Goal: Task Accomplishment & Management: Manage account settings

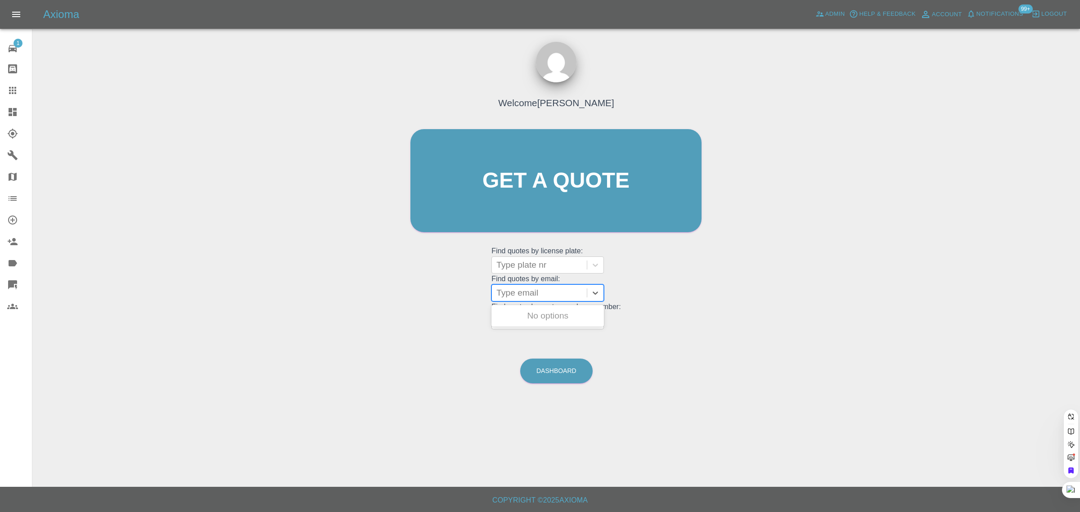
click at [533, 293] on div at bounding box center [540, 293] width 86 height 13
paste input "bunny1964@btinternet.com"
type input "bunny1964@btinternet.com"
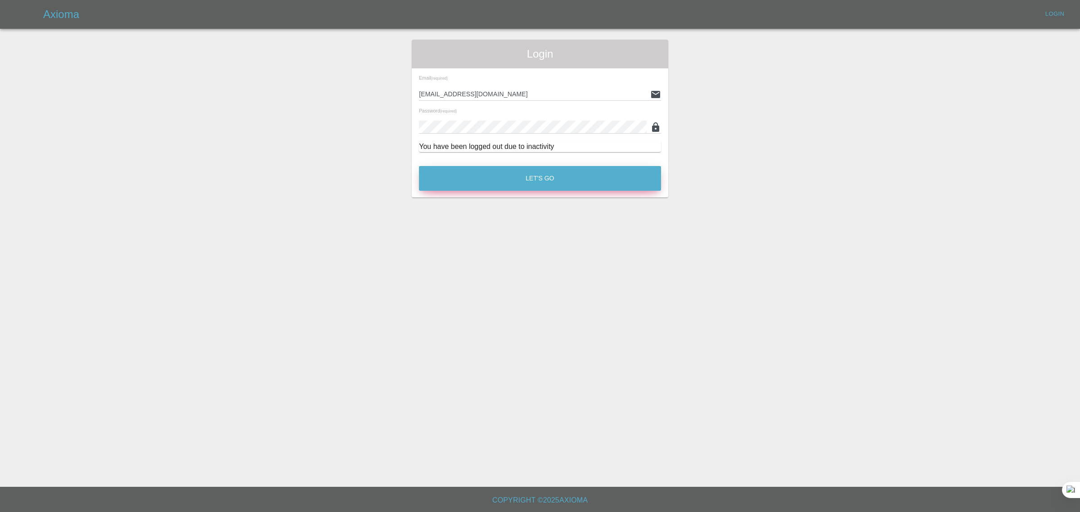
click at [512, 181] on button "Let's Go" at bounding box center [540, 178] width 242 height 25
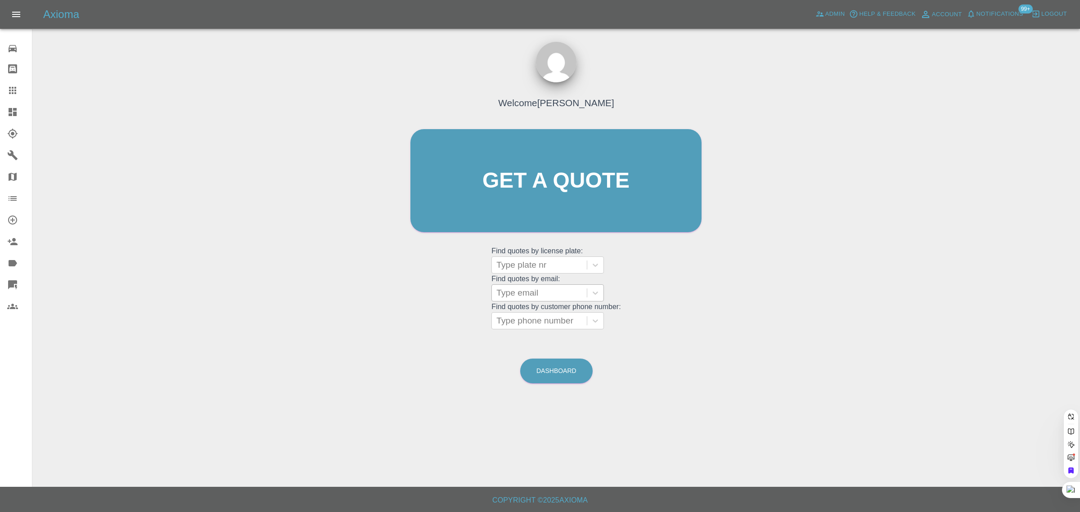
click at [530, 295] on div at bounding box center [540, 293] width 86 height 13
paste input "bunny1964@btinternet.com"
type input "bunny1964@btinternet.com"
click at [529, 321] on div "LL74 OBO, Awaiting Authorisation" at bounding box center [548, 321] width 113 height 29
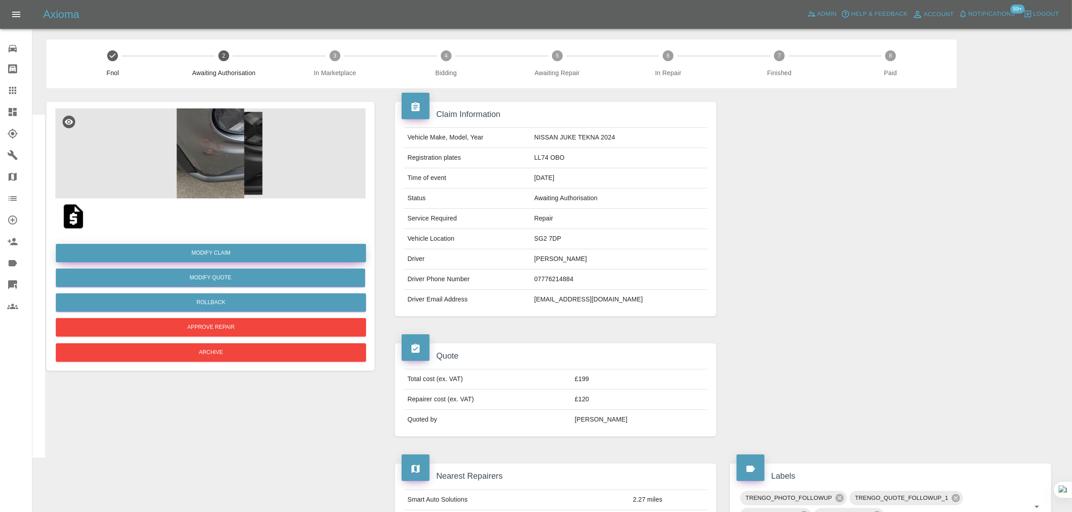
click at [224, 253] on link "Modify Claim" at bounding box center [211, 253] width 310 height 18
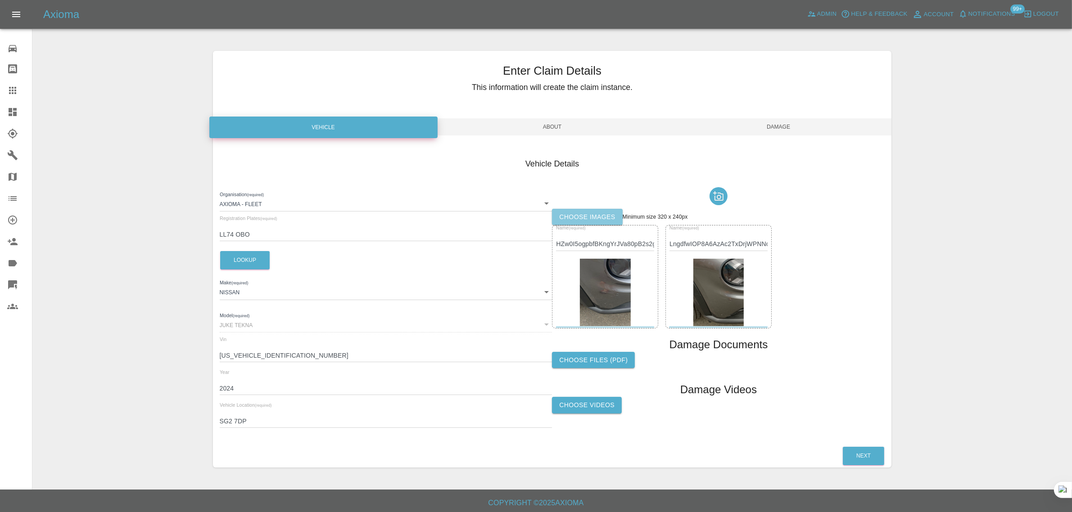
click at [610, 212] on label "Choose images" at bounding box center [587, 217] width 70 height 17
click at [0, 0] on input "Choose images" at bounding box center [0, 0] width 0 height 0
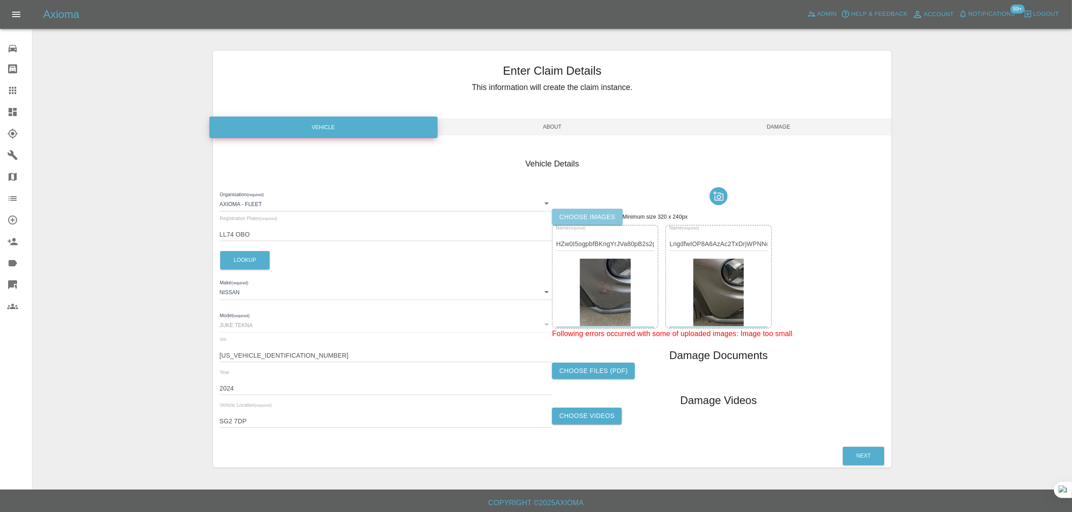
click at [584, 217] on label "Choose images" at bounding box center [587, 217] width 70 height 17
click at [0, 0] on input "Choose images" at bounding box center [0, 0] width 0 height 0
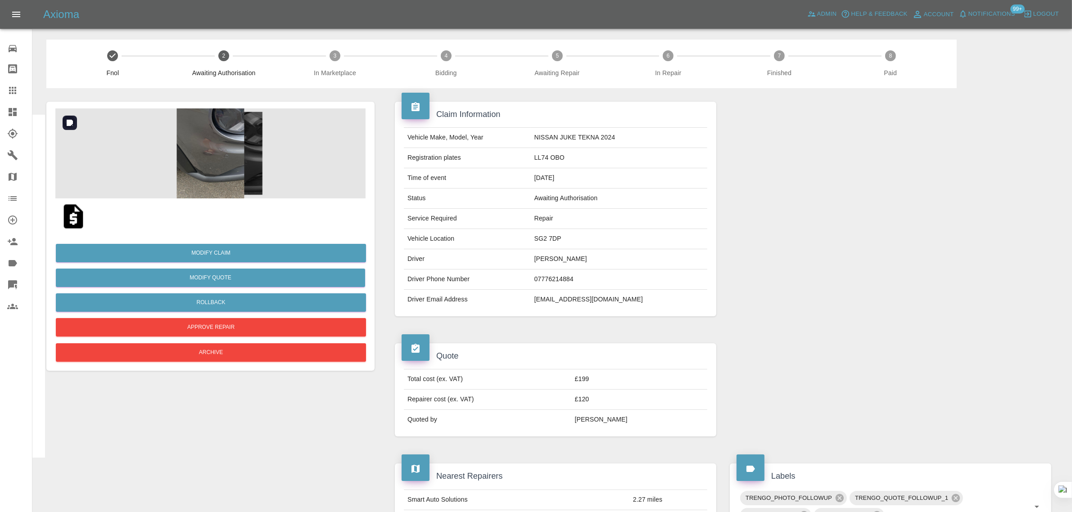
click at [223, 163] on img at bounding box center [210, 153] width 310 height 90
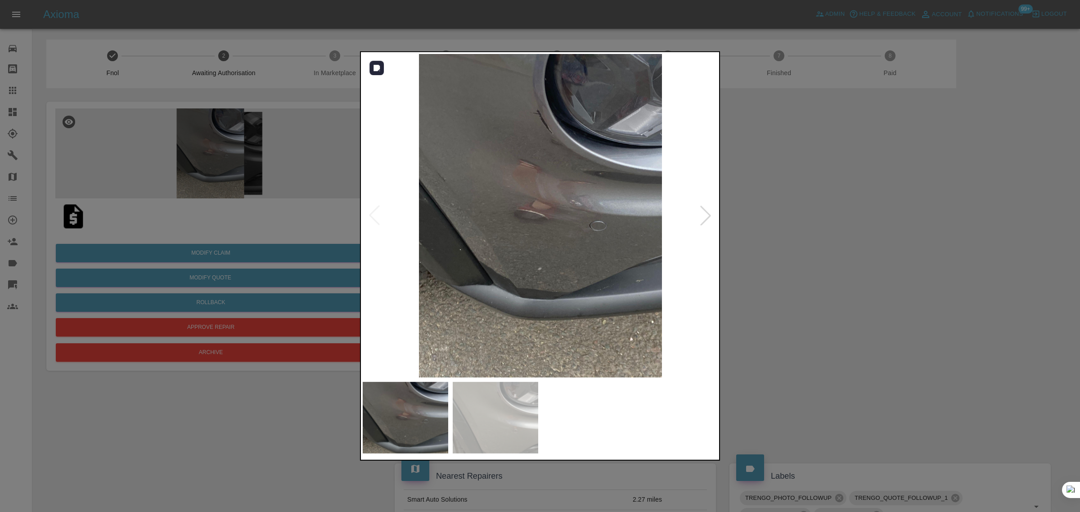
click at [524, 138] on img at bounding box center [541, 216] width 356 height 324
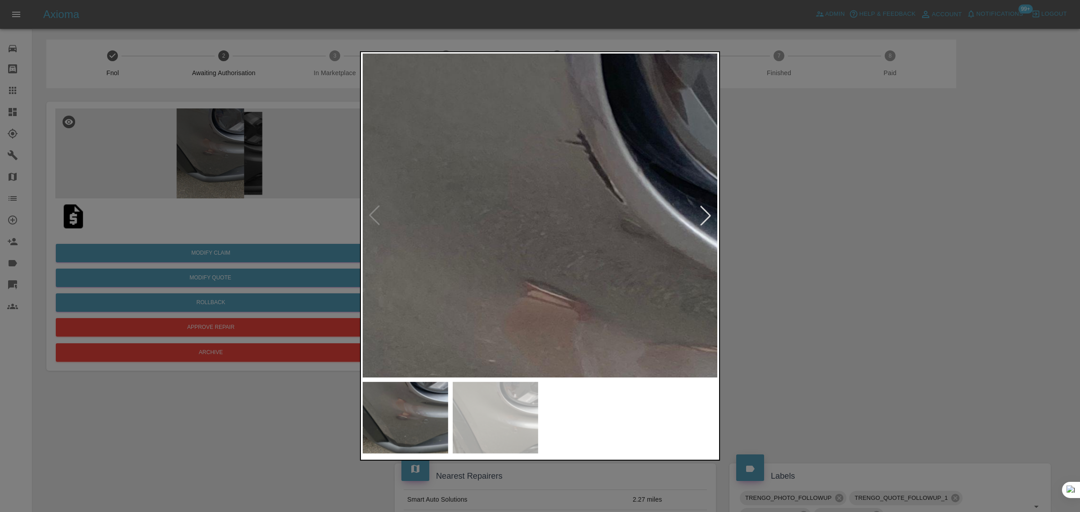
click at [834, 322] on div at bounding box center [540, 256] width 1080 height 512
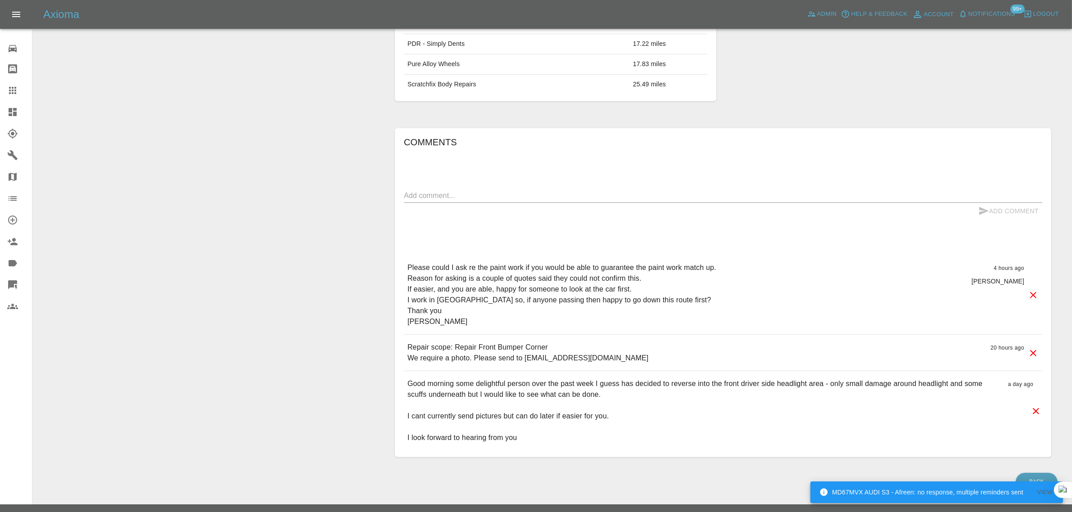
scroll to position [618, 0]
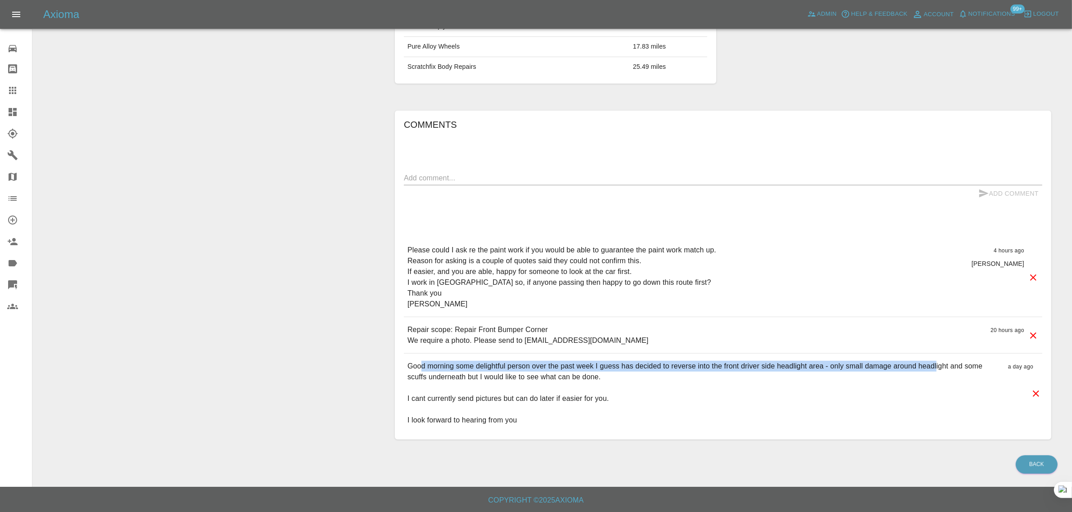
drag, startPoint x: 435, startPoint y: 370, endPoint x: 937, endPoint y: 368, distance: 501.5
click at [937, 368] on p "Good morning some delightful person over the past week I guess has decided to r…" at bounding box center [703, 393] width 593 height 65
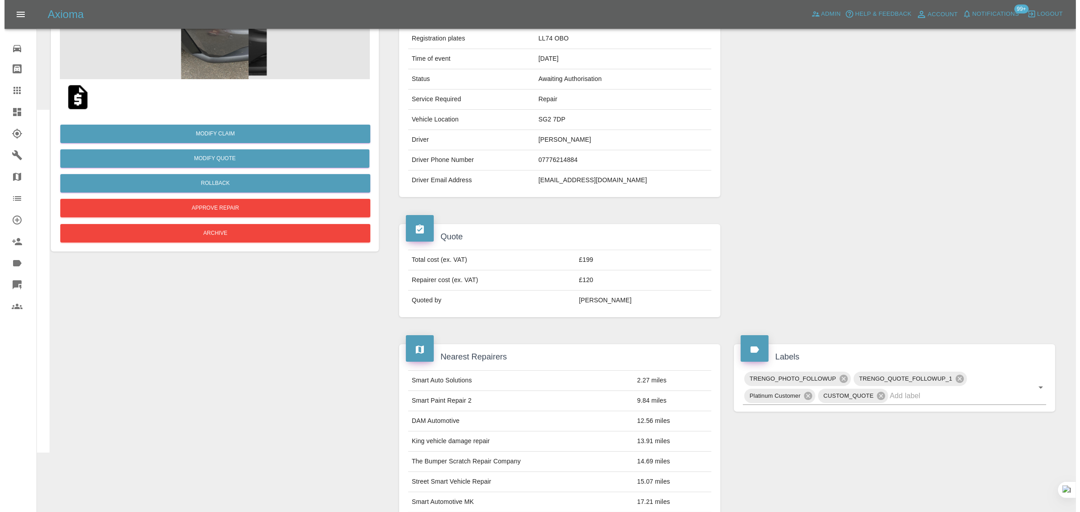
scroll to position [0, 0]
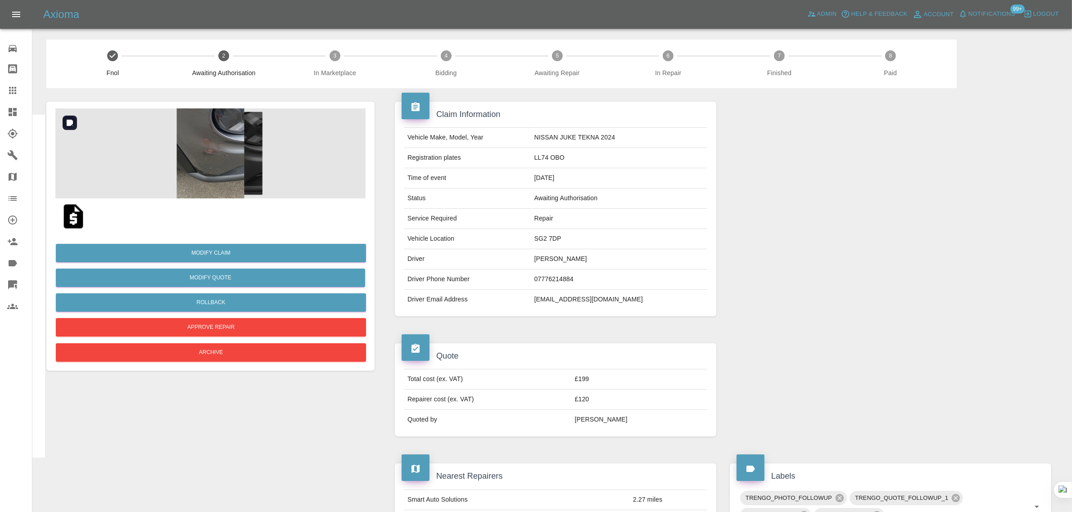
click at [189, 164] on img at bounding box center [210, 153] width 310 height 90
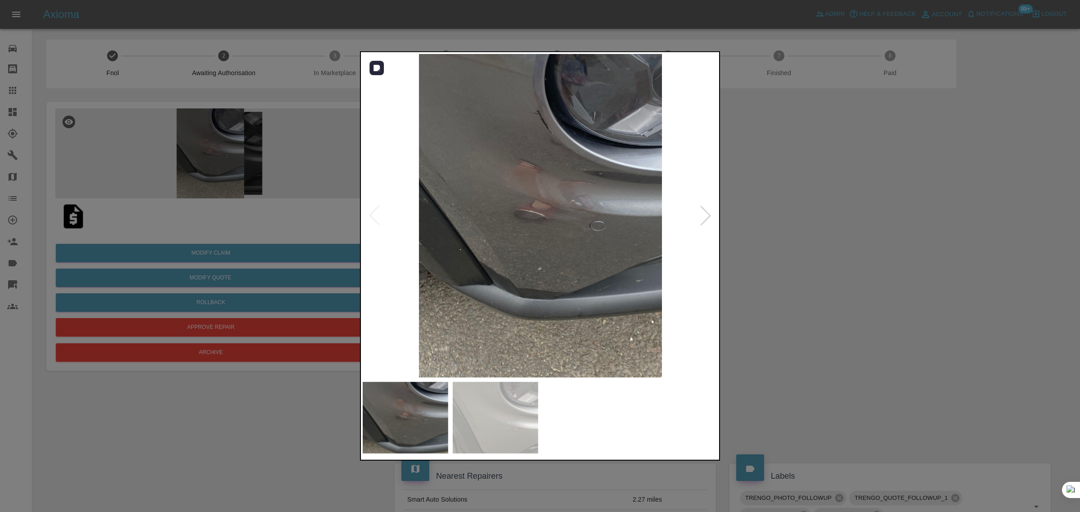
click at [705, 217] on div at bounding box center [706, 216] width 20 height 20
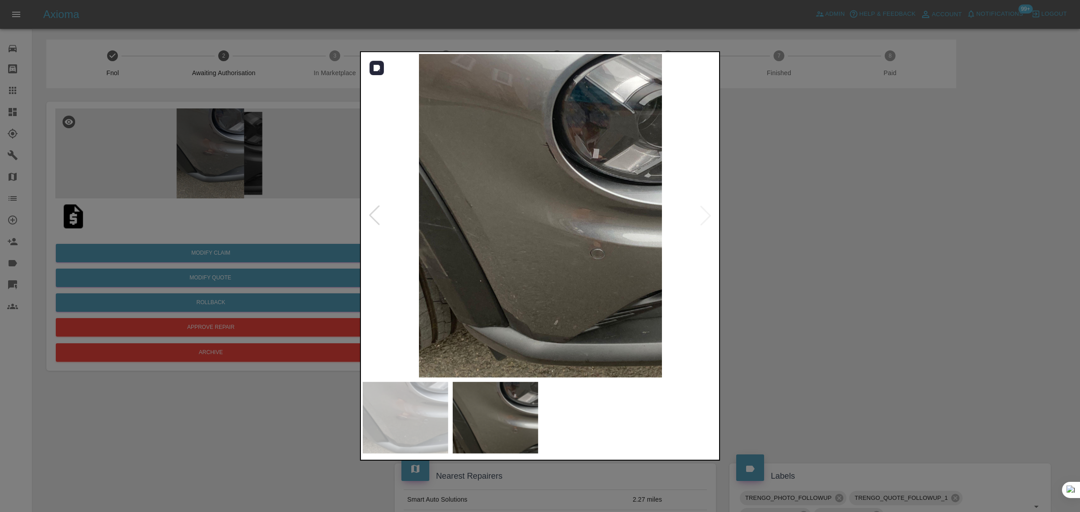
click at [705, 217] on img at bounding box center [541, 216] width 356 height 324
drag, startPoint x: 864, startPoint y: 262, endPoint x: 847, endPoint y: 239, distance: 28.3
click at [863, 262] on div at bounding box center [540, 256] width 1080 height 512
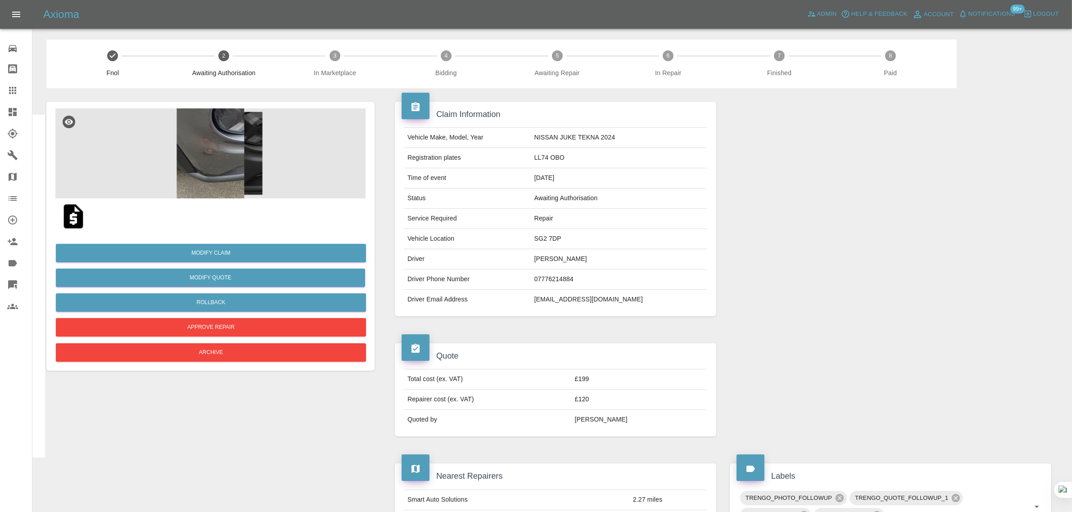
click at [19, 90] on div at bounding box center [19, 90] width 25 height 11
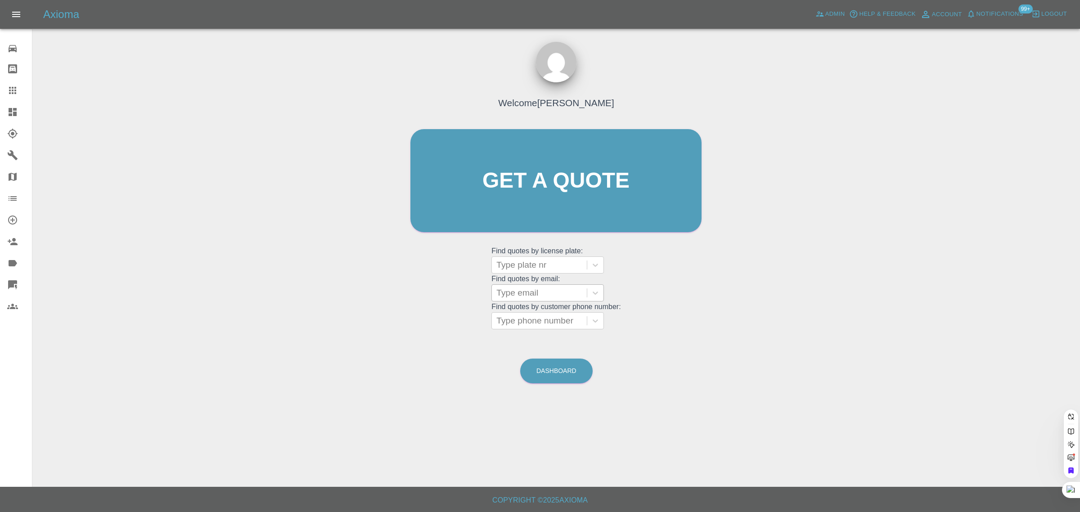
click at [513, 297] on div at bounding box center [540, 293] width 86 height 13
paste input "willis.e2017@gmail.com"
type input "willis.e2017@gmail.com"
click at [521, 310] on div "DY75GHZ, Awaiting Repair" at bounding box center [548, 321] width 113 height 29
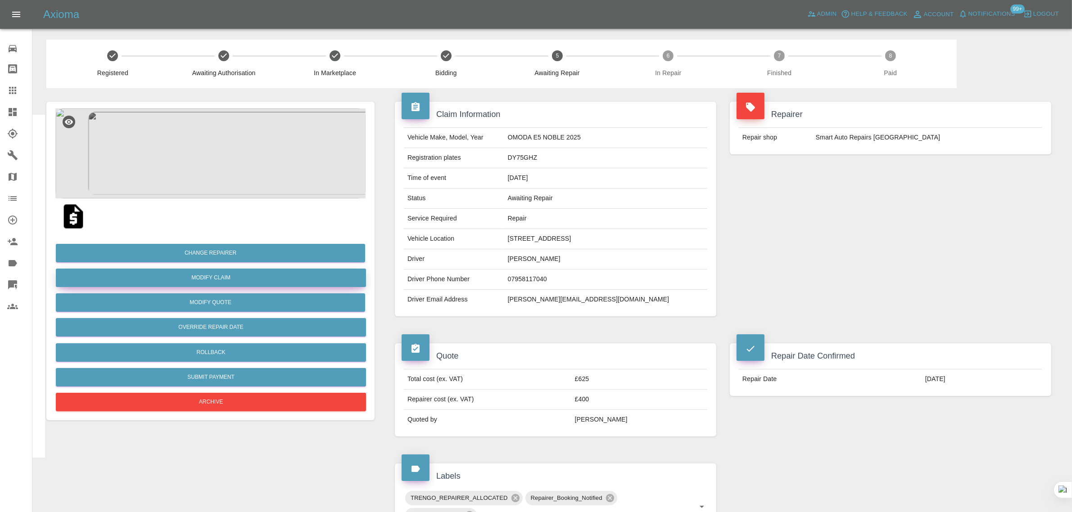
click at [190, 279] on link "Modify Claim" at bounding box center [211, 278] width 310 height 18
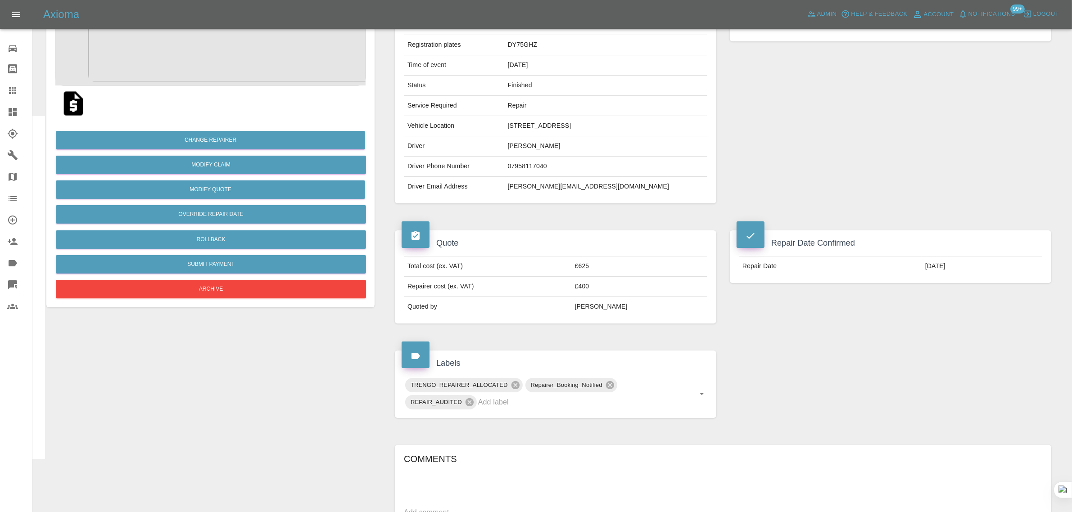
scroll to position [394, 0]
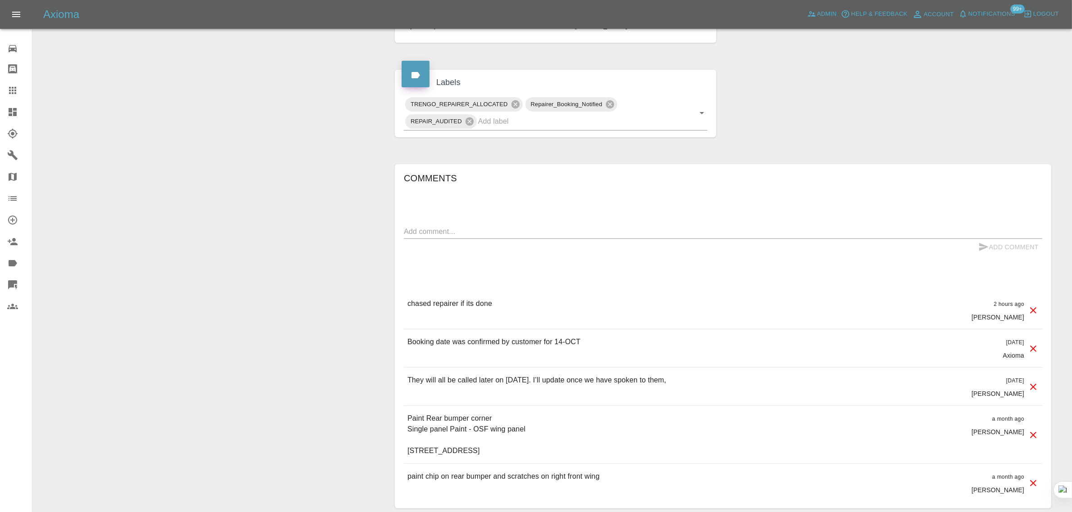
click at [496, 239] on div "x" at bounding box center [723, 232] width 638 height 14
click at [597, 237] on textarea at bounding box center [723, 231] width 638 height 10
paste textarea "This was completed yesterday Many Thanks Emma"
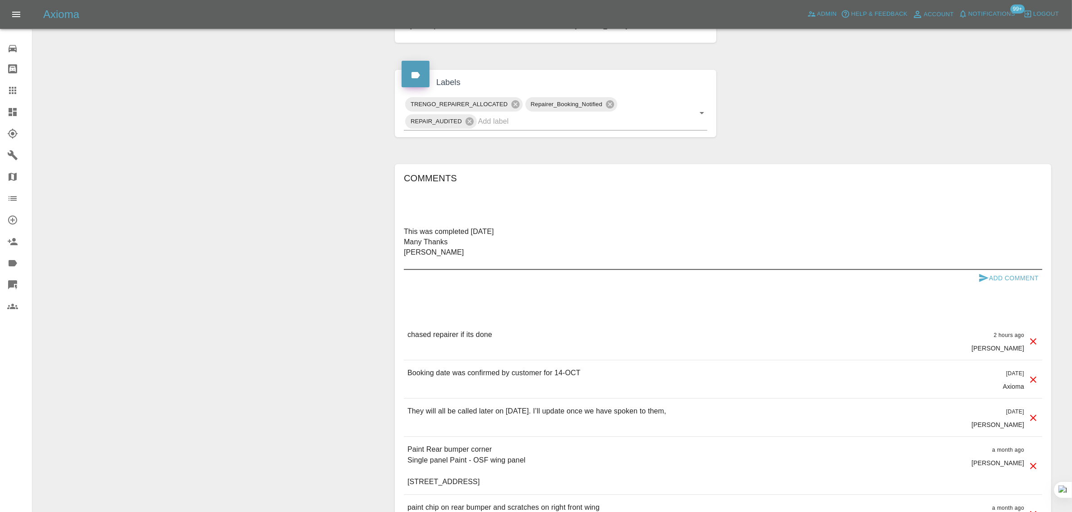
type textarea "This was completed yesterday Many Thanks Emma"
click at [1002, 287] on button "Add Comment" at bounding box center [1009, 278] width 68 height 17
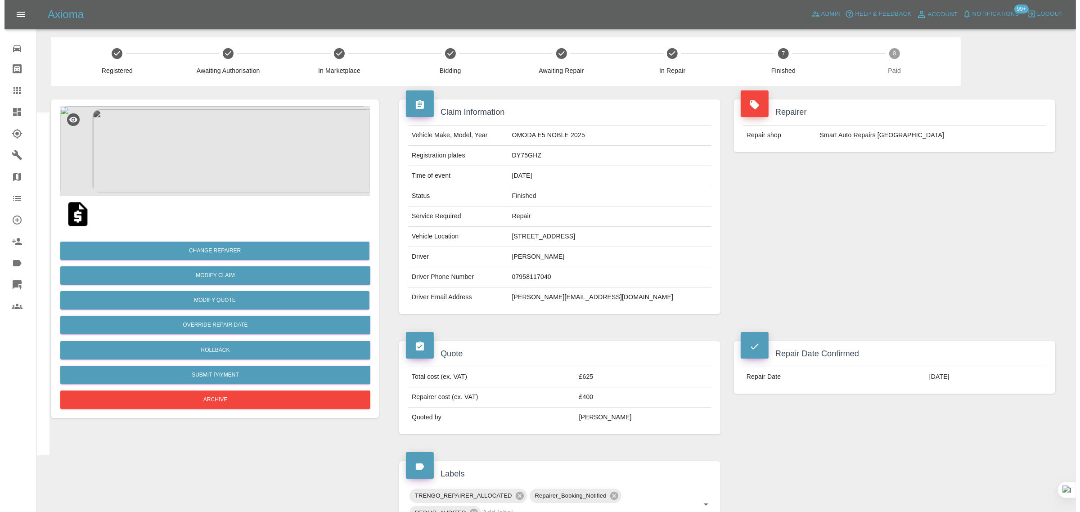
scroll to position [0, 0]
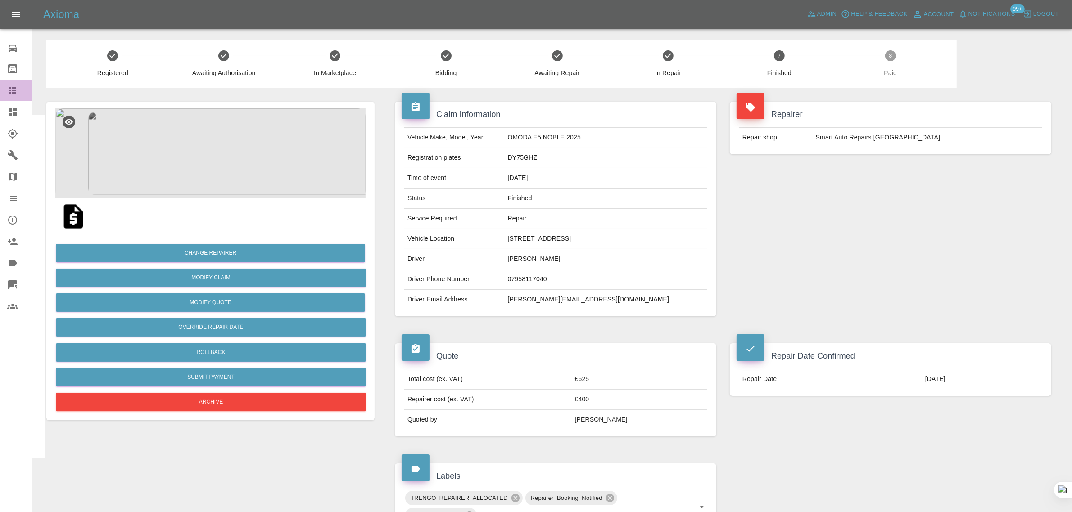
click at [12, 89] on icon at bounding box center [12, 90] width 11 height 11
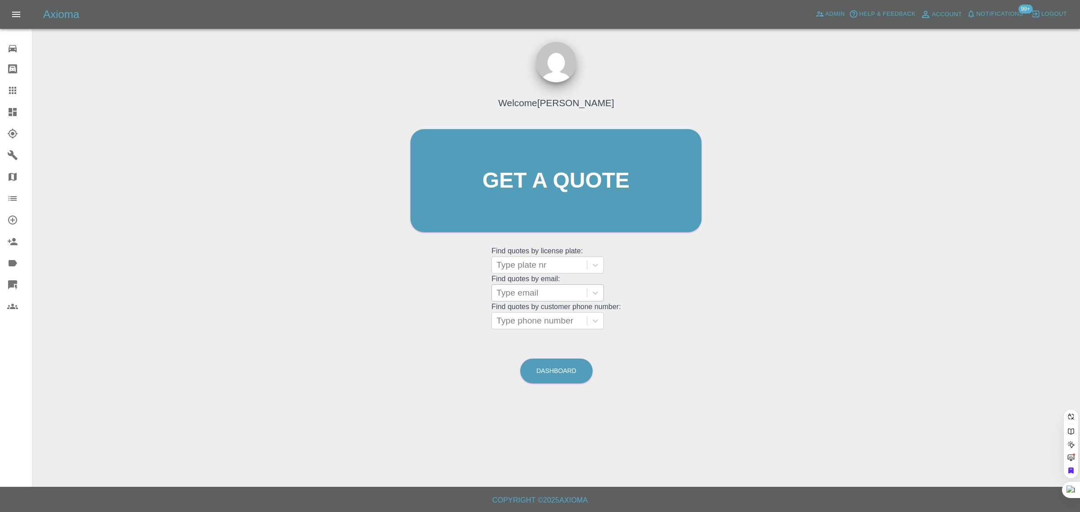
click at [524, 299] on div at bounding box center [540, 293] width 86 height 13
paste input "simonalexandermail@gmail.com"
type input "simonalexandermail@gmail.com"
click at [529, 315] on div "GL13BBN, Awaiting Repair" at bounding box center [548, 321] width 113 height 29
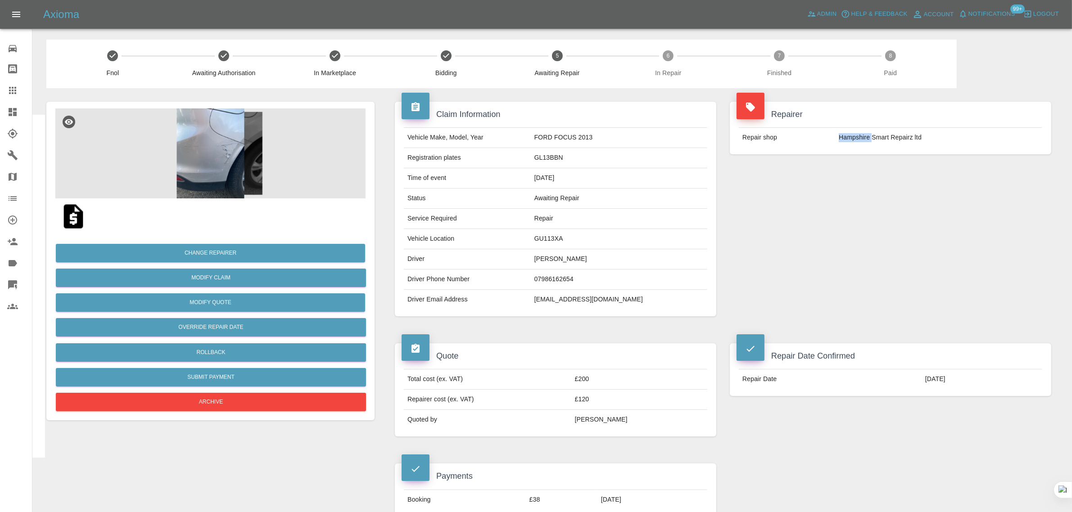
drag, startPoint x: 840, startPoint y: 138, endPoint x: 872, endPoint y: 137, distance: 32.0
click at [872, 137] on td "Hampshire Smart Repairz ltd" at bounding box center [938, 138] width 207 height 20
copy td "Hampshire"
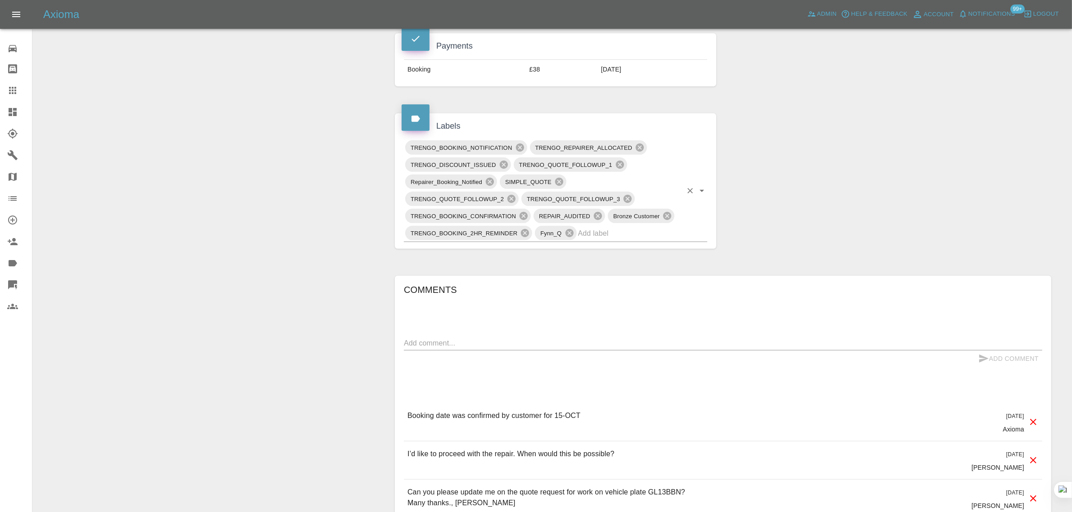
scroll to position [450, 0]
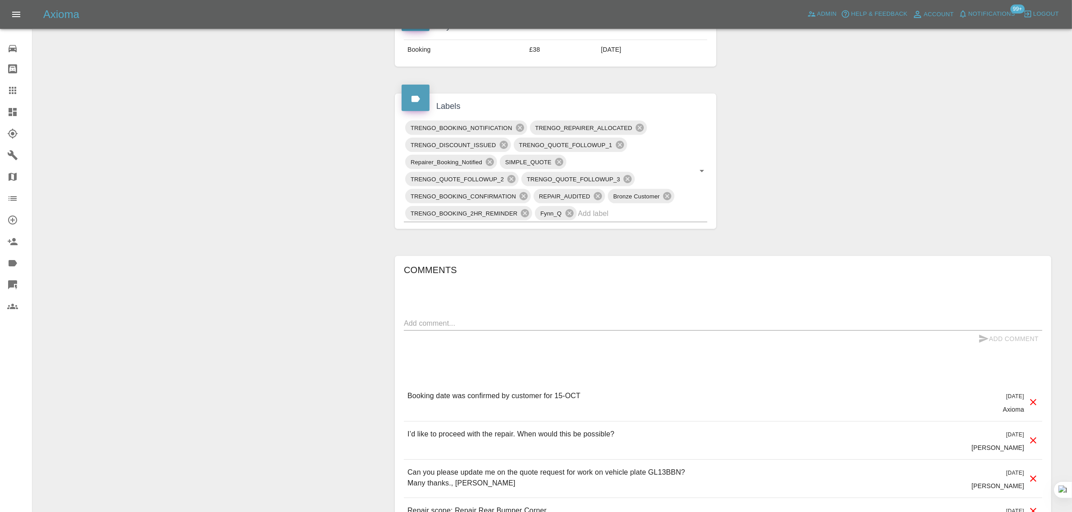
click at [484, 322] on textarea at bounding box center [723, 323] width 638 height 10
paste textarea "Repairers number is invalid. Please confirm time repairer is due and correct co…"
type textarea "Repairers number is invalid. Please confirm time repairer is due and correct co…"
click at [1017, 336] on button "Add Comment" at bounding box center [1009, 339] width 68 height 17
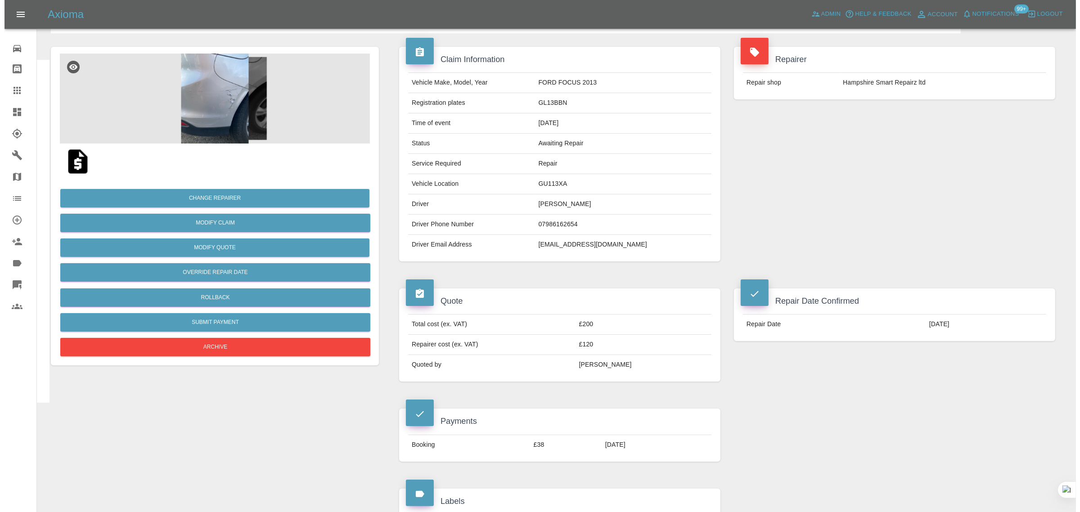
scroll to position [0, 0]
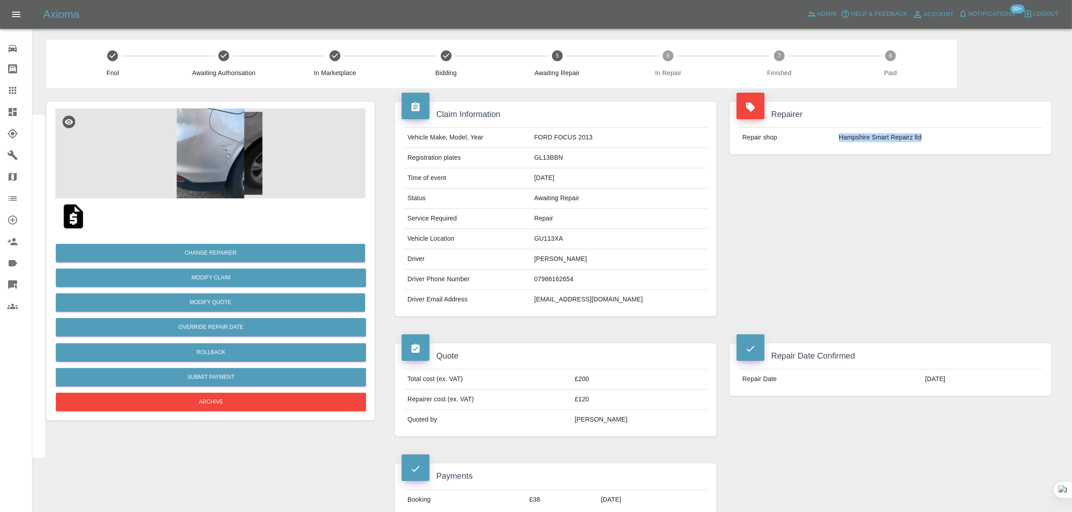
drag, startPoint x: 838, startPoint y: 138, endPoint x: 947, endPoint y: 135, distance: 108.5
click at [947, 135] on td "Hampshire Smart Repairz ltd" at bounding box center [938, 138] width 207 height 20
click at [16, 91] on icon at bounding box center [12, 90] width 11 height 11
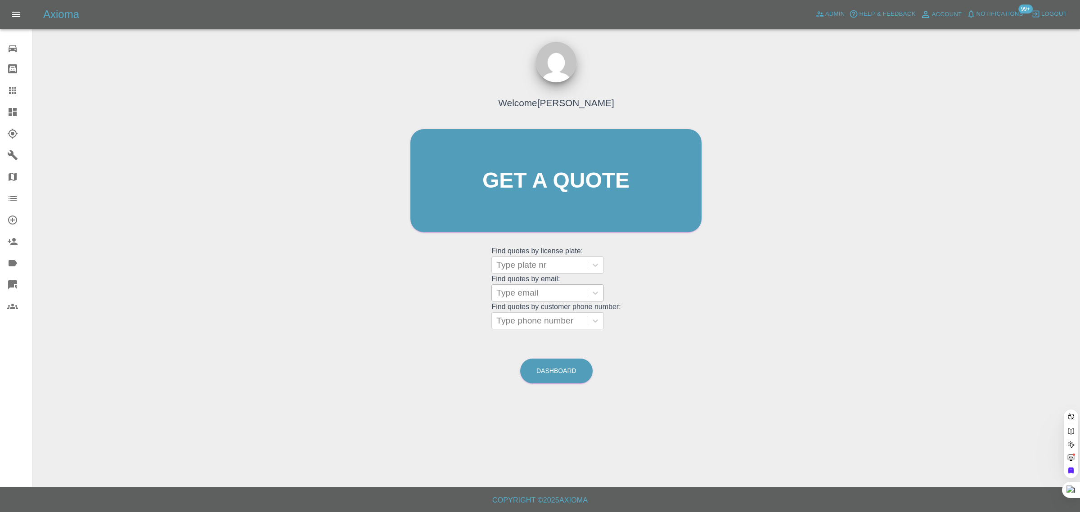
click at [537, 289] on div at bounding box center [540, 293] width 86 height 13
paste input "cloriacarol8@gmail.com"
type input "cloriacarol8@gmail.com"
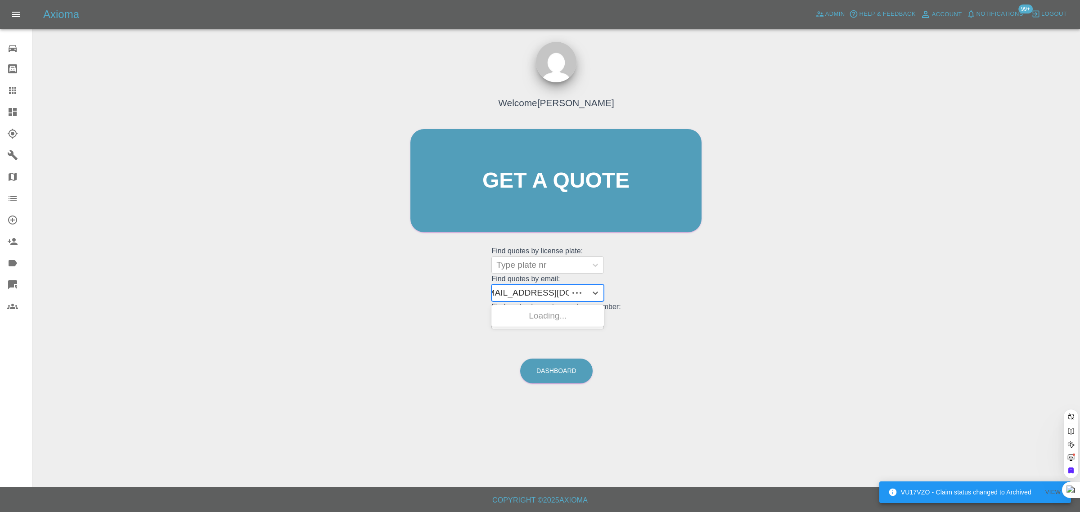
scroll to position [0, 4]
click at [509, 317] on div "MAZDA 3 2012 HATCH, Awaiting Authorisation" at bounding box center [548, 321] width 113 height 29
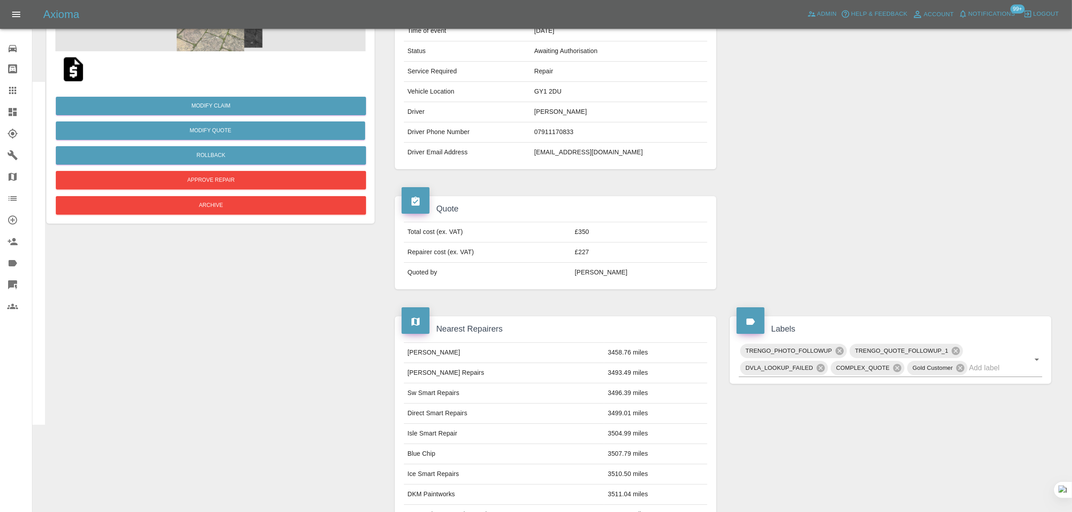
scroll to position [91, 0]
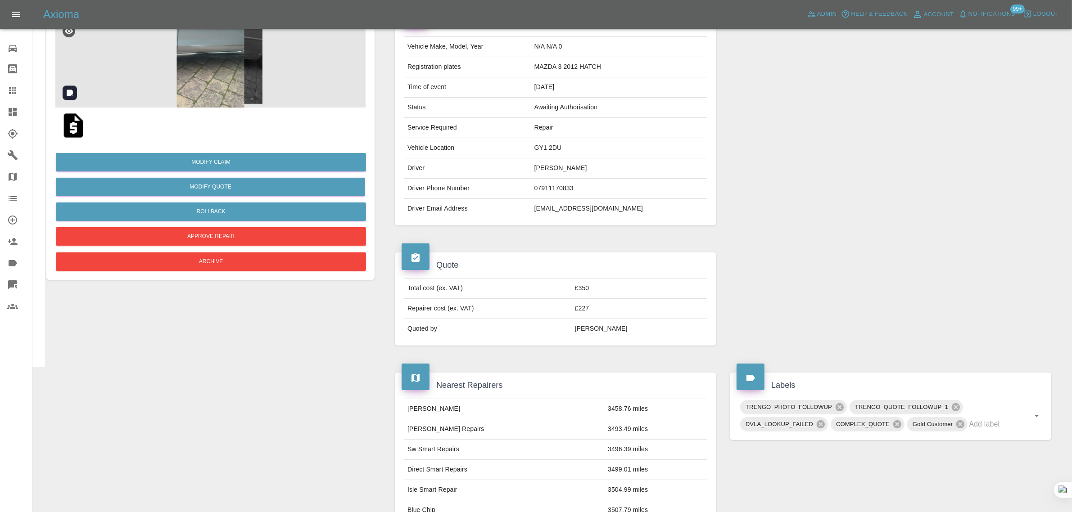
click at [215, 69] on img at bounding box center [210, 63] width 310 height 90
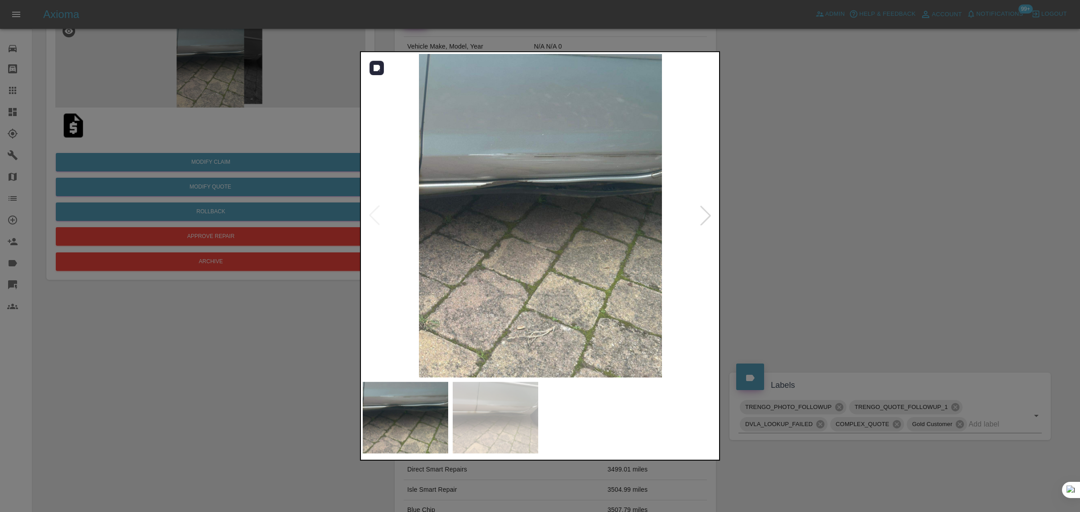
click at [703, 206] on div at bounding box center [706, 216] width 20 height 20
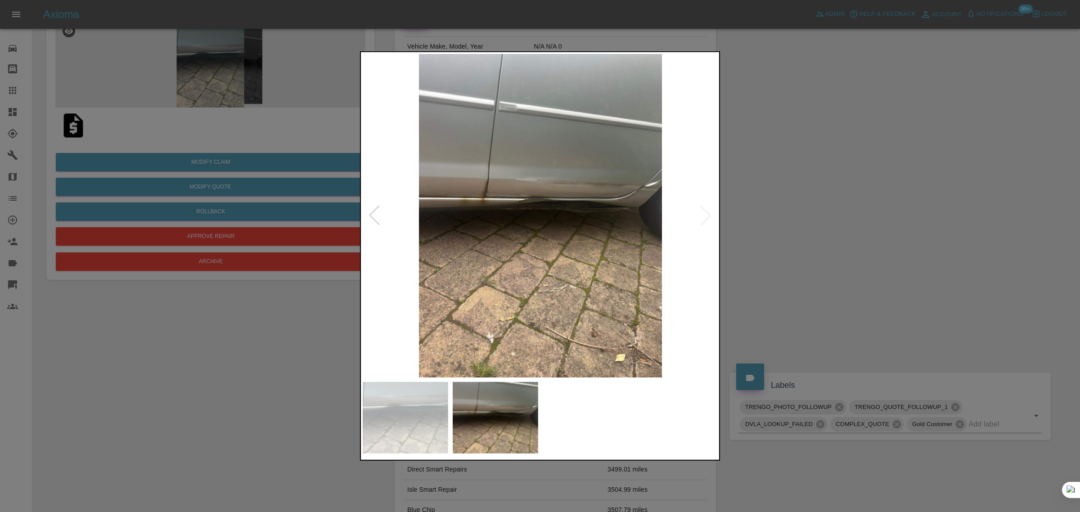
click at [759, 187] on div at bounding box center [540, 256] width 1080 height 512
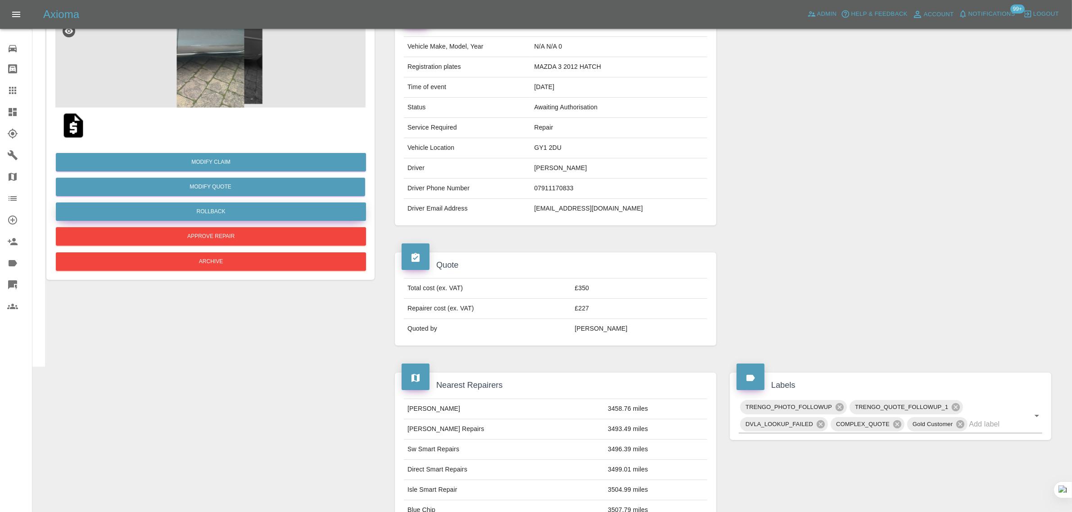
click at [253, 212] on button "Rollback" at bounding box center [211, 212] width 310 height 18
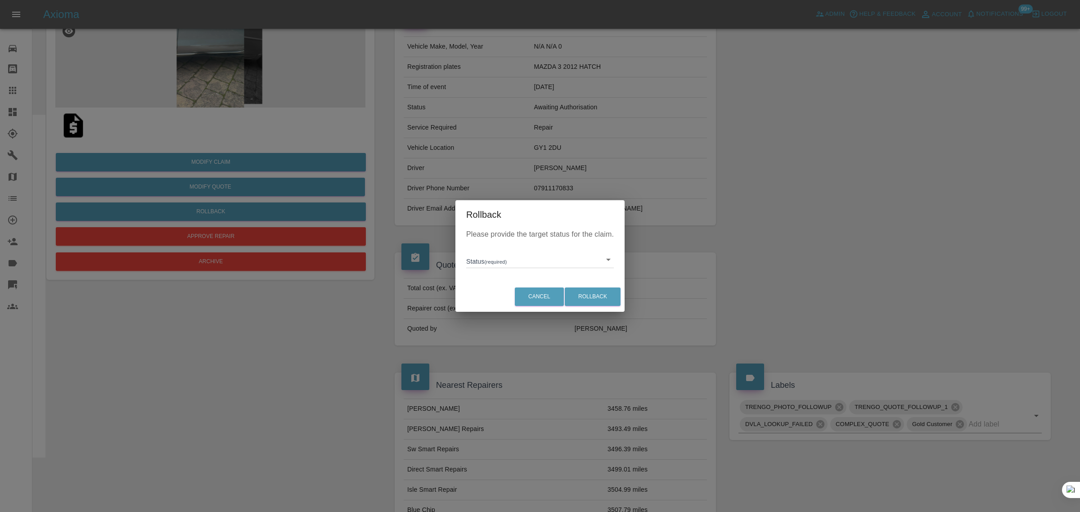
click at [503, 259] on body "Axioma Admin Help & Feedback Account Notifications 99+ Logout 0 Repair home Bod…" at bounding box center [540, 406] width 1080 height 995
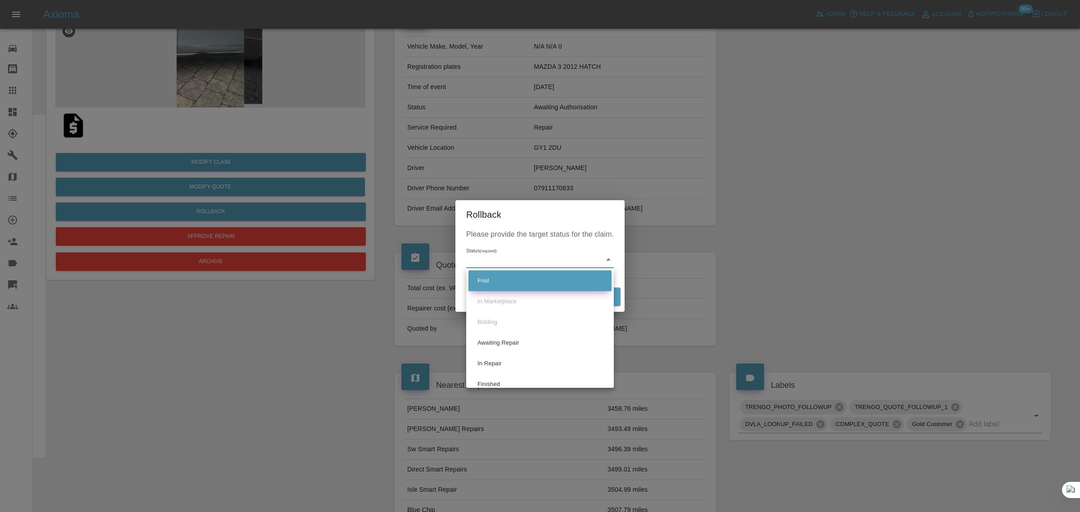
click at [491, 279] on li "Fnol" at bounding box center [540, 281] width 143 height 21
type input "fnol"
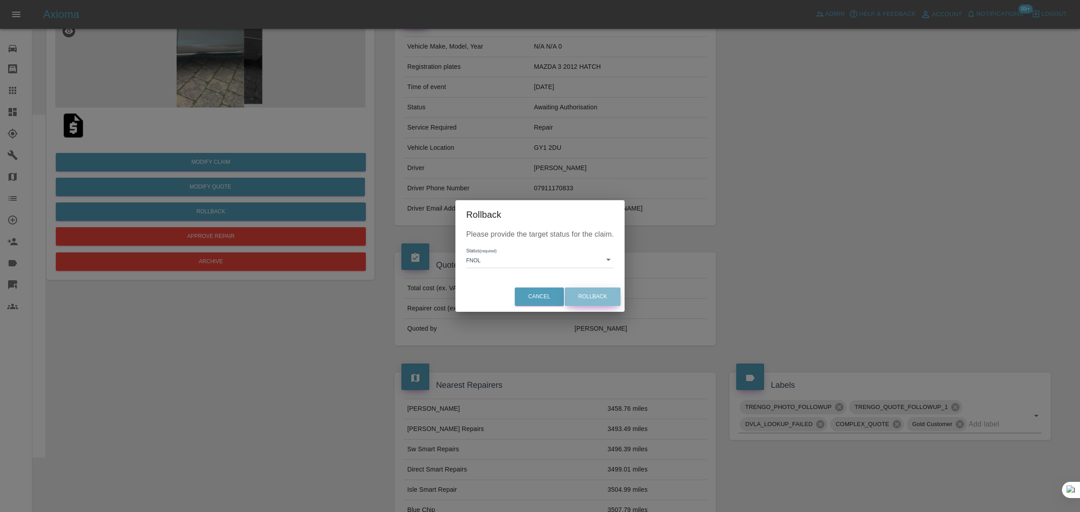
click at [591, 292] on button "Rollback" at bounding box center [593, 297] width 56 height 18
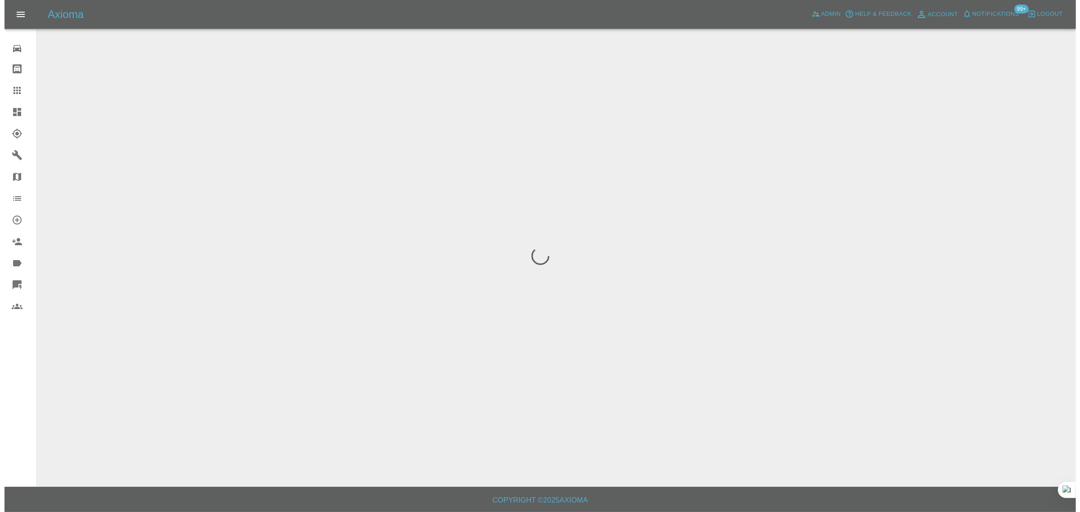
scroll to position [0, 0]
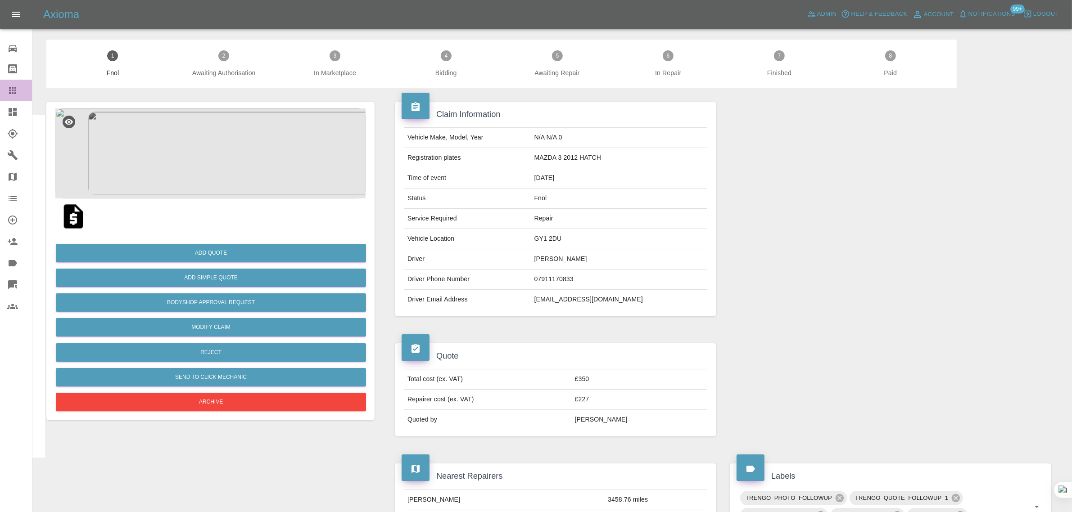
click at [12, 81] on link "Claims" at bounding box center [16, 91] width 32 height 22
click at [13, 87] on icon at bounding box center [12, 90] width 7 height 7
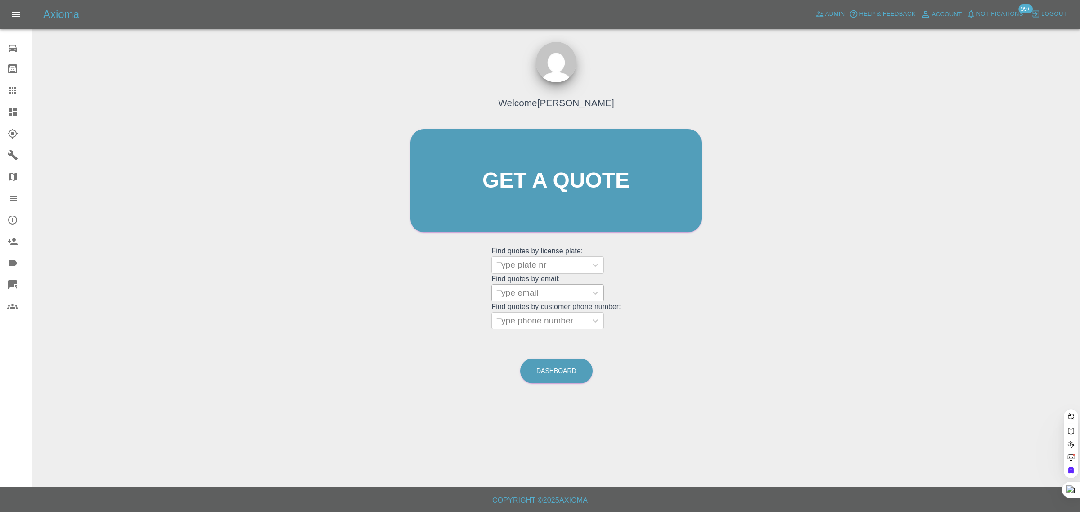
click at [554, 296] on div at bounding box center [540, 293] width 86 height 13
paste input "david.halkerston@me.com"
type input "david.halkerston@me.co"
click at [552, 317] on div "RV22 BVH, Awaiting Repair" at bounding box center [548, 321] width 113 height 29
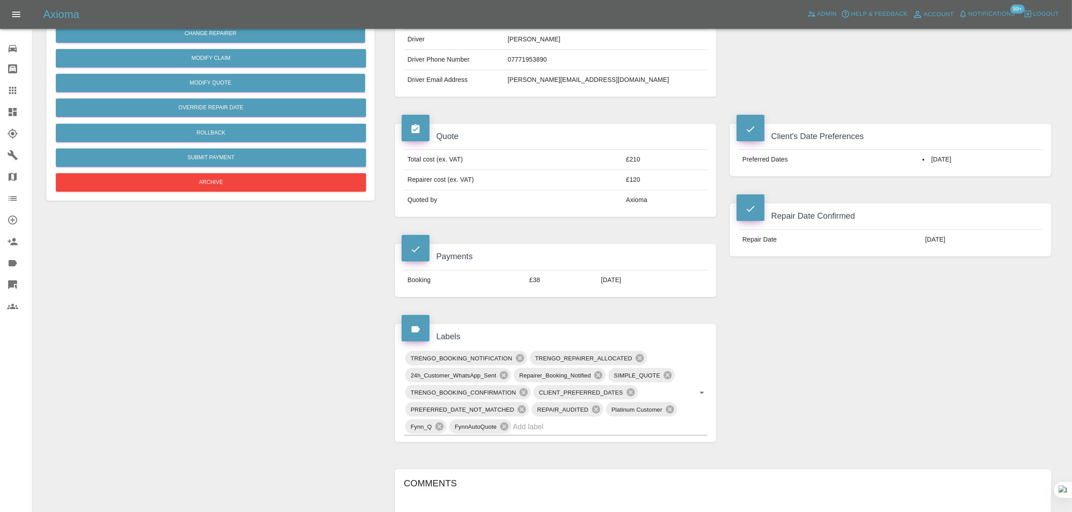
scroll to position [394, 0]
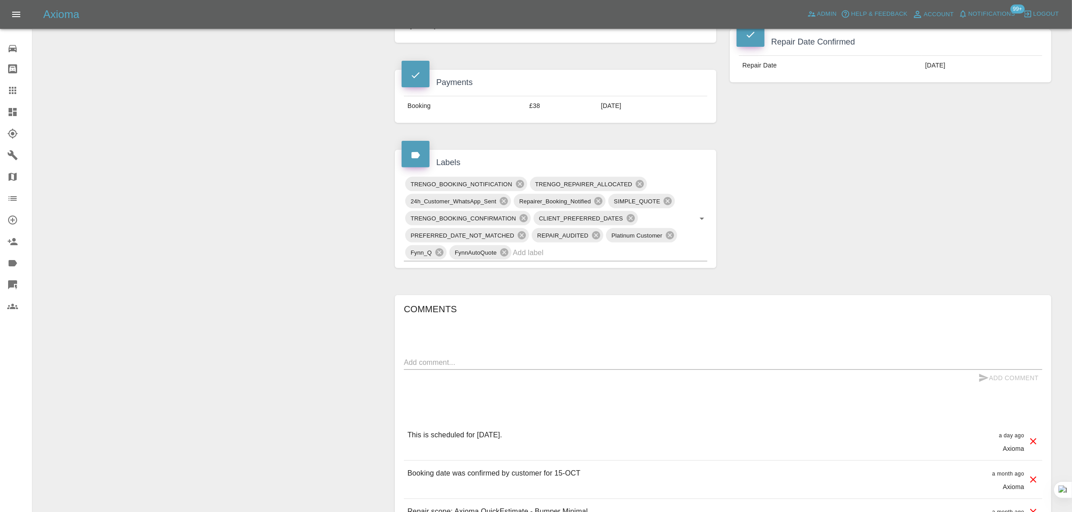
click at [550, 358] on textarea at bounding box center [723, 362] width 638 height 10
paste textarea "I have heard nothing from the repairer - Wullie 07494447368 - supposedly schedu…"
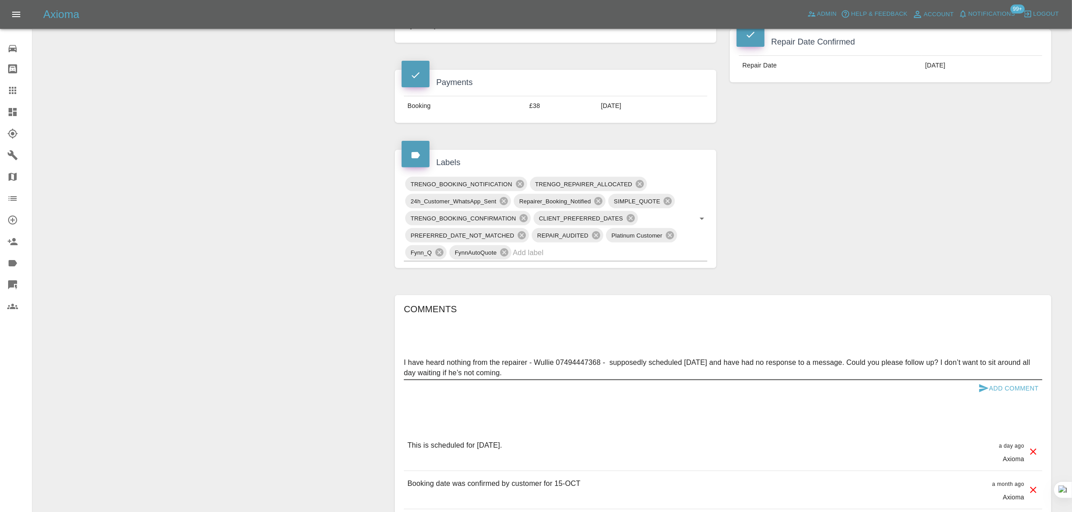
type textarea "I have heard nothing from the repairer - Wullie 07494447368 - supposedly schedu…"
click at [999, 392] on button "Add Comment" at bounding box center [1009, 388] width 68 height 17
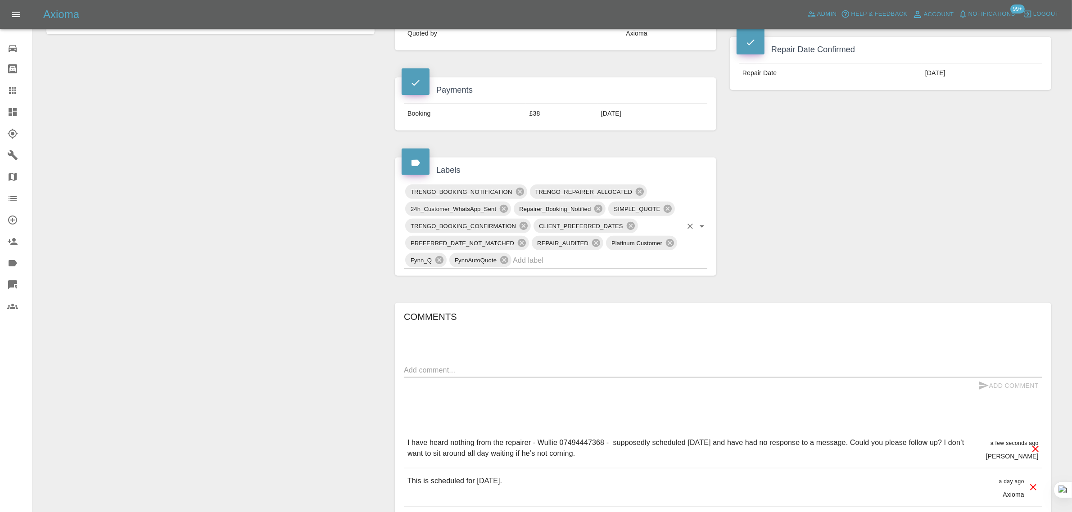
scroll to position [338, 0]
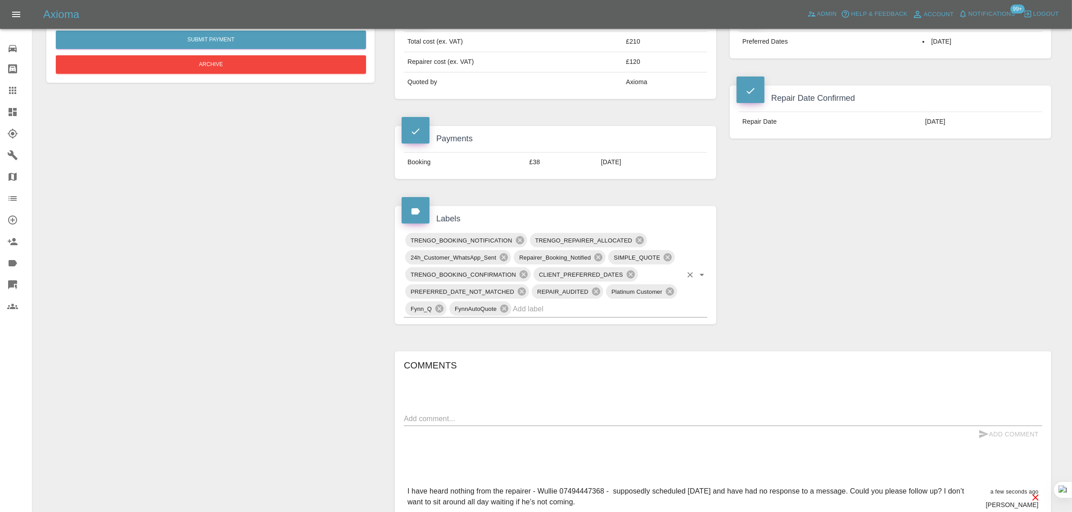
click at [592, 307] on input "text" at bounding box center [597, 309] width 169 height 14
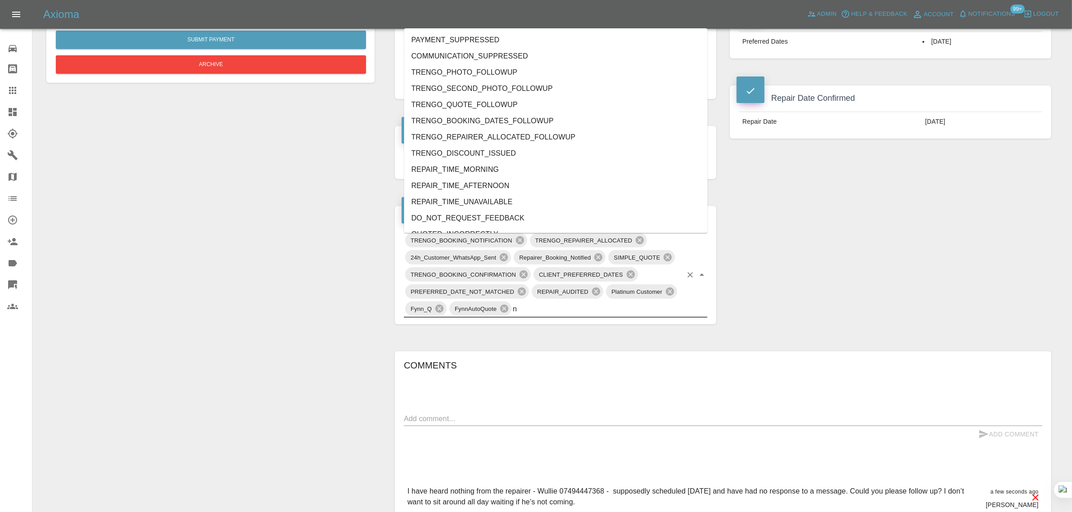
type input "no"
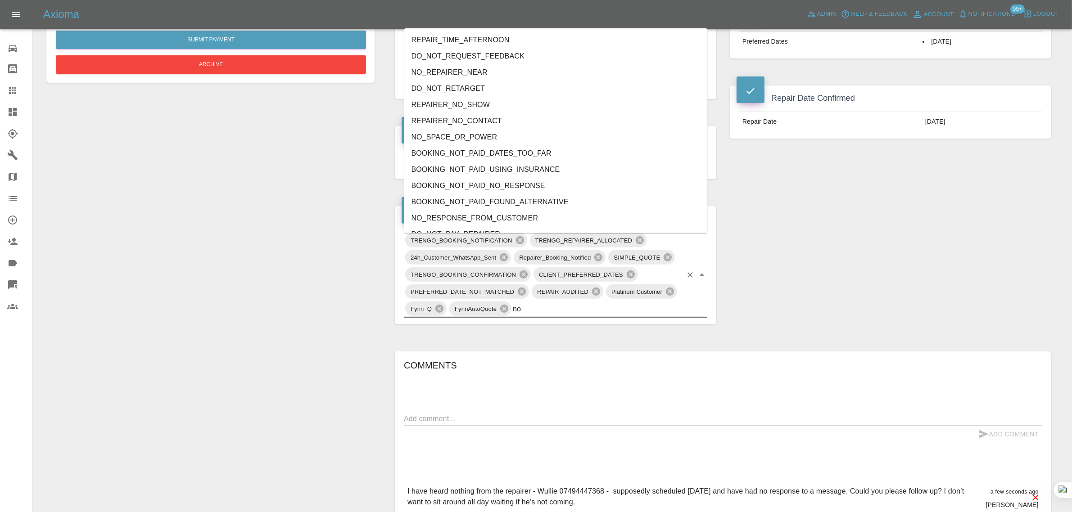
click at [457, 121] on li "REPAIRER_NO_CONTACT" at bounding box center [555, 121] width 303 height 16
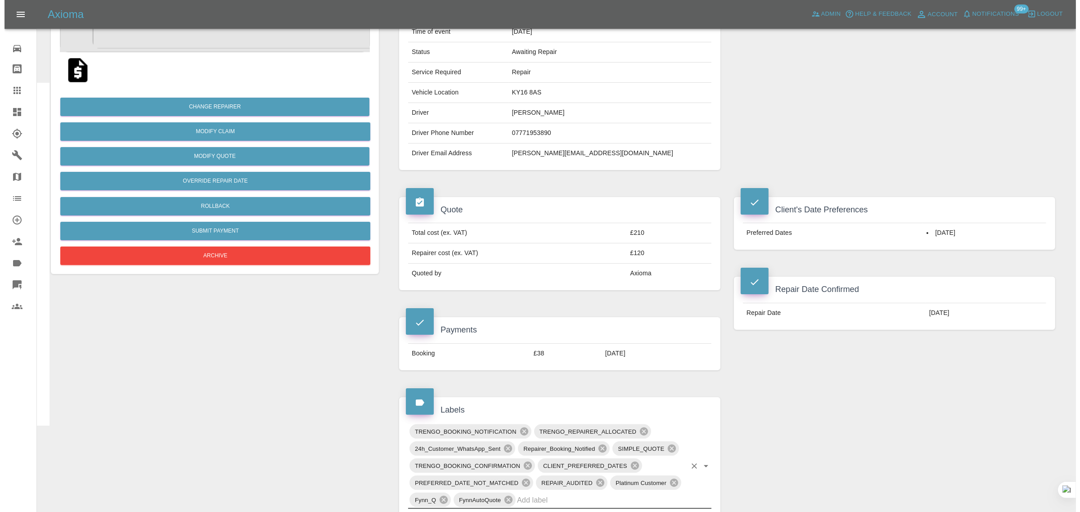
scroll to position [0, 0]
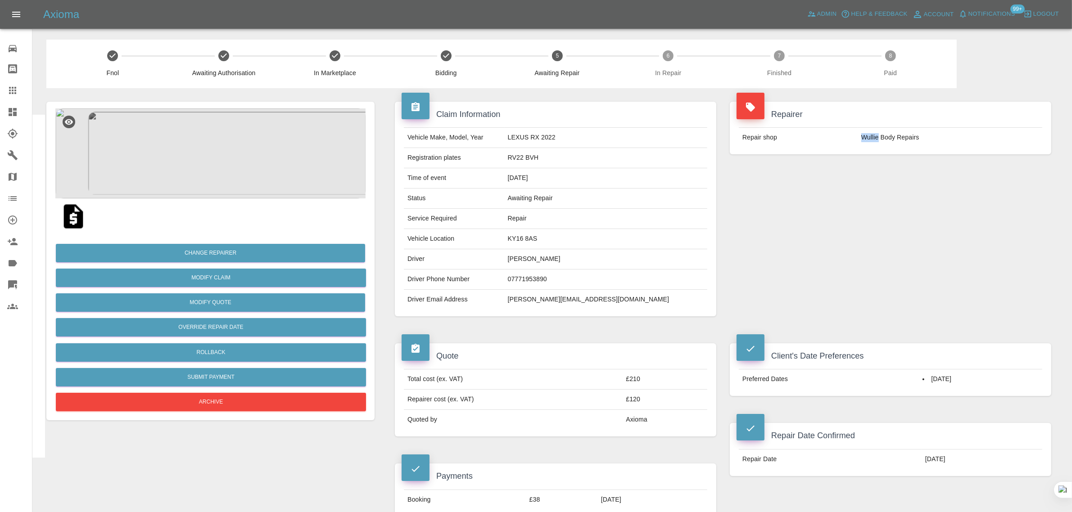
drag, startPoint x: 852, startPoint y: 134, endPoint x: 878, endPoint y: 132, distance: 25.8
click at [878, 132] on tr "Repair shop Wullie Body Repairs" at bounding box center [890, 138] width 303 height 20
copy tr "Wullie"
click at [8, 88] on icon at bounding box center [12, 90] width 11 height 11
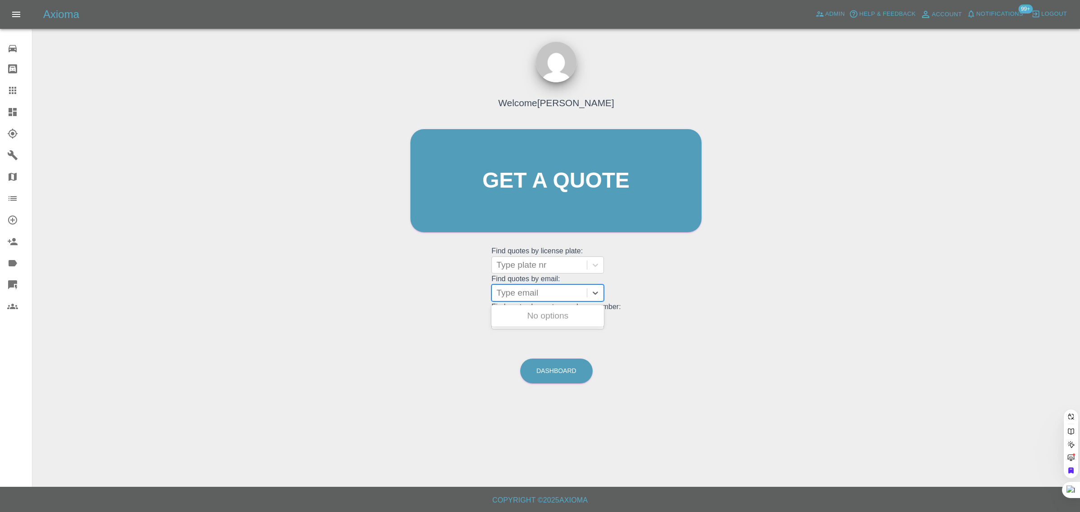
click at [540, 298] on div at bounding box center [540, 293] width 86 height 13
paste input "chloelj2012@me.com"
type input "chloelj2012@me.co"
click at [534, 312] on div "BL21 NDG, Awaiting Repair" at bounding box center [548, 321] width 113 height 29
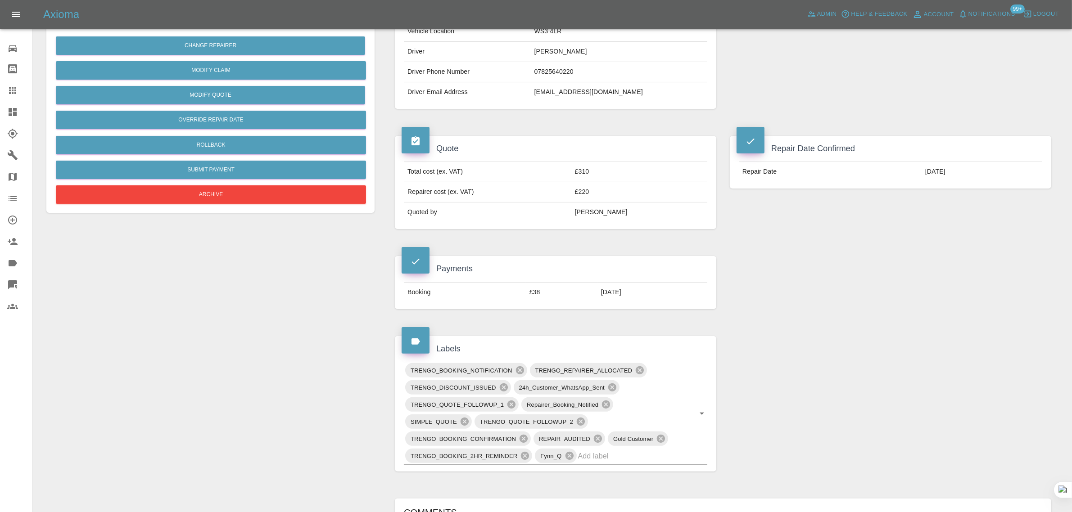
scroll to position [338, 0]
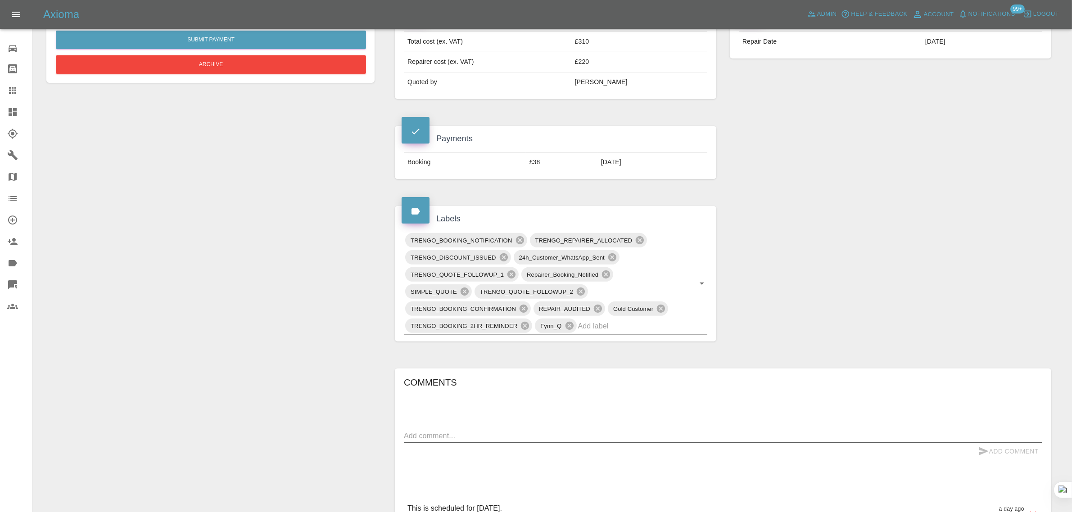
click at [514, 437] on textarea at bounding box center [723, 436] width 638 height 10
paste textarea "I’m due to have a repair today, but didn’t receive a phone call yesterday or th…"
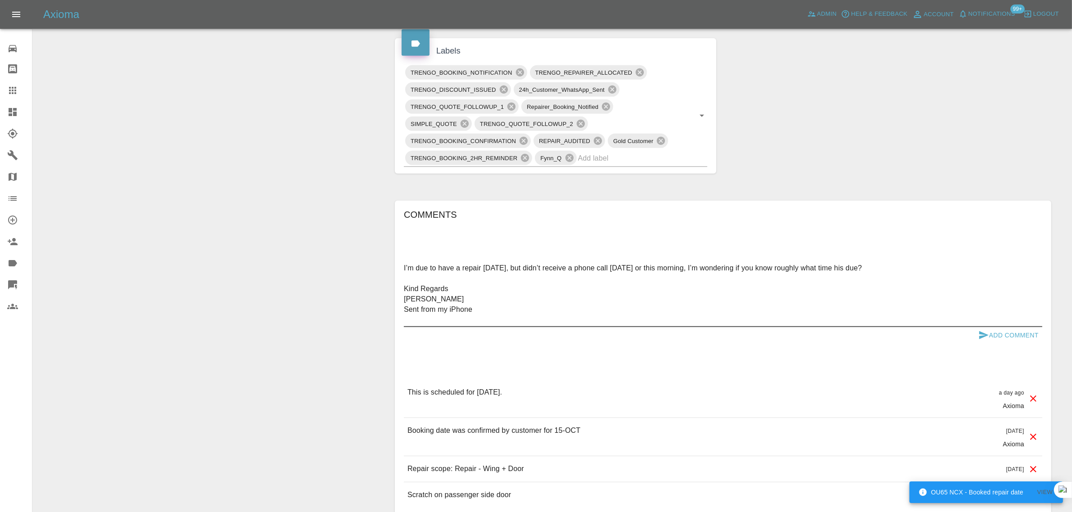
scroll to position [506, 0]
type textarea "I’m due to have a repair today, but didn’t receive a phone call yesterday or th…"
click at [1009, 332] on button "Add Comment" at bounding box center [1009, 334] width 68 height 17
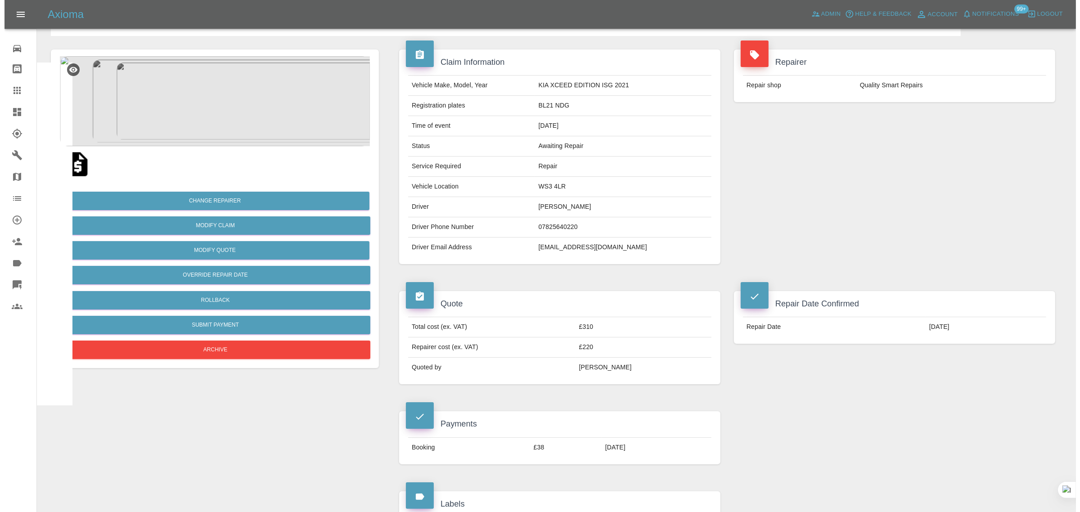
scroll to position [0, 0]
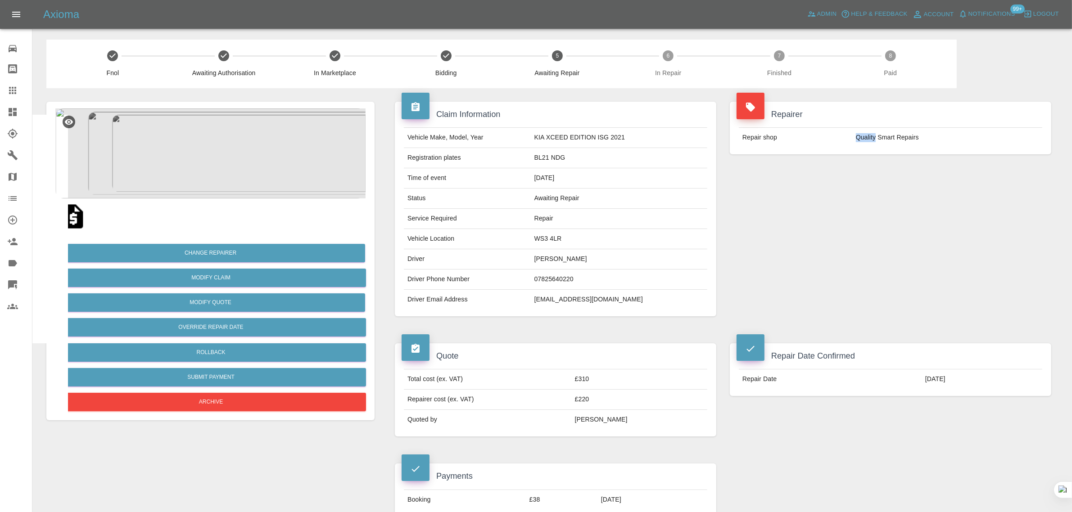
drag, startPoint x: 855, startPoint y: 140, endPoint x: 875, endPoint y: 137, distance: 19.5
click at [875, 137] on td "Quality Smart Repairs" at bounding box center [947, 138] width 190 height 20
copy td "Quality"
click at [16, 91] on icon at bounding box center [12, 90] width 11 height 11
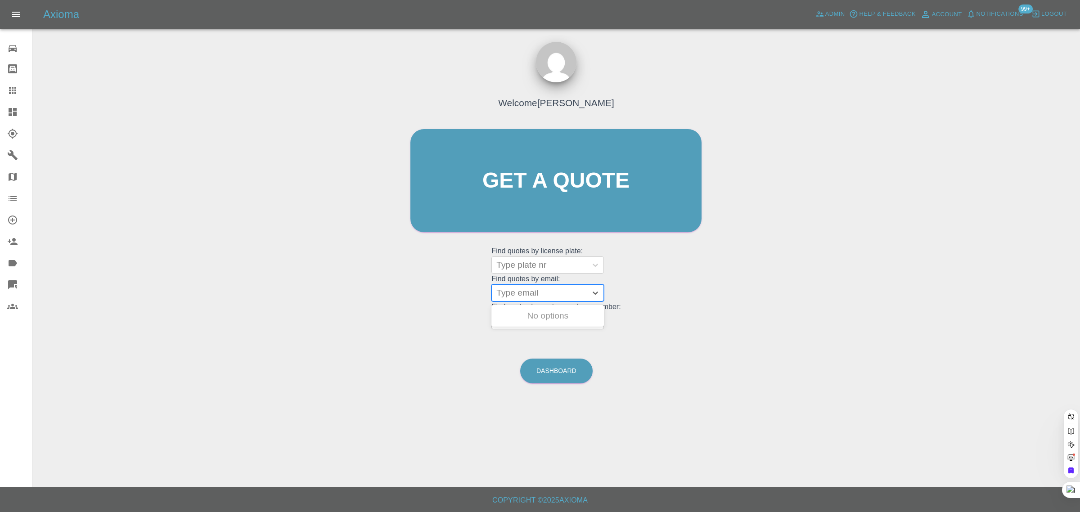
click at [568, 302] on div "Type email" at bounding box center [548, 293] width 113 height 17
paste input "dan.castle02@icloud.com"
type input "dan.castle02@icloud.co"
click at [544, 314] on div "CA67LES, Awaiting Repair" at bounding box center [548, 321] width 113 height 29
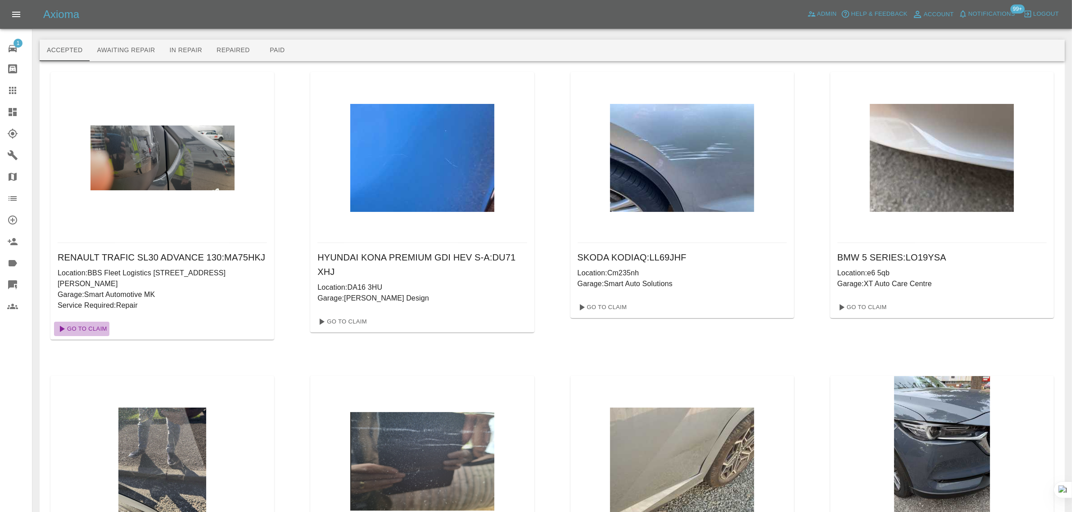
click at [90, 336] on link "Go To Claim" at bounding box center [81, 329] width 55 height 14
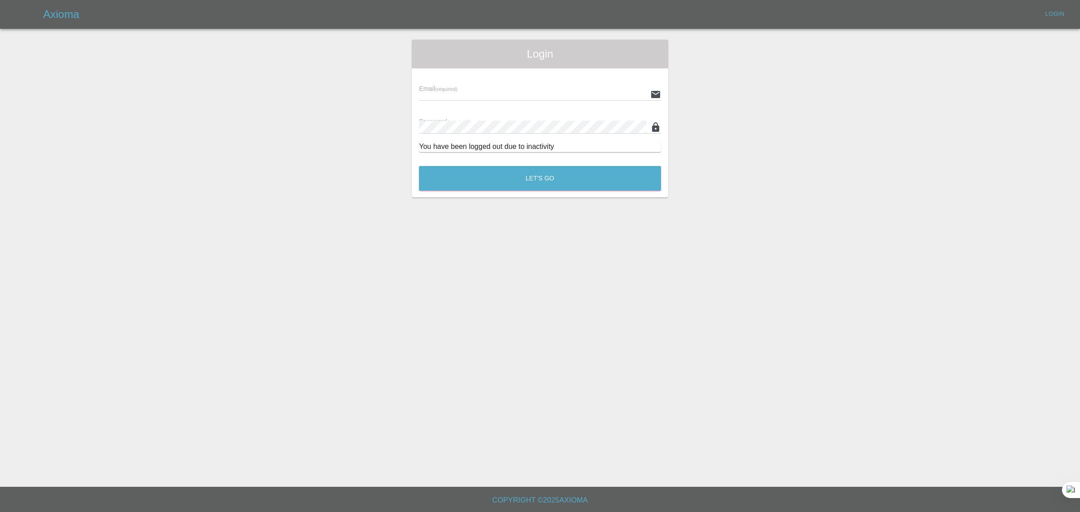
type input "[EMAIL_ADDRESS][DOMAIN_NAME]"
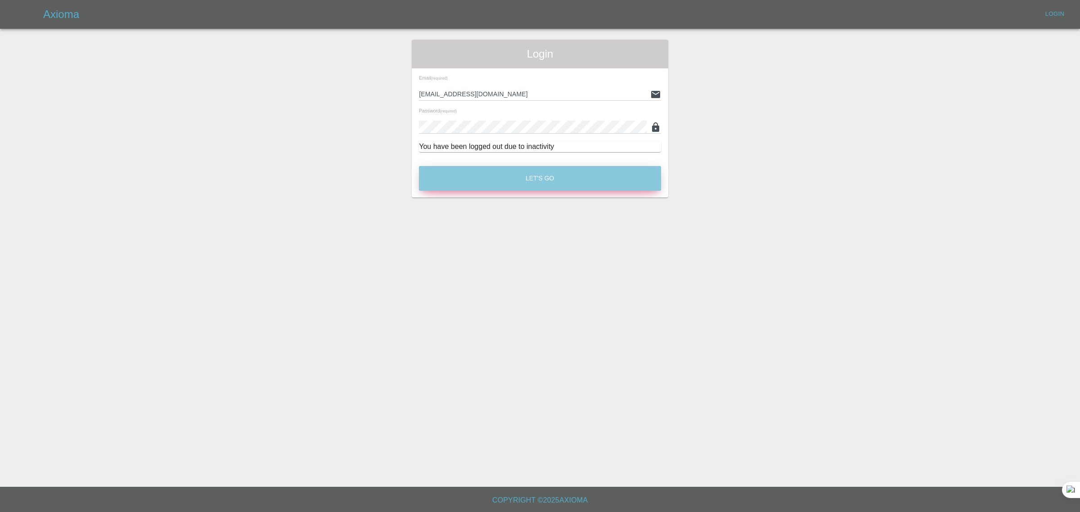
click at [449, 175] on button "Let's Go" at bounding box center [540, 178] width 242 height 25
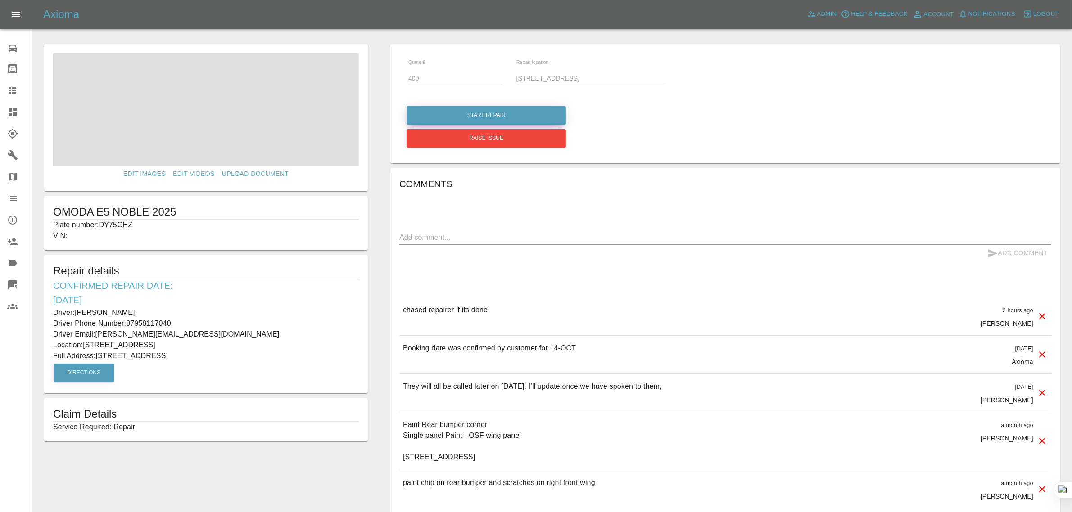
click at [513, 114] on button "Start Repair" at bounding box center [485, 115] width 159 height 18
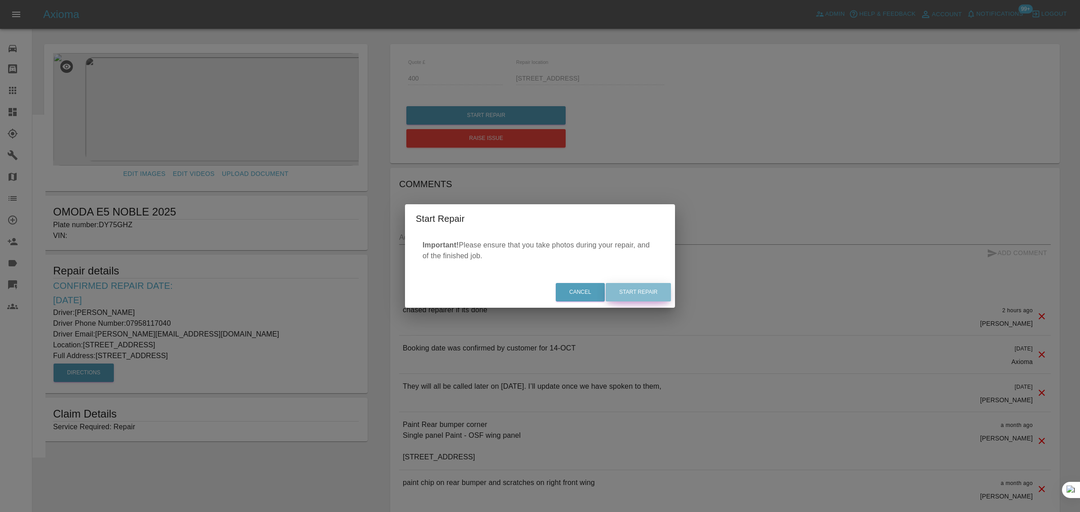
click at [631, 289] on button "Start Repair" at bounding box center [638, 292] width 65 height 18
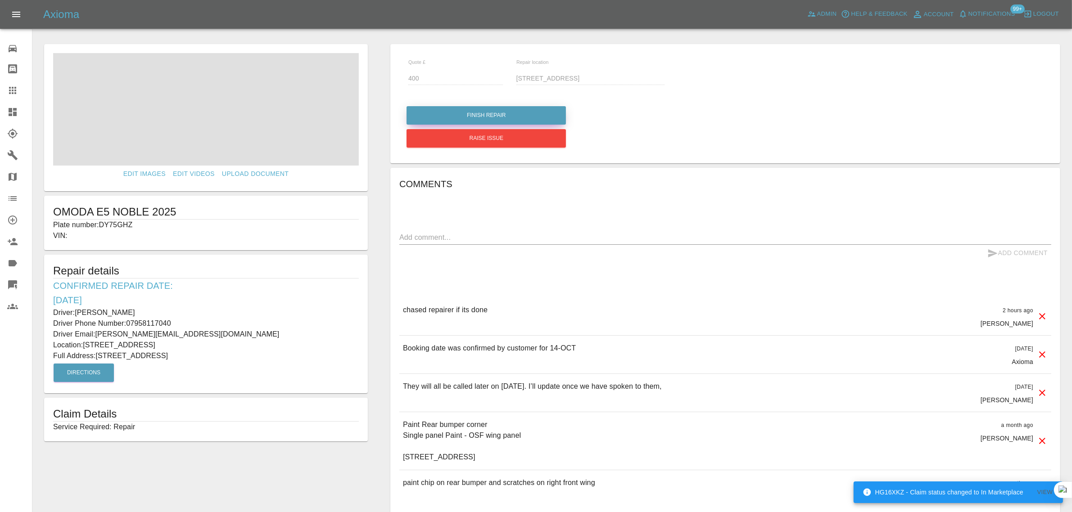
click at [506, 116] on button "Finish Repair" at bounding box center [485, 115] width 159 height 18
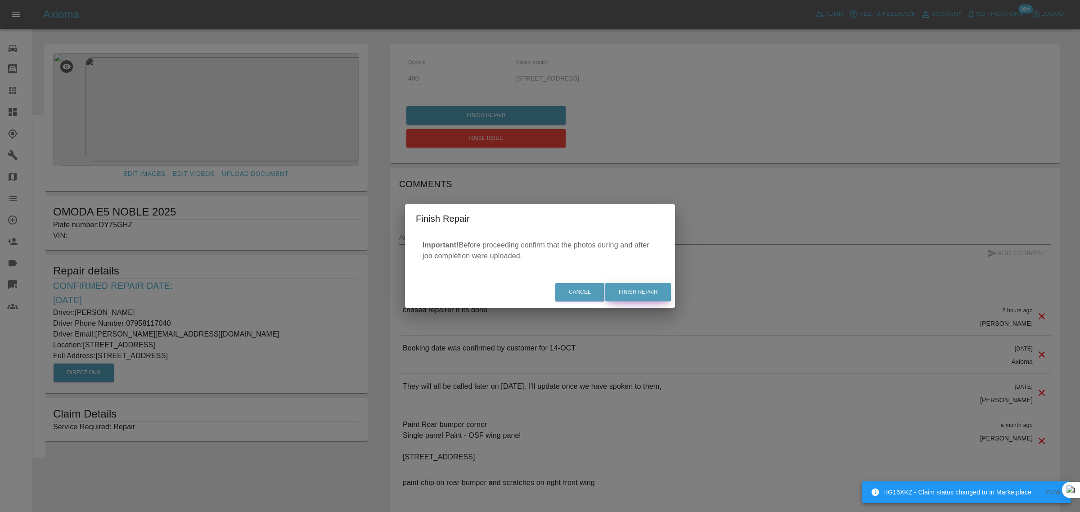
click at [649, 297] on button "Finish Repair" at bounding box center [638, 292] width 66 height 18
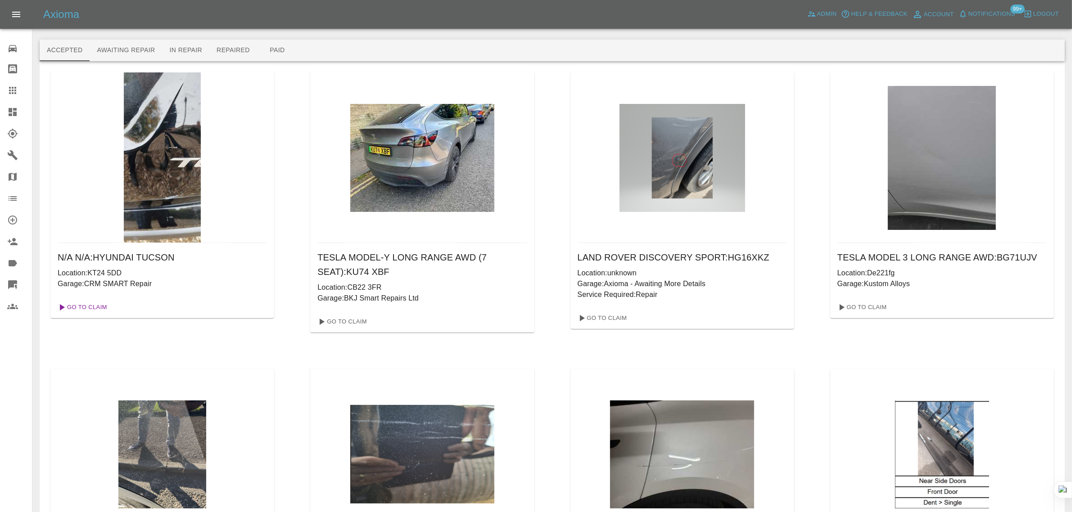
click at [95, 307] on link "Go To Claim" at bounding box center [81, 307] width 55 height 14
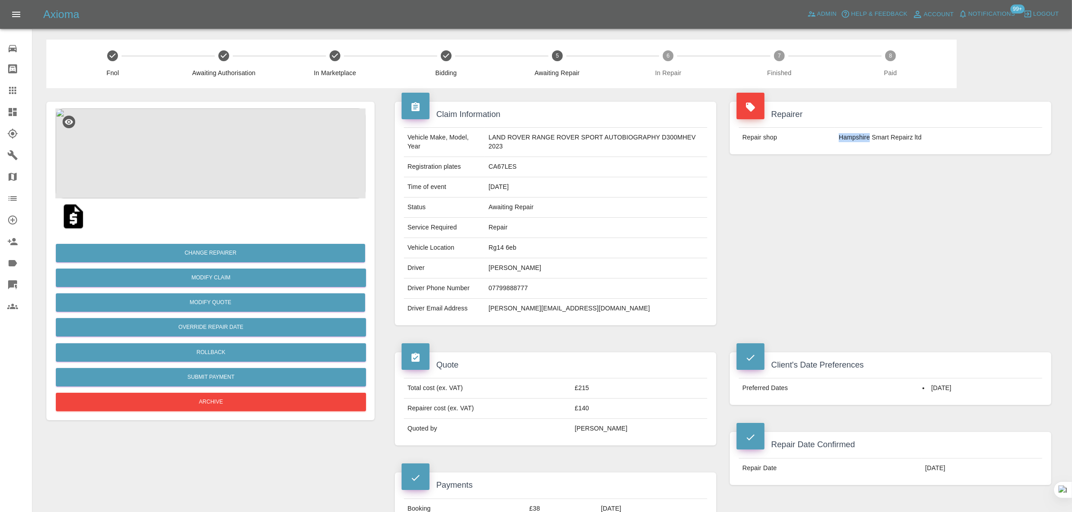
drag, startPoint x: 832, startPoint y: 145, endPoint x: 868, endPoint y: 135, distance: 37.1
click at [868, 135] on tr "Repair shop Hampshire Smart Repairz ltd" at bounding box center [890, 138] width 303 height 20
copy tr "Hampshire"
click at [19, 84] on link "Claims" at bounding box center [16, 91] width 32 height 22
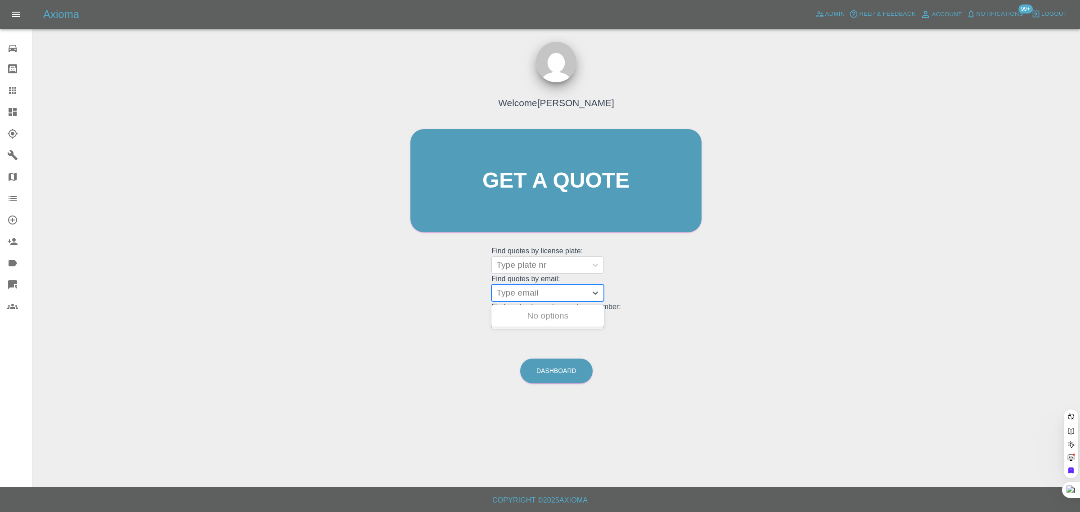
click at [542, 287] on div at bounding box center [540, 293] width 86 height 13
paste input "barrievernon@hotmail.co.uk"
type input "barrievernon@hotmail.co.u"
click at [546, 324] on div "CK71UOV, Awaiting Authorisation" at bounding box center [548, 321] width 113 height 29
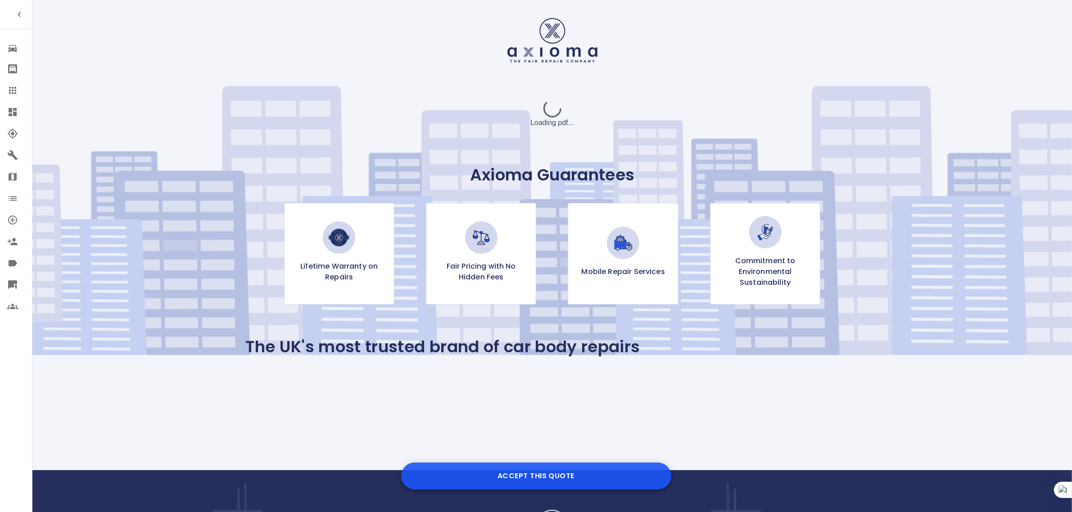
click at [549, 475] on button "Accept this Quote" at bounding box center [536, 476] width 270 height 27
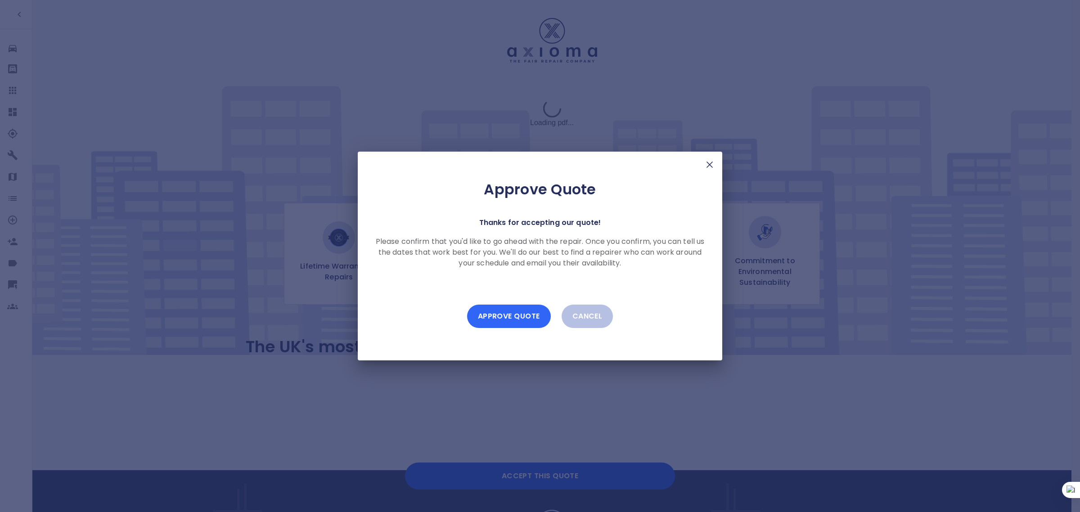
click at [534, 323] on button "Approve Quote" at bounding box center [509, 316] width 84 height 23
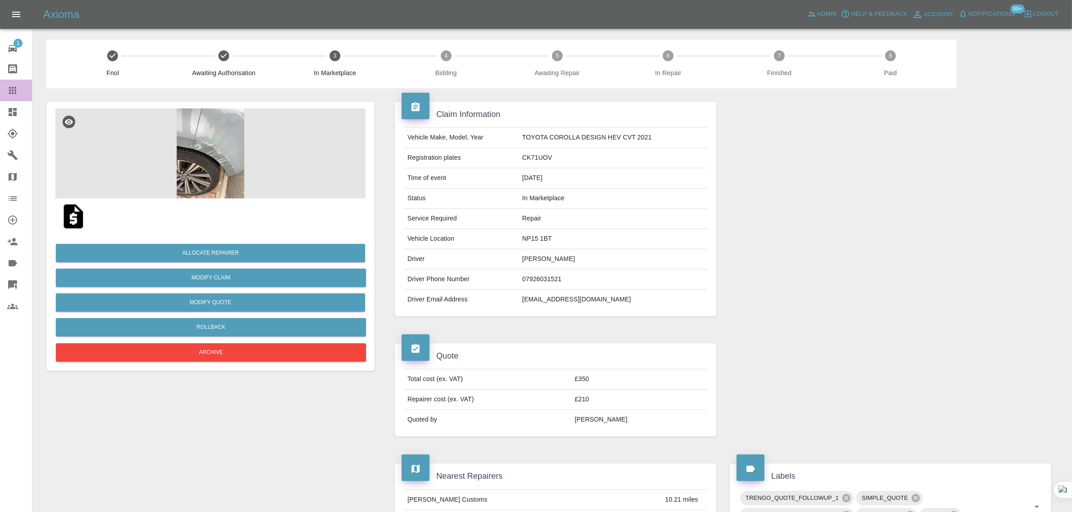
click at [5, 87] on link "Claims" at bounding box center [16, 91] width 32 height 22
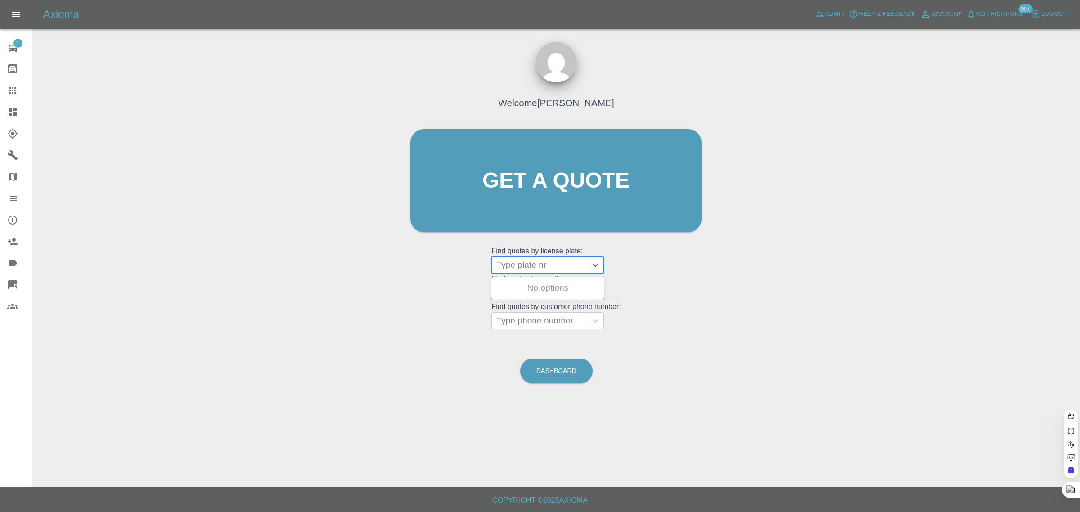
click at [515, 264] on div at bounding box center [540, 265] width 86 height 13
paste input "Wj15zvt"
type input "Wj15zvt"
click at [528, 294] on div "WJ15ZVT, Awaiting Repair" at bounding box center [548, 293] width 113 height 29
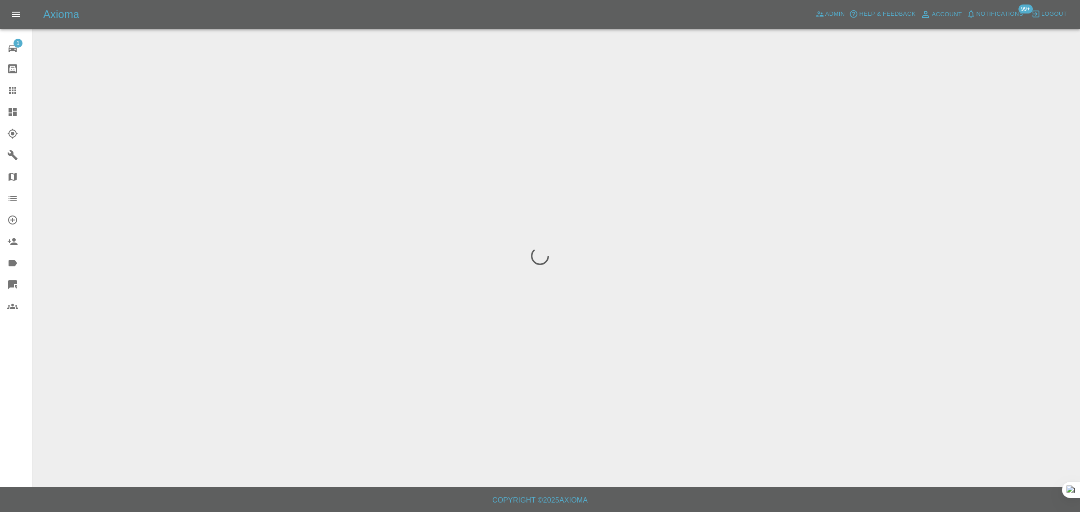
click at [14, 406] on div "1 Repair home Bodyshop home Claims Dashboard Explorer Garages Map Organization …" at bounding box center [16, 256] width 32 height 512
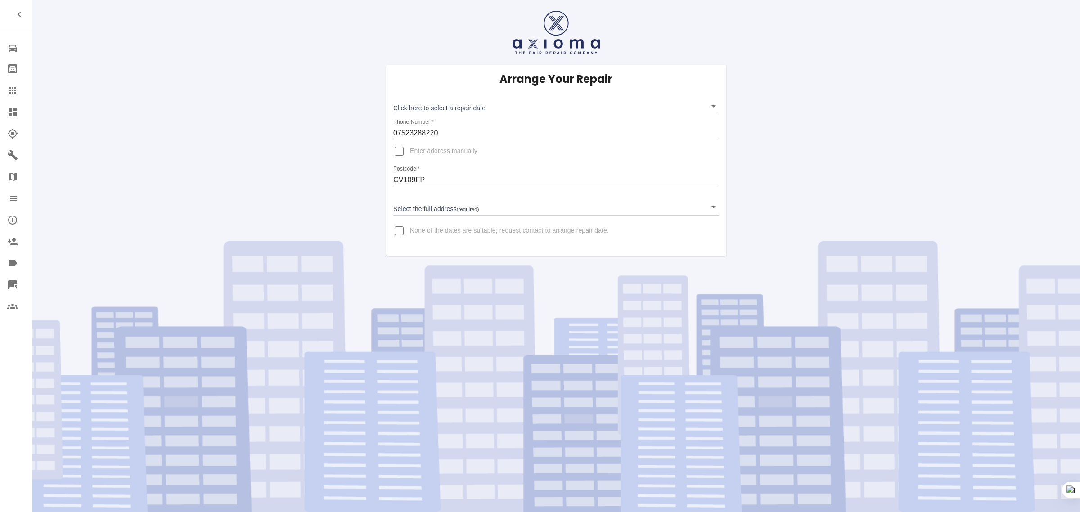
click at [17, 89] on icon at bounding box center [12, 90] width 11 height 11
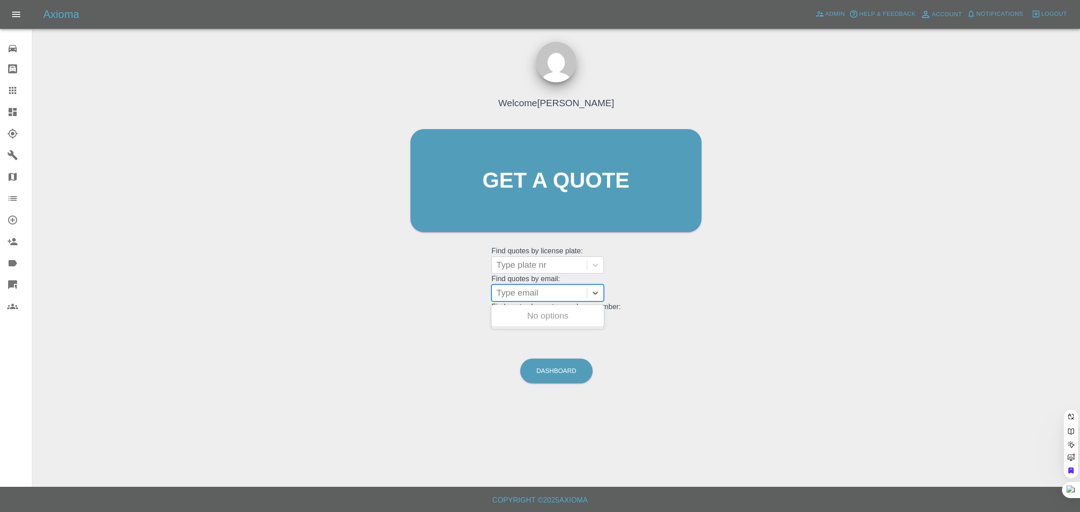
click at [542, 293] on div at bounding box center [540, 293] width 86 height 13
paste input "[EMAIL_ADDRESS][DOMAIN_NAME]"
type input "[EMAIL_ADDRESS][DOMAIN_NAME]"
click at [545, 322] on div "MW72 OVP, Awaiting Repair" at bounding box center [548, 321] width 113 height 29
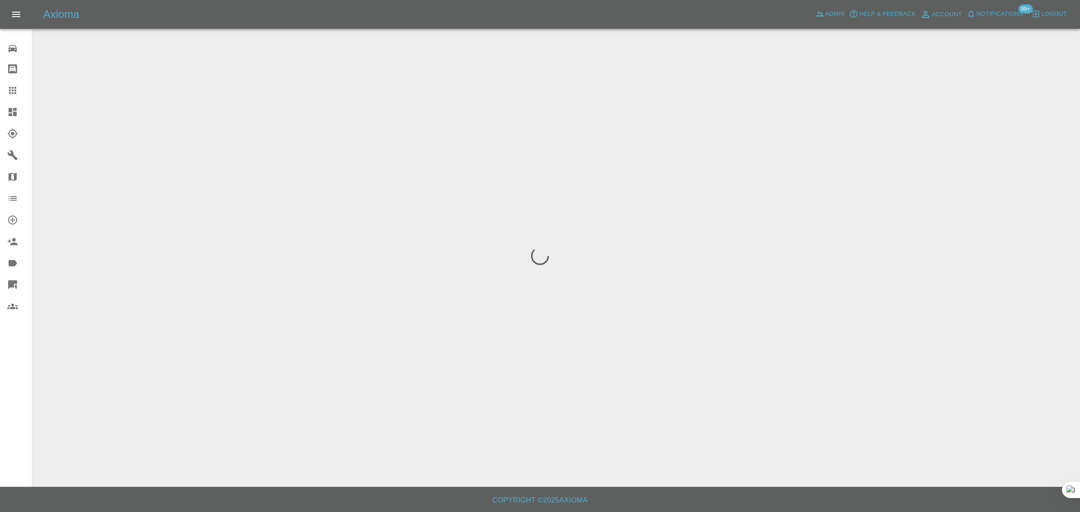
click at [0, 397] on div "0 Repair home Bodyshop home Claims Dashboard Explorer Garages Map Organization …" at bounding box center [16, 256] width 32 height 512
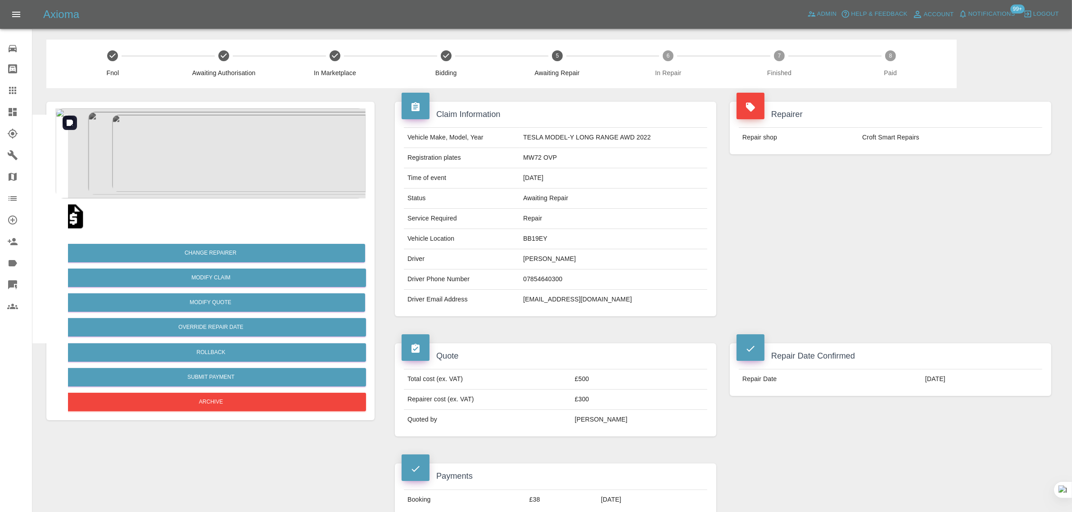
click at [264, 136] on img at bounding box center [210, 153] width 310 height 90
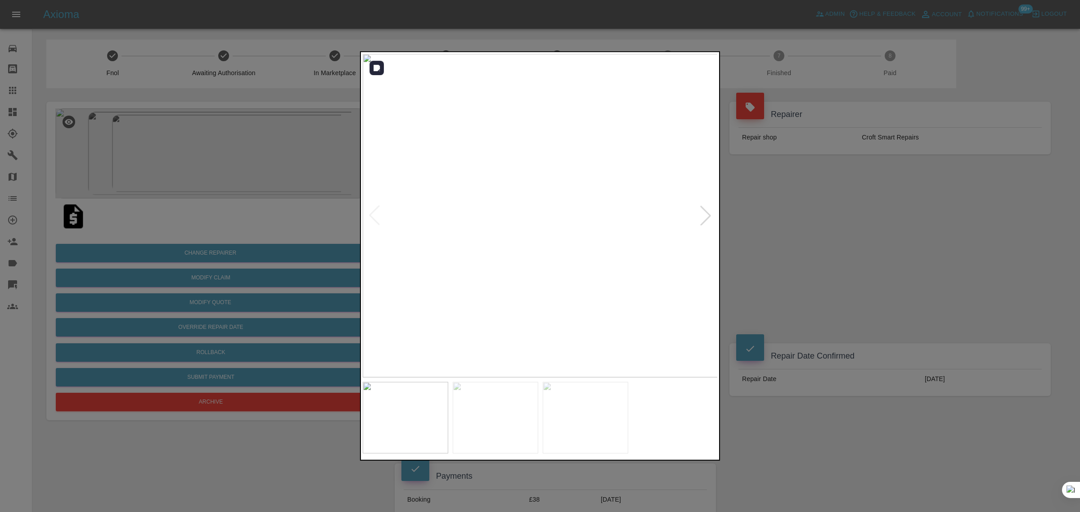
click at [707, 210] on div at bounding box center [706, 216] width 20 height 20
click at [707, 210] on img at bounding box center [541, 216] width 356 height 324
click at [881, 218] on div at bounding box center [540, 256] width 1080 height 512
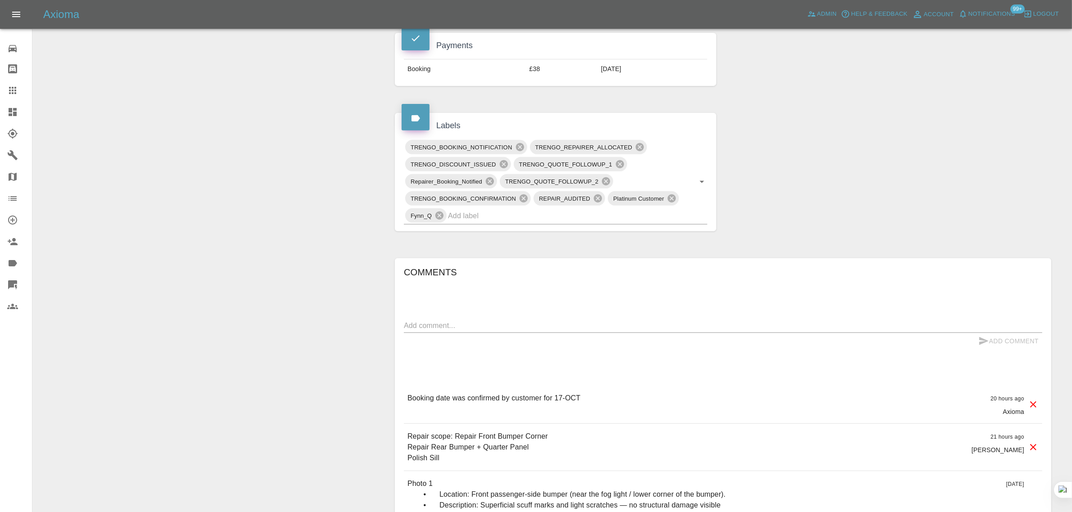
scroll to position [450, 0]
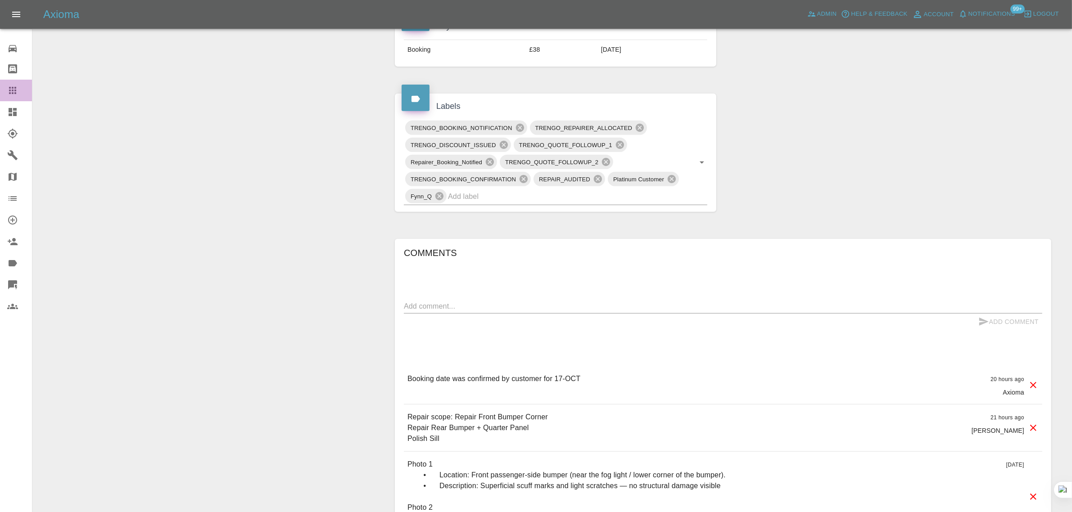
click at [8, 95] on icon at bounding box center [12, 90] width 11 height 11
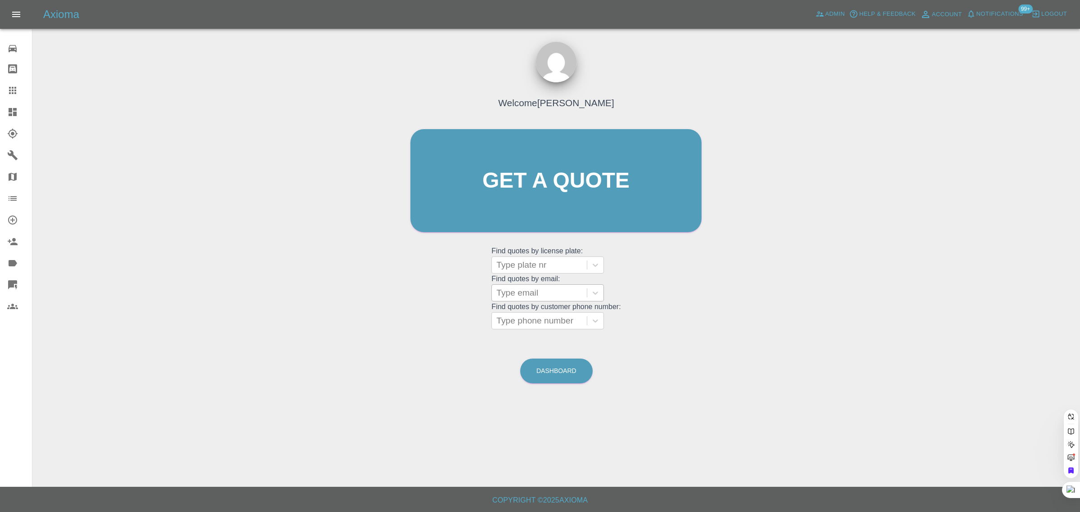
click at [527, 297] on div at bounding box center [540, 293] width 86 height 13
paste input "mcnamara18@hotmail.com"
type input "mcnamara18@hotmail.co"
click at [532, 315] on div "YR68AWA, Finished" at bounding box center [548, 316] width 113 height 18
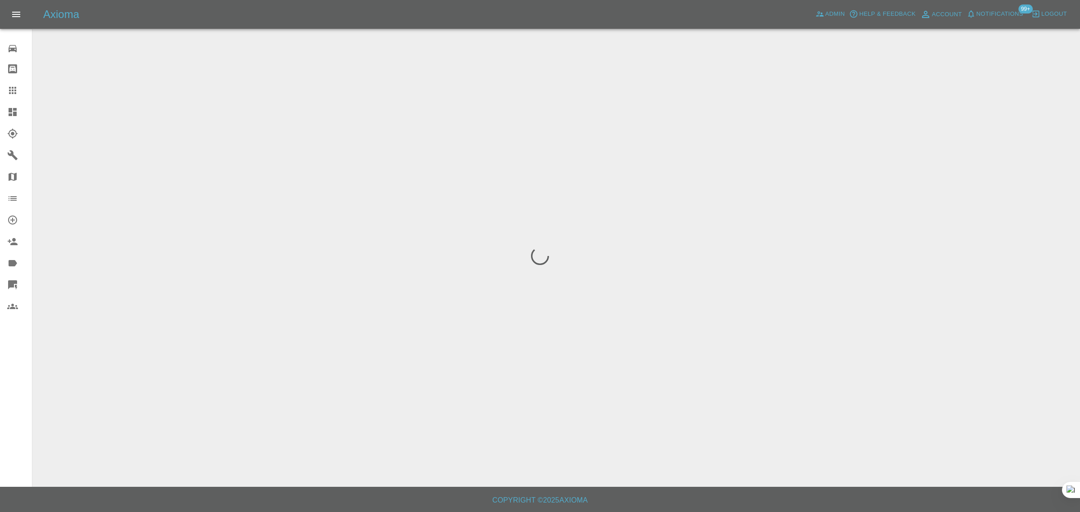
click at [5, 403] on div "0 Repair home Bodyshop home Claims Dashboard Explorer Garages Map Organization …" at bounding box center [16, 256] width 32 height 512
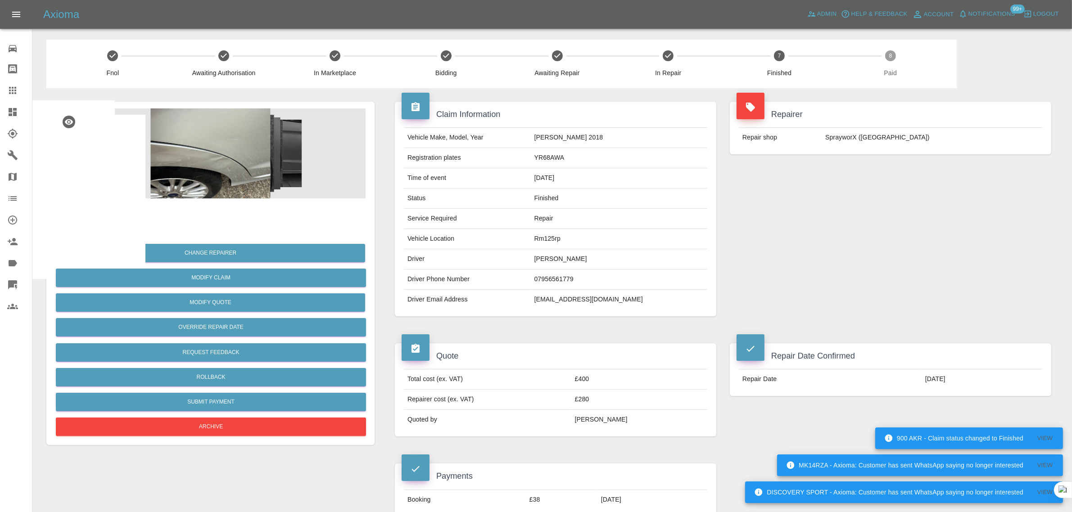
click at [6, 95] on link "Claims" at bounding box center [16, 91] width 32 height 22
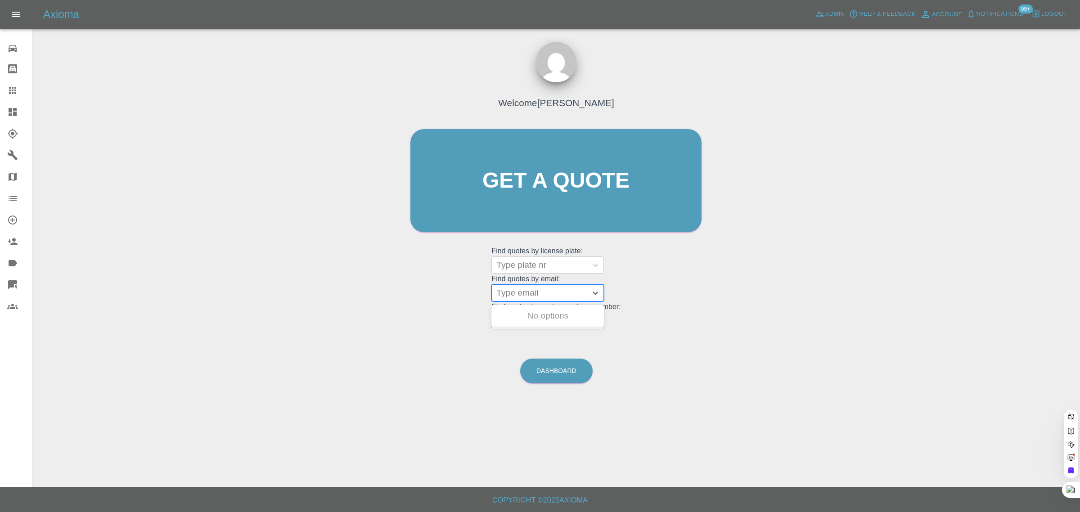
click at [517, 294] on div at bounding box center [540, 293] width 86 height 13
paste input "bunny1964@btinternet.com"
type input "bunny1964@btinternet.com"
click at [505, 322] on div "LL74 OBO, Awaiting Authorisation" at bounding box center [548, 321] width 113 height 29
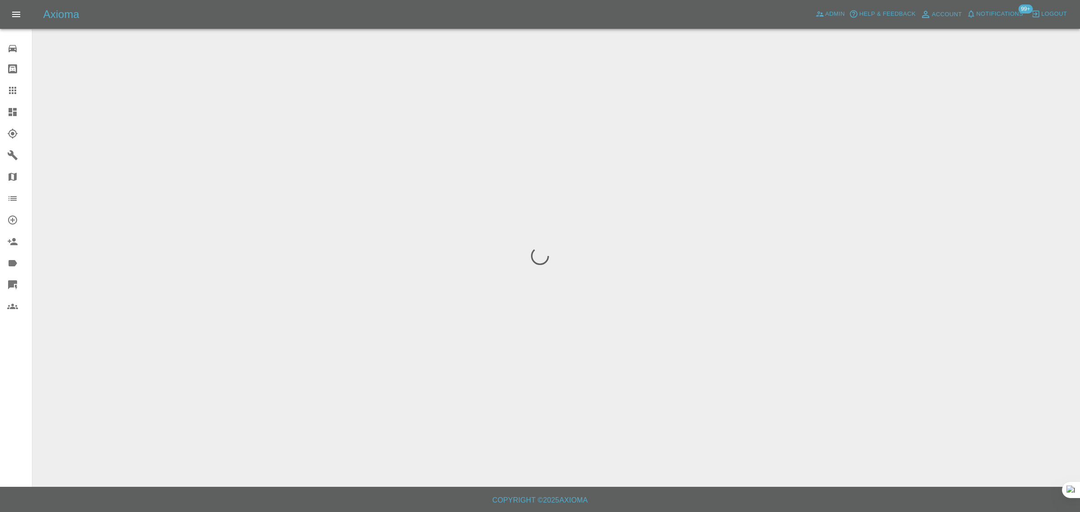
click at [23, 357] on div "0 Repair home Bodyshop home Claims Dashboard Explorer Garages Map Organization …" at bounding box center [16, 256] width 32 height 512
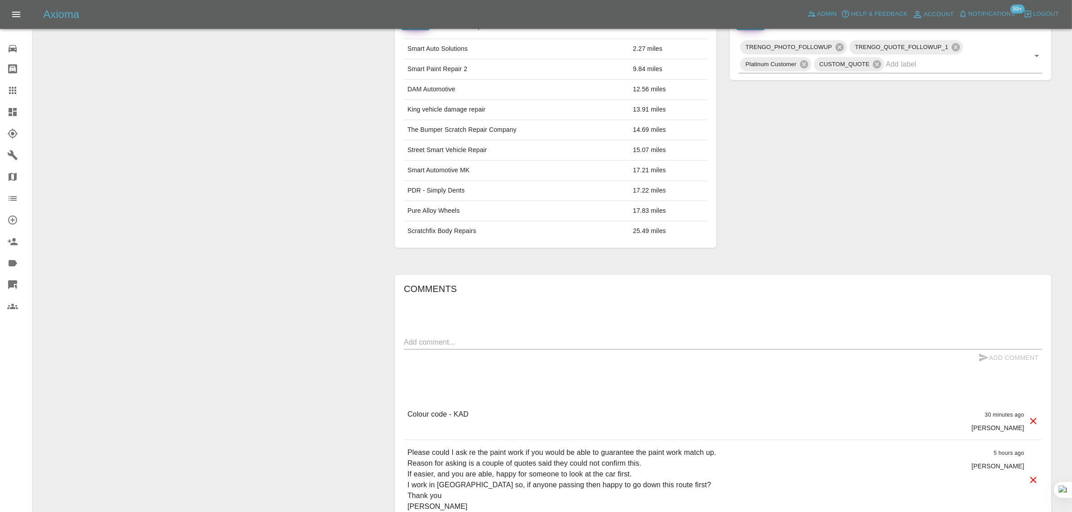
scroll to position [619, 0]
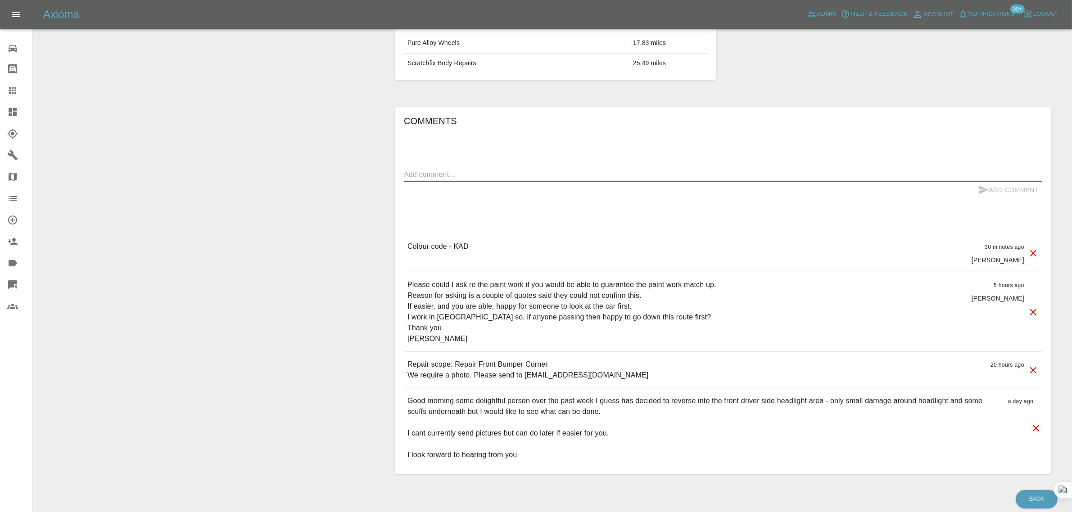
click at [599, 176] on textarea at bounding box center [723, 174] width 638 height 10
paste textarea "Hello Imogen - three bits really 1. Drivers side - headlight area - main bit of…"
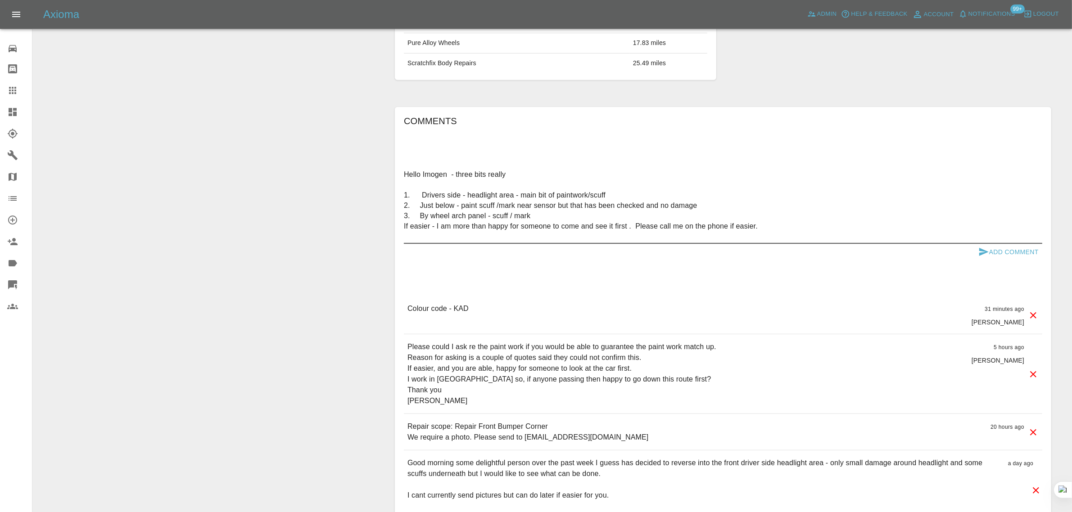
type textarea "Hello Imogen - three bits really 1. Drivers side - headlight area - main bit of…"
click at [993, 248] on button "Add Comment" at bounding box center [1009, 252] width 68 height 17
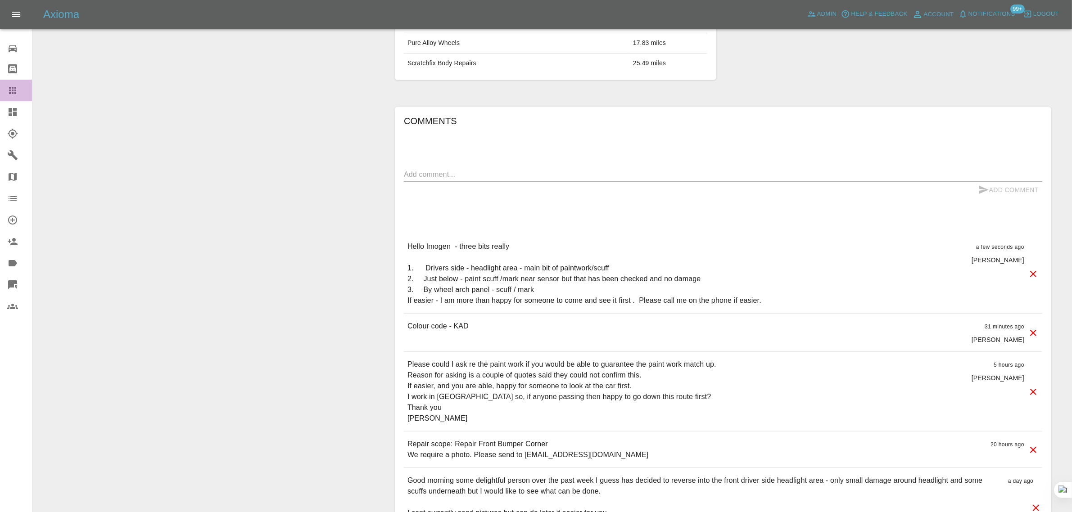
click at [10, 91] on icon at bounding box center [12, 90] width 7 height 7
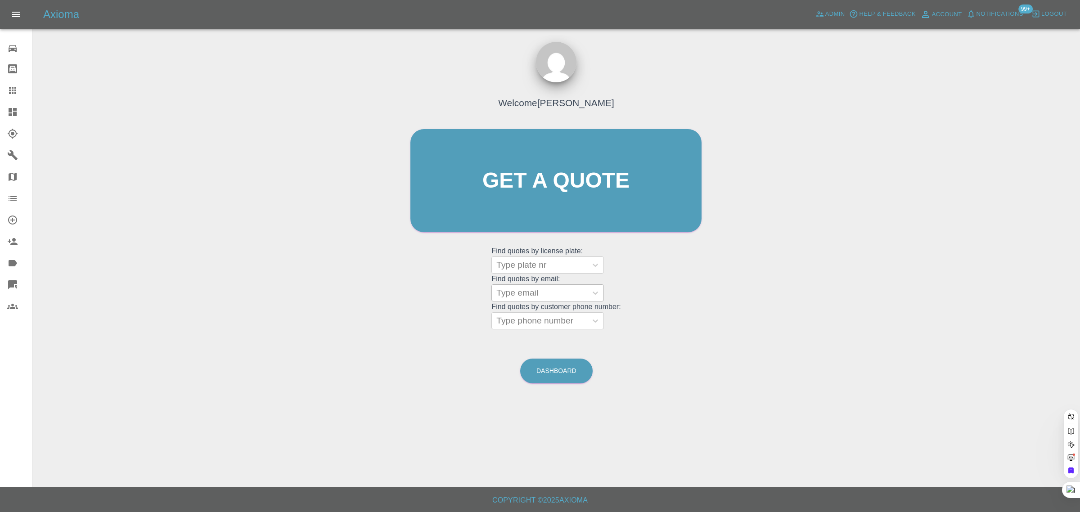
click at [511, 294] on div at bounding box center [540, 293] width 86 height 13
paste input "jeffd1961@mail.com"
type input "jeffd1961@mail.com"
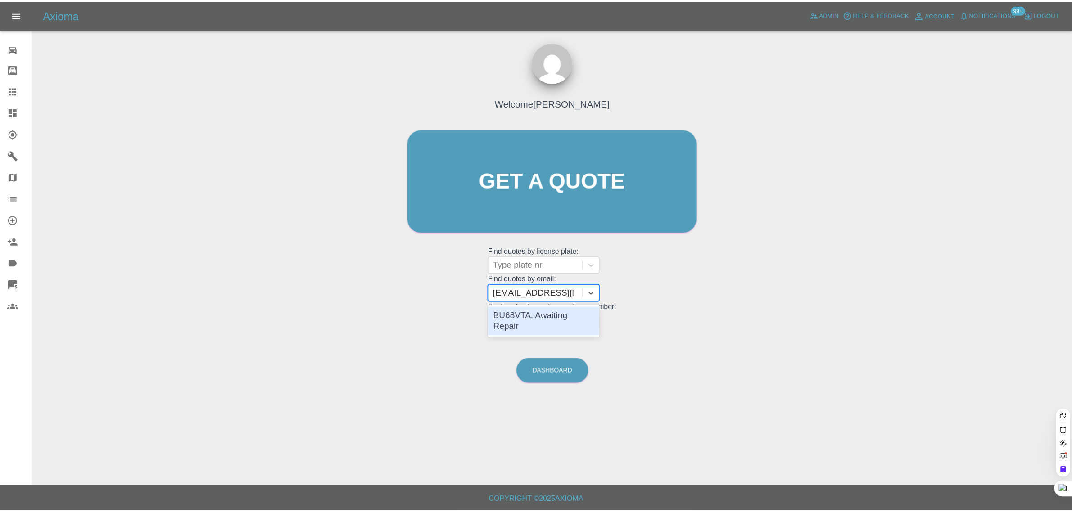
scroll to position [0, 0]
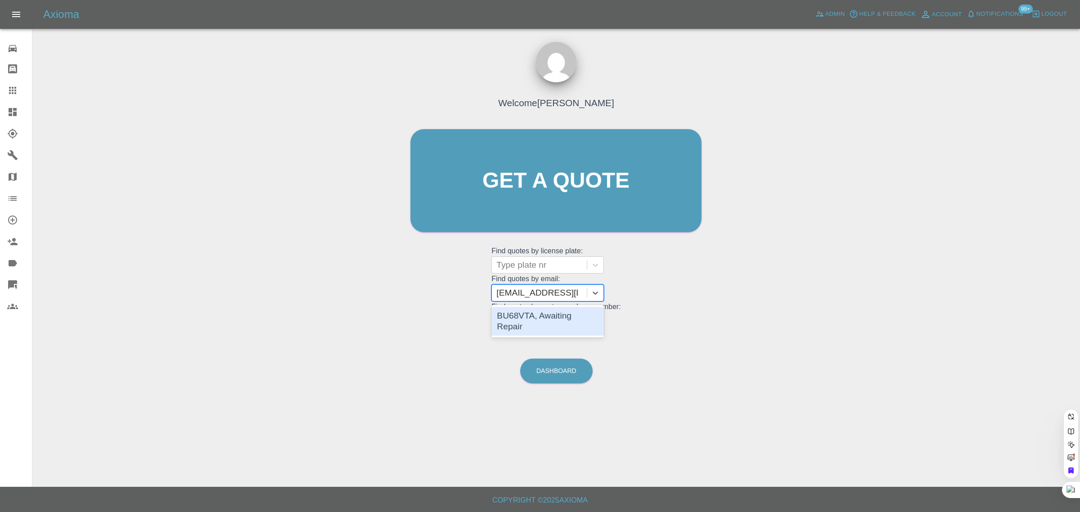
click at [518, 322] on div "BU68VTA, Awaiting Repair" at bounding box center [548, 321] width 113 height 29
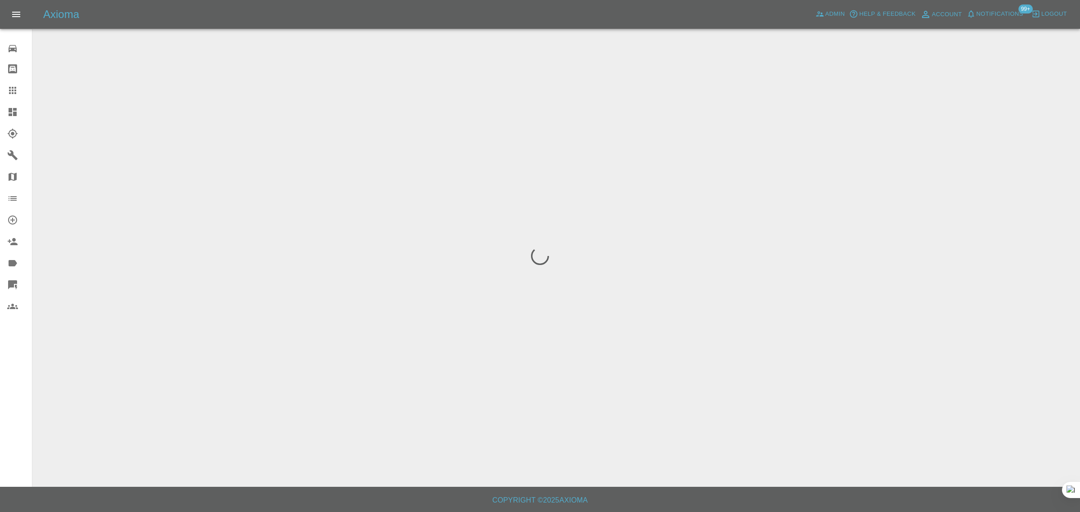
click at [19, 397] on div "0 Repair home Bodyshop home Claims Dashboard Explorer Garages Map Organization …" at bounding box center [16, 256] width 32 height 512
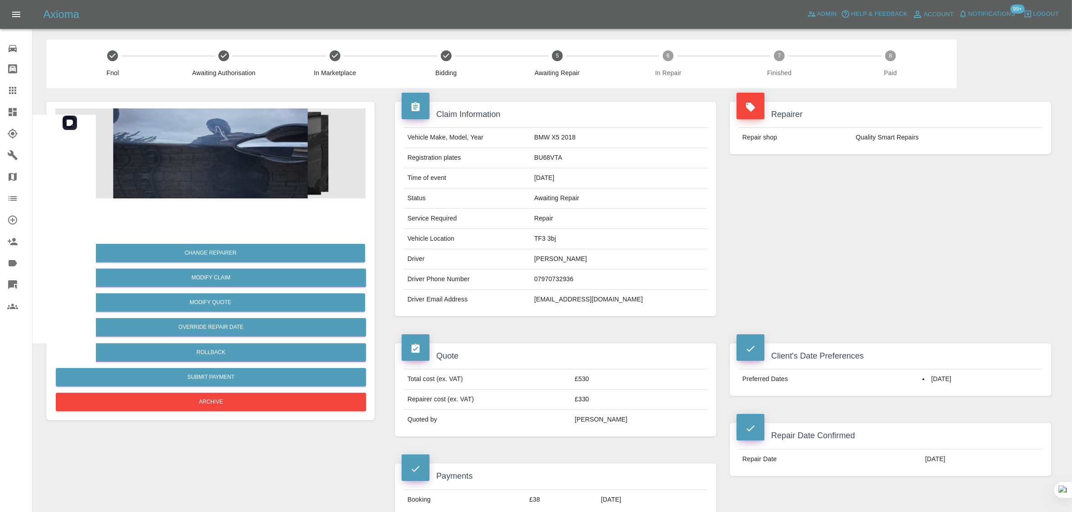
click at [206, 188] on img at bounding box center [210, 153] width 310 height 90
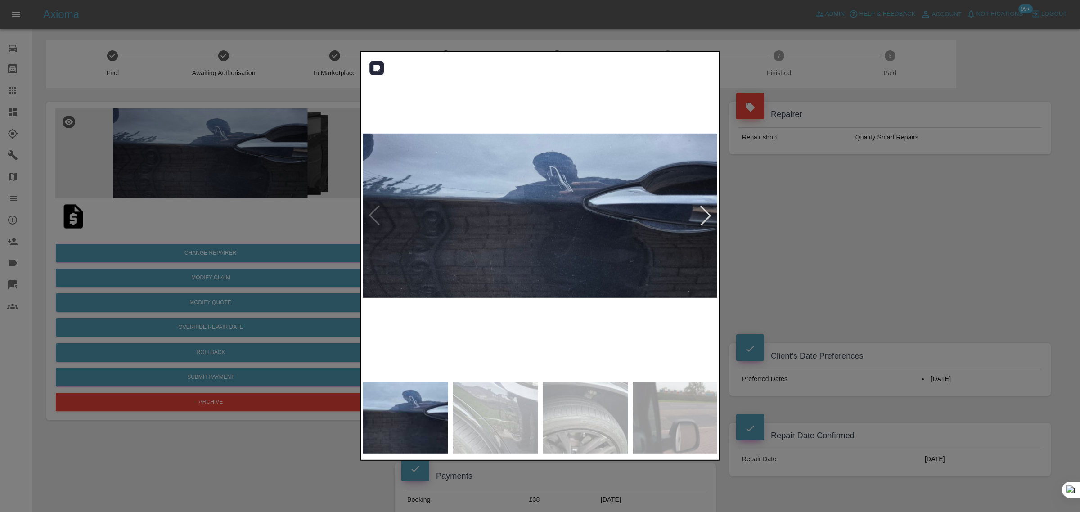
click at [700, 215] on div at bounding box center [706, 216] width 20 height 20
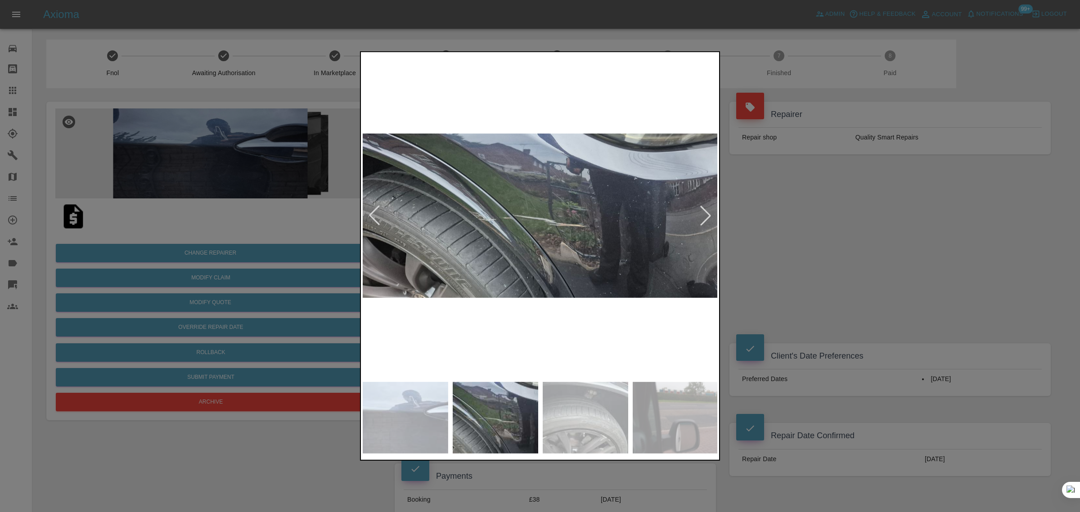
click at [700, 214] on div at bounding box center [706, 216] width 20 height 20
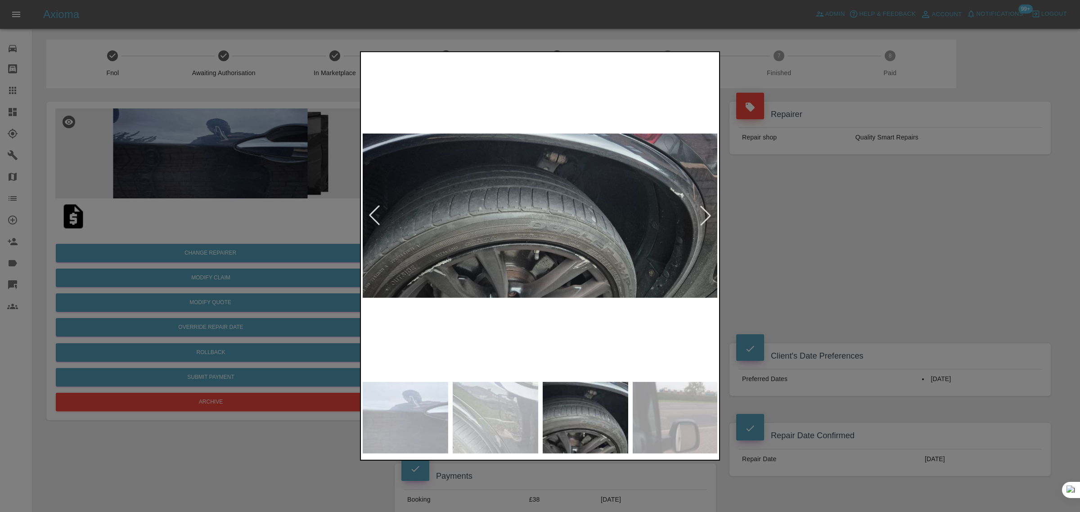
click at [700, 214] on div at bounding box center [706, 216] width 20 height 20
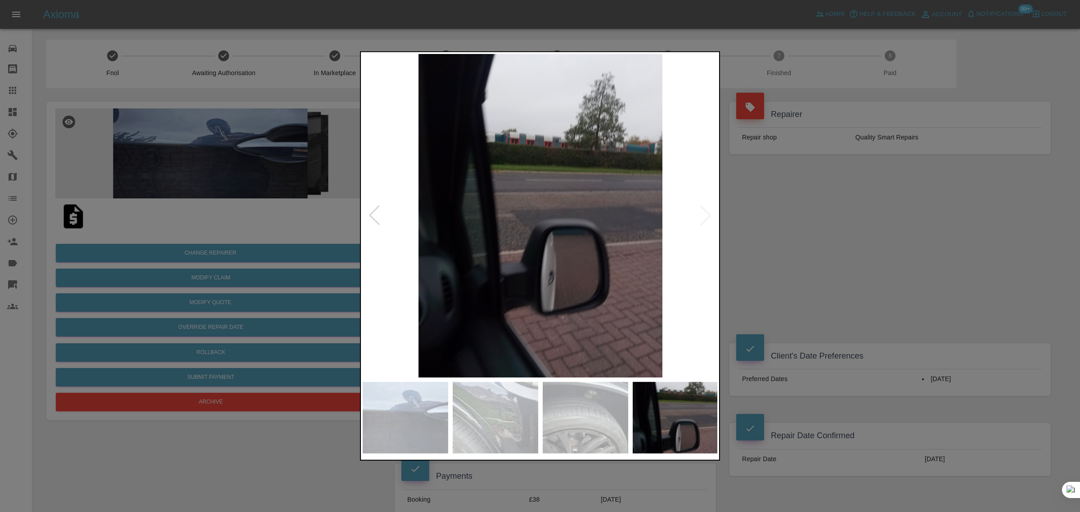
click at [700, 214] on img at bounding box center [541, 216] width 356 height 324
click at [373, 221] on div at bounding box center [375, 216] width 20 height 20
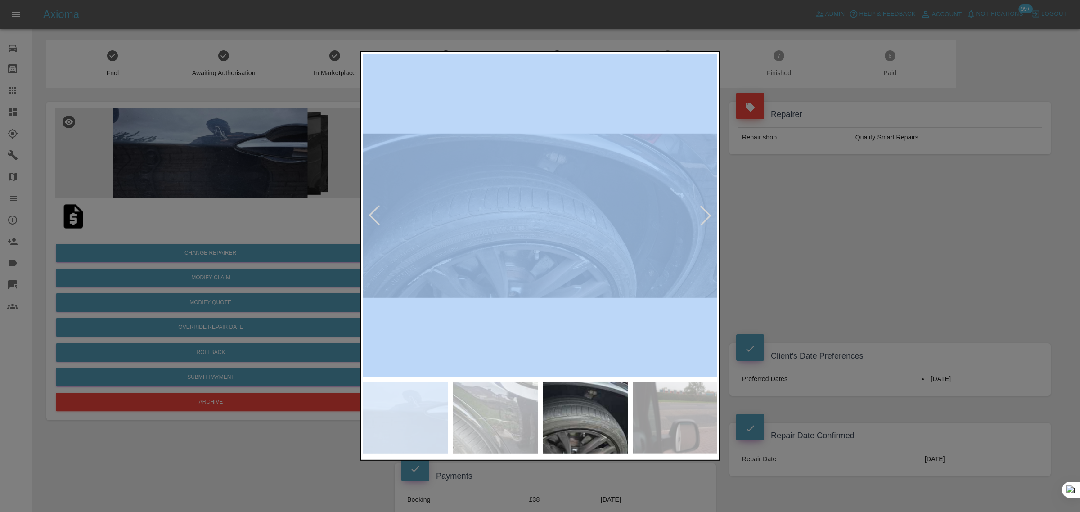
click at [373, 221] on div at bounding box center [375, 216] width 20 height 20
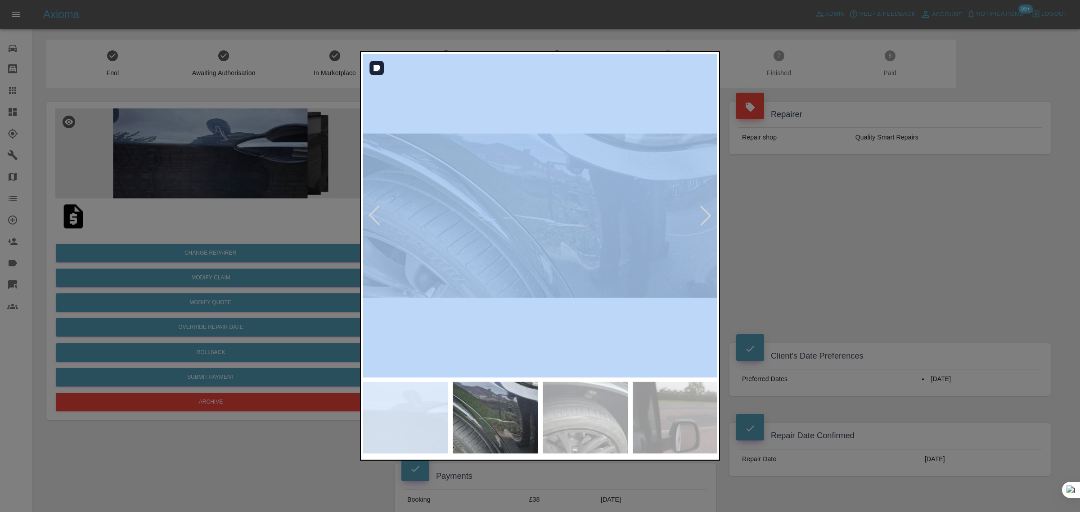
click at [709, 212] on div at bounding box center [706, 216] width 20 height 20
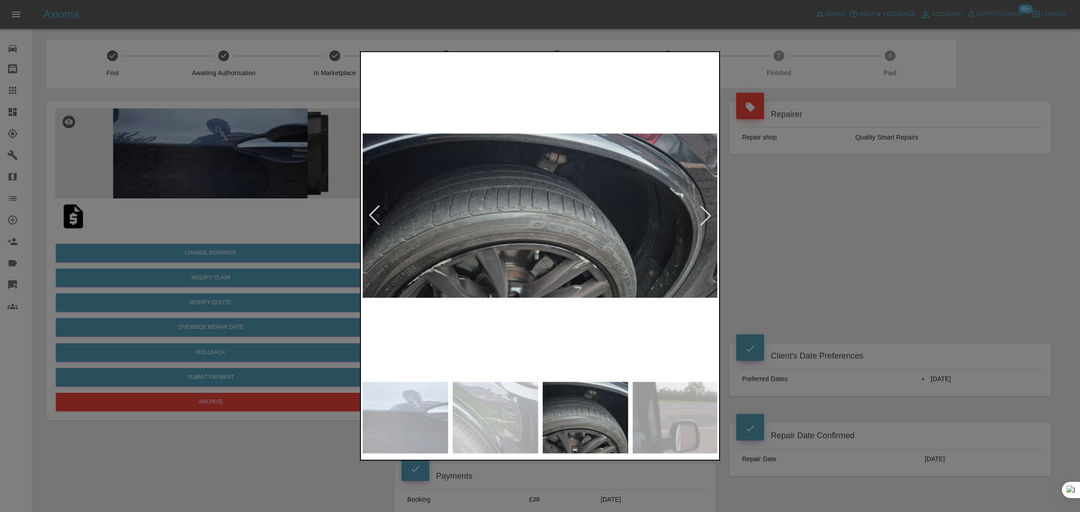
click at [834, 239] on div at bounding box center [540, 256] width 1080 height 512
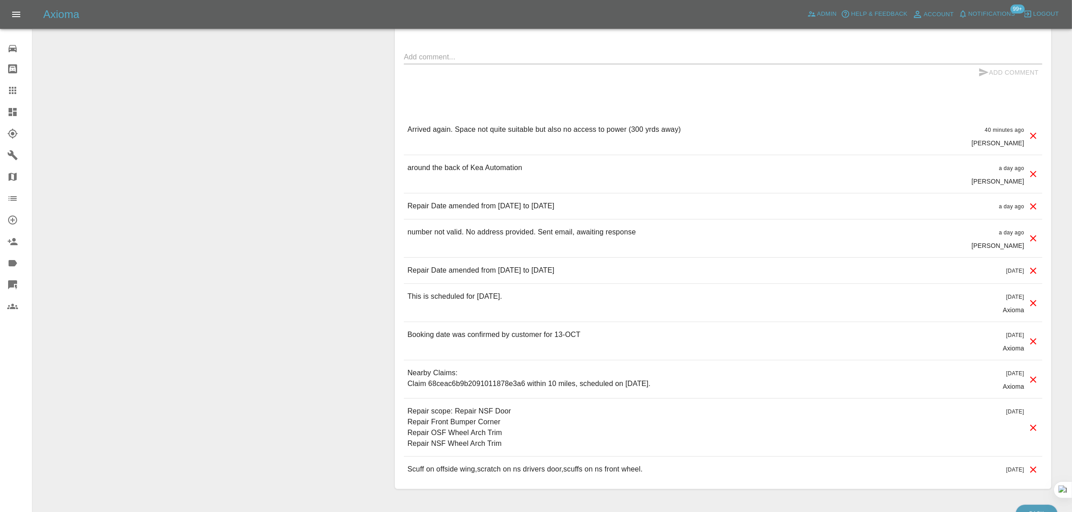
scroll to position [769, 0]
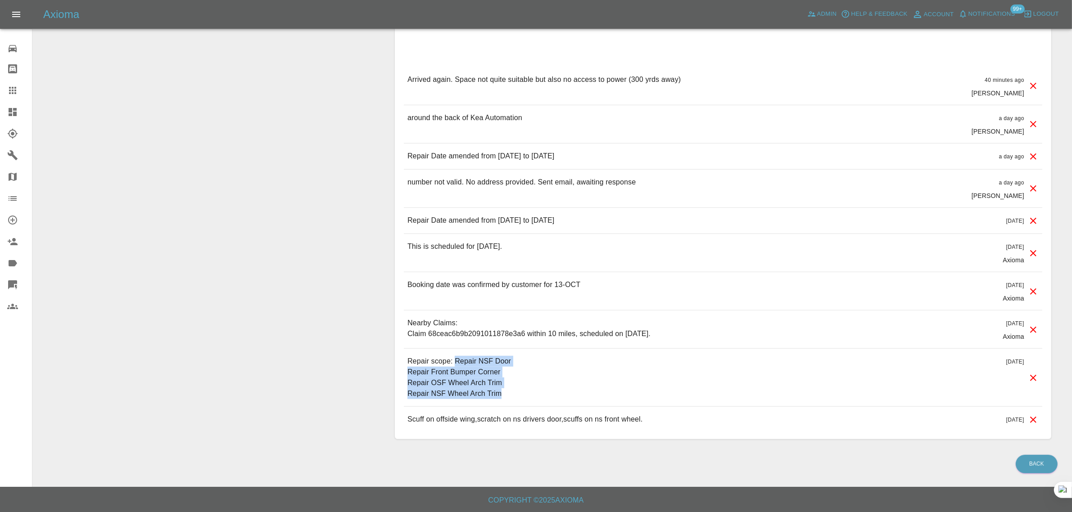
drag, startPoint x: 456, startPoint y: 361, endPoint x: 507, endPoint y: 395, distance: 60.8
click at [507, 395] on p "Repair scope: Repair NSF Door Repair Front Bumper Corner Repair OSF Wheel Arch …" at bounding box center [459, 377] width 104 height 43
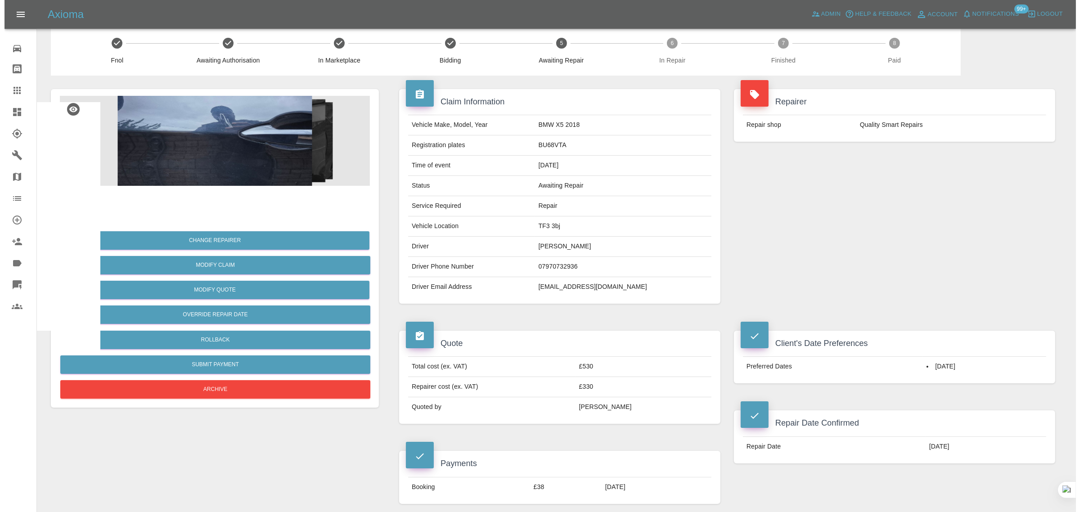
scroll to position [0, 0]
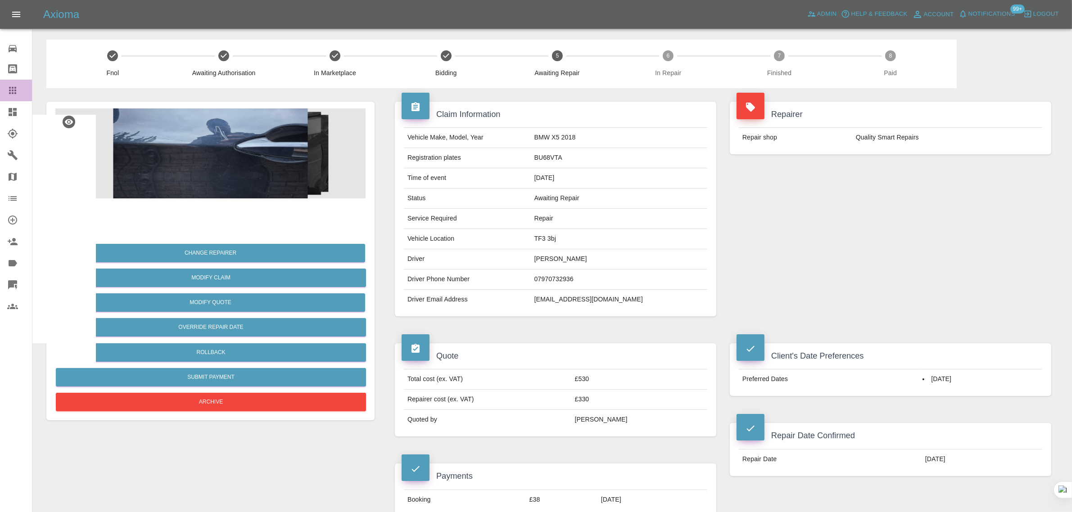
click at [23, 91] on div at bounding box center [19, 90] width 25 height 11
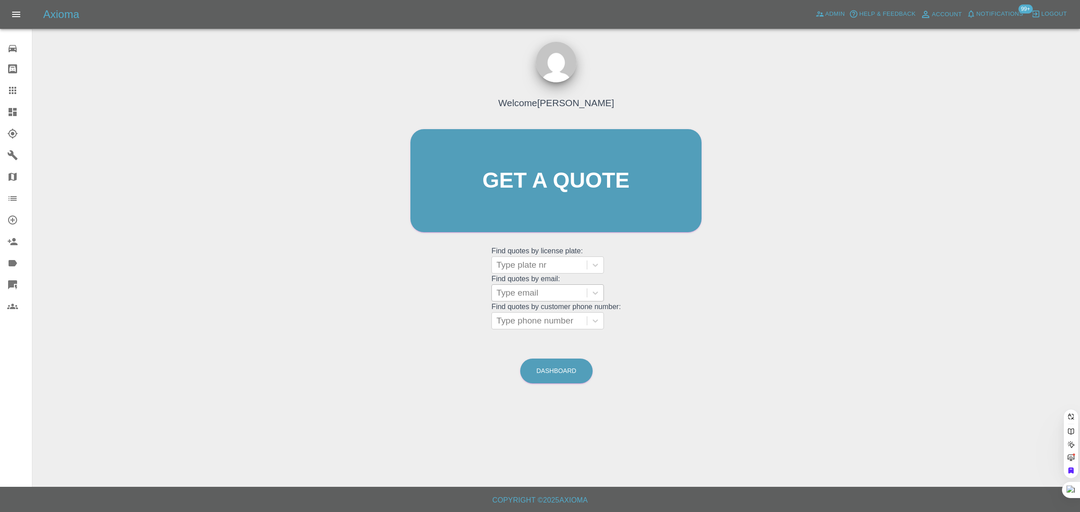
drag, startPoint x: 566, startPoint y: 281, endPoint x: 555, endPoint y: 298, distance: 19.5
click at [563, 289] on grid "Find quotes by license plate: Type plate nr Find quotes by email: Type email Fi…" at bounding box center [556, 288] width 129 height 84
click at [553, 297] on button at bounding box center [555, 303] width 12 height 12
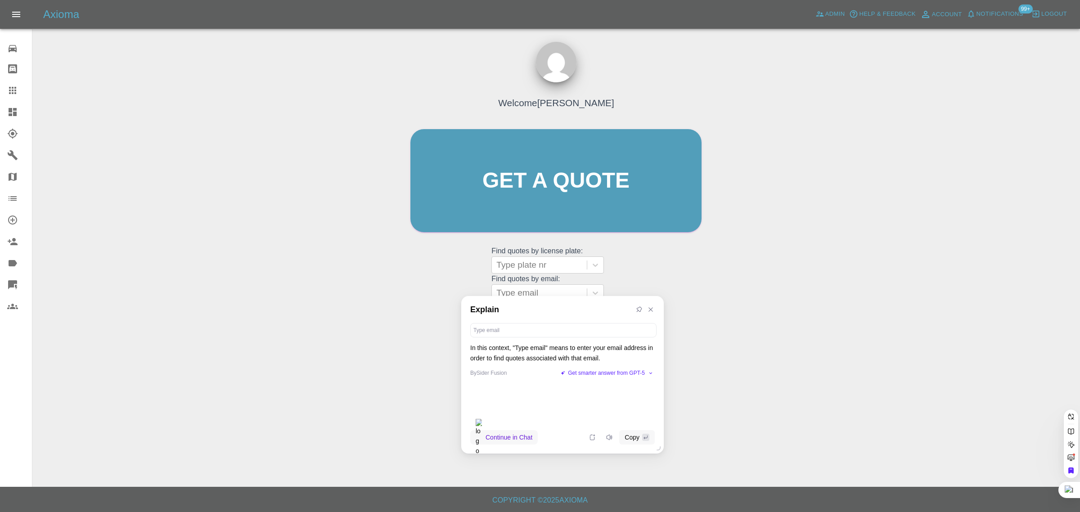
click at [700, 265] on div "Welcome Saleem Anwar Get a quote Get a quote Find quotes by license plate: Type…" at bounding box center [556, 198] width 310 height 272
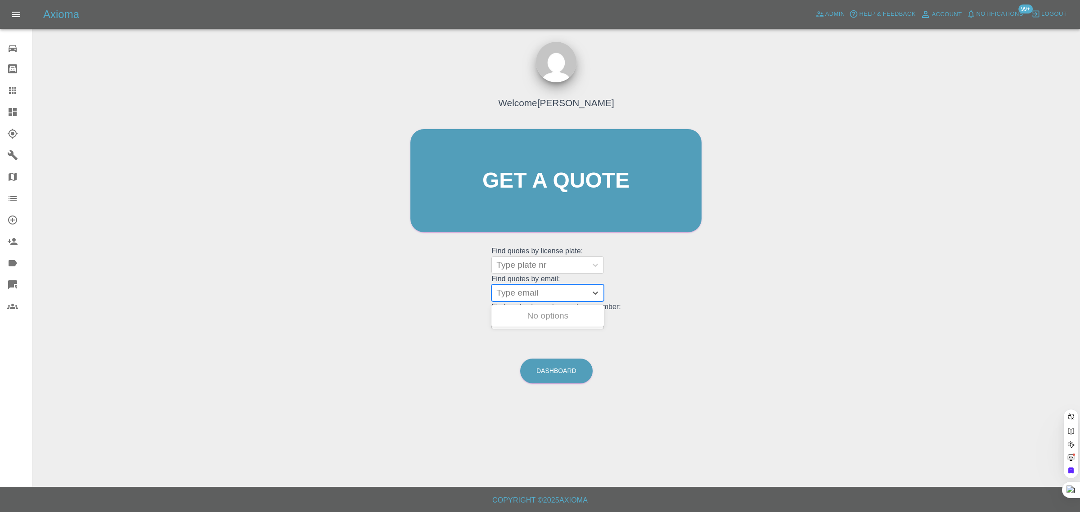
click at [565, 294] on div at bounding box center [540, 293] width 86 height 13
paste input "e.minelga.mail@gmail.com"
type input "e.minelga.mail@gmail.com"
drag, startPoint x: 565, startPoint y: 309, endPoint x: 491, endPoint y: 319, distance: 75.4
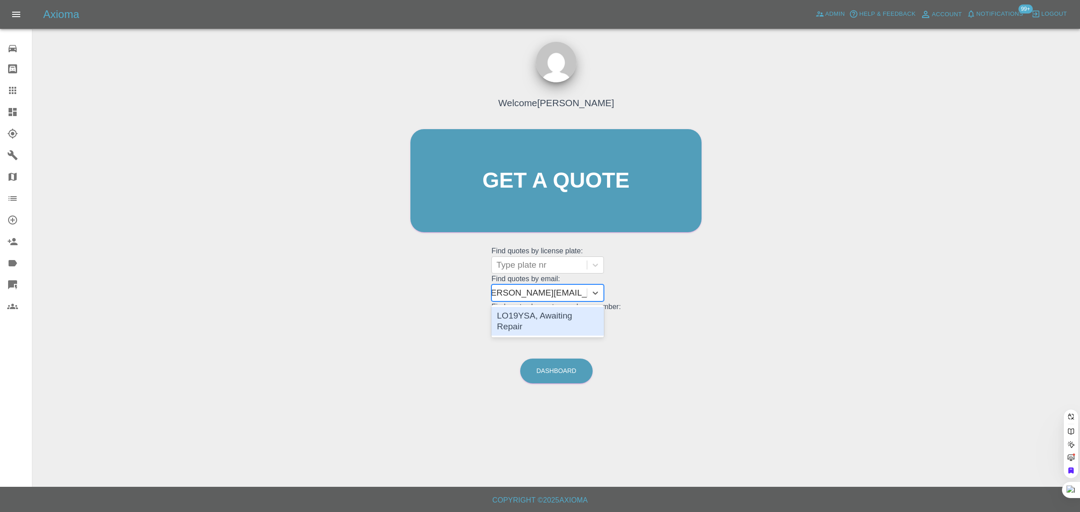
click at [565, 309] on div "LO19YSA, Awaiting Repair" at bounding box center [548, 321] width 113 height 29
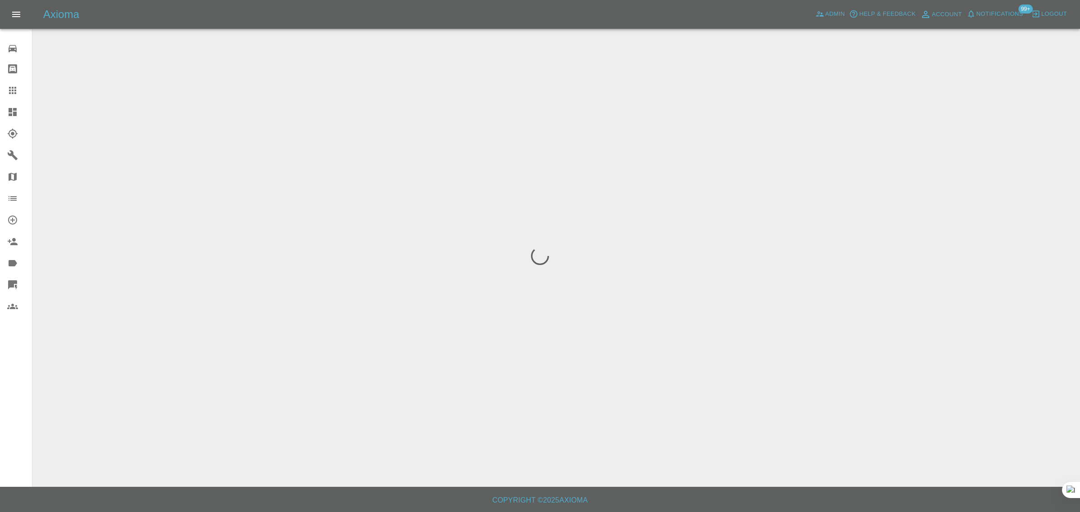
click at [9, 383] on div "0 Repair home Bodyshop home Claims Dashboard Explorer Garages Map Organization …" at bounding box center [16, 256] width 32 height 512
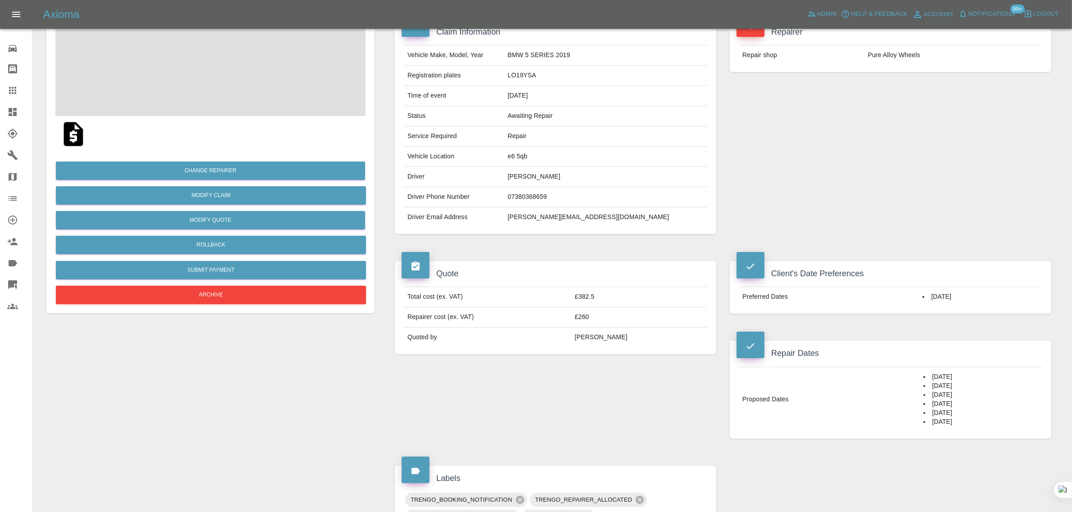
scroll to position [113, 0]
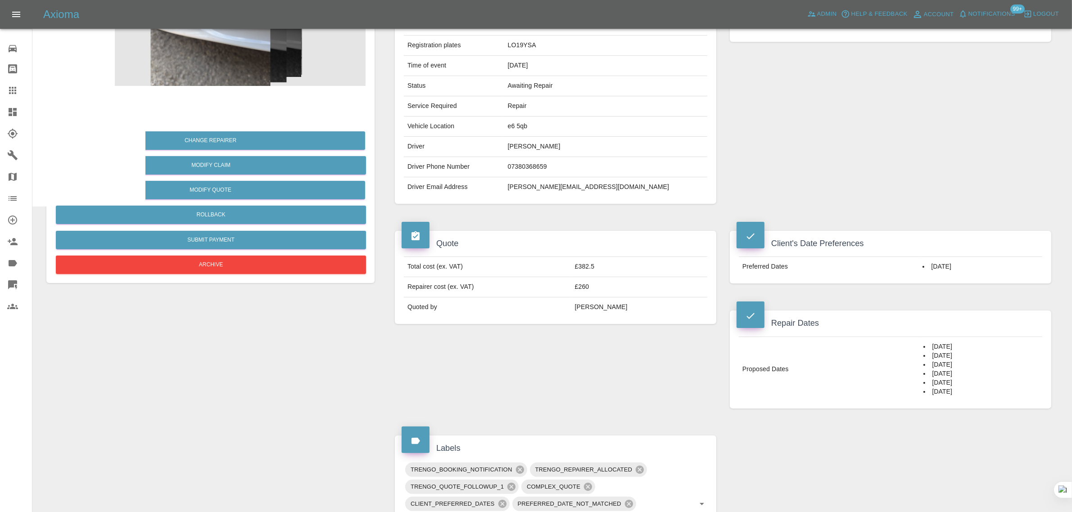
click at [18, 87] on div at bounding box center [19, 90] width 25 height 11
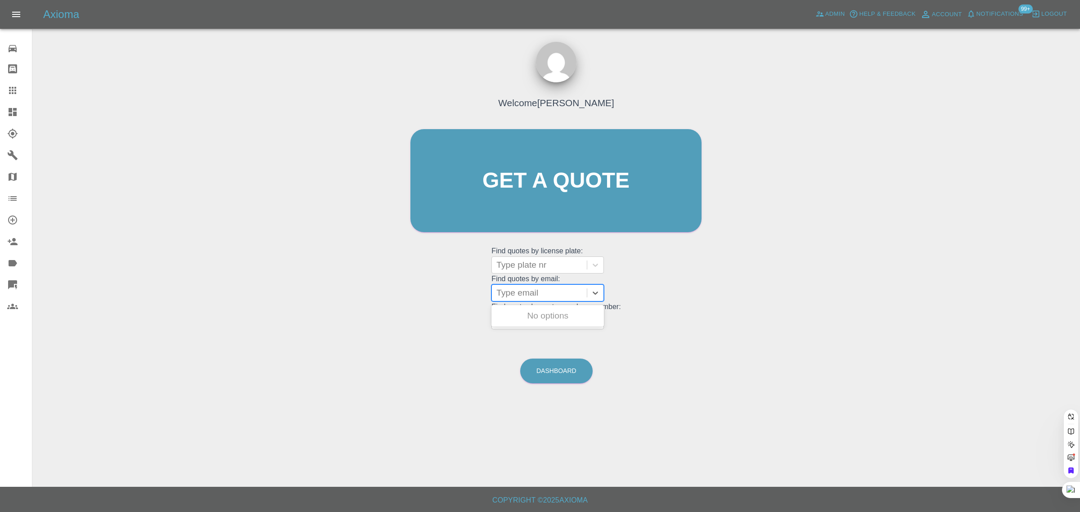
click at [541, 292] on div at bounding box center [540, 293] width 86 height 13
paste input "carole.cookson@hotmail.co.uk"
type input "carole.cookson@hotmail.co.uk"
click at [554, 316] on div "GD22 ZTF, Archived" at bounding box center [548, 316] width 113 height 18
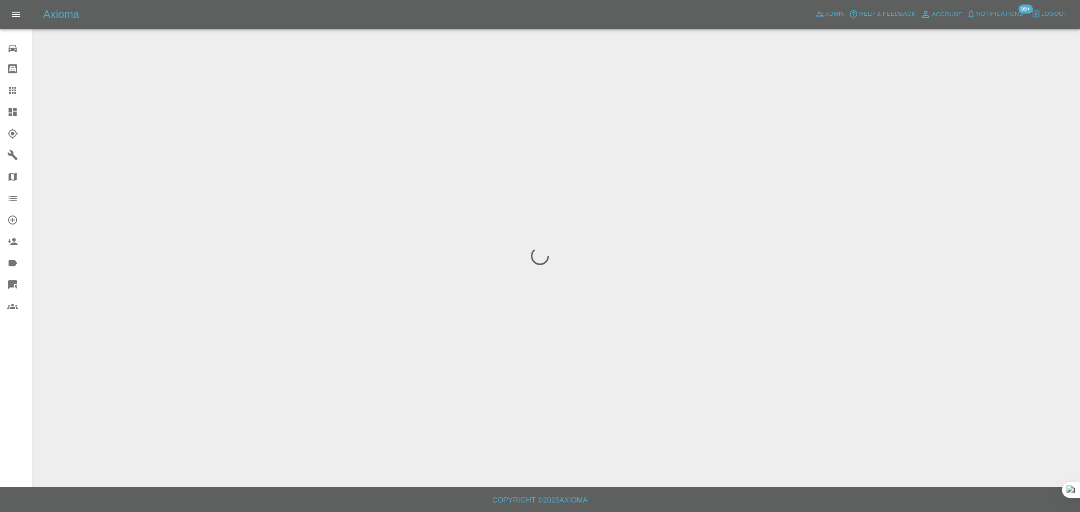
drag, startPoint x: 5, startPoint y: 379, endPoint x: 36, endPoint y: 355, distance: 39.8
click at [5, 379] on div "0 Repair home Bodyshop home Claims Dashboard Explorer Garages Map Organization …" at bounding box center [16, 256] width 32 height 512
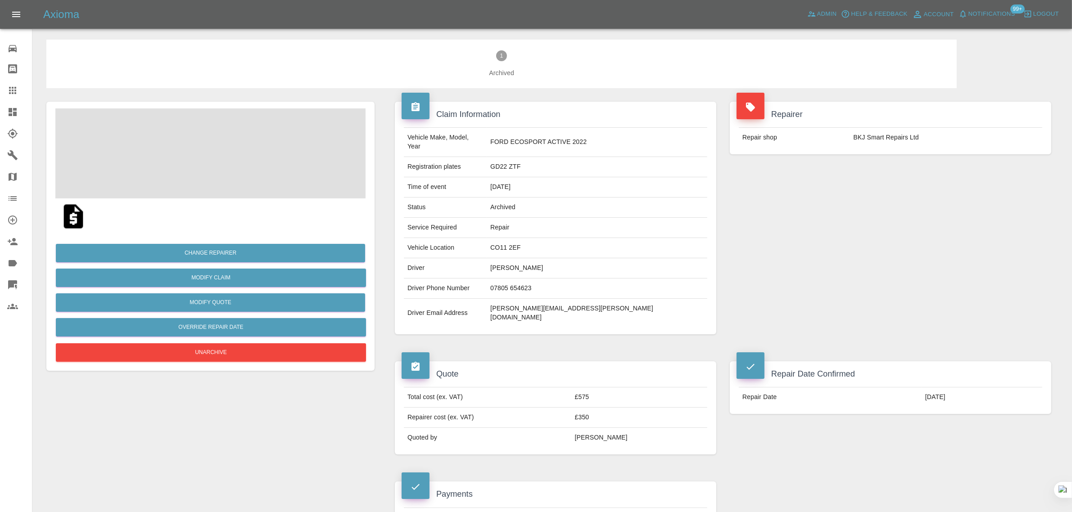
scroll to position [450, 0]
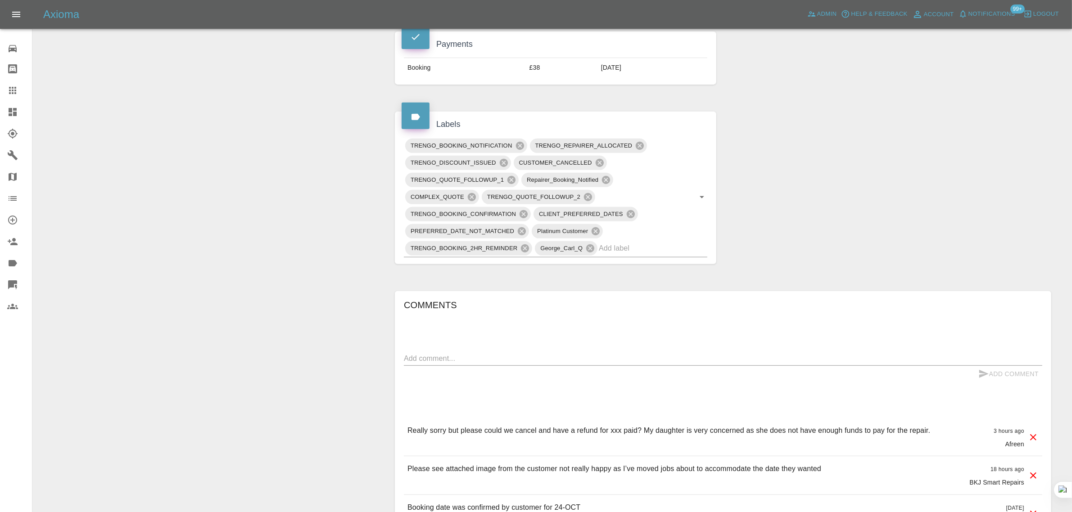
click at [608, 464] on p "Please see attached image from the customer not really happy as I’ve moved jobs…" at bounding box center [614, 469] width 414 height 11
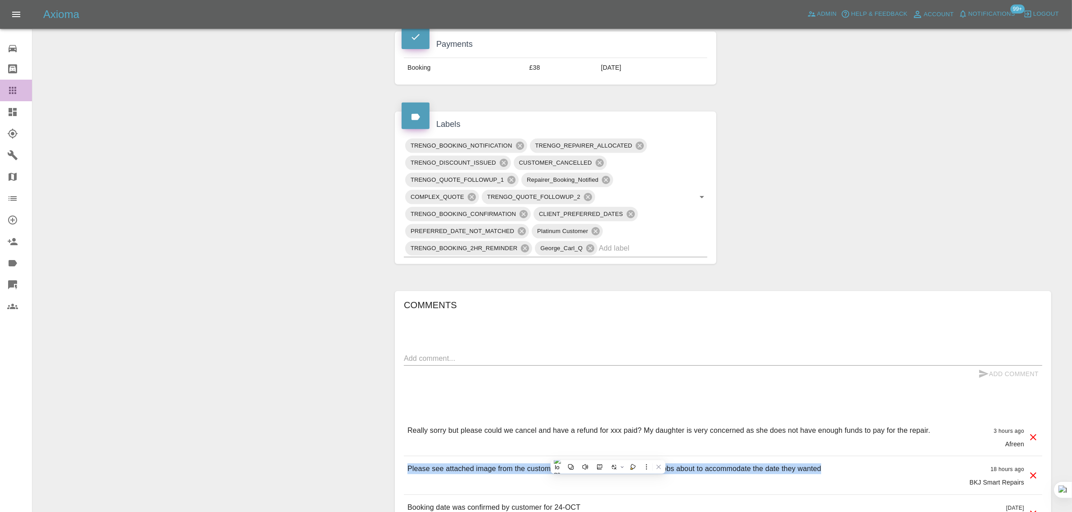
click at [0, 94] on link "Claims" at bounding box center [16, 91] width 32 height 22
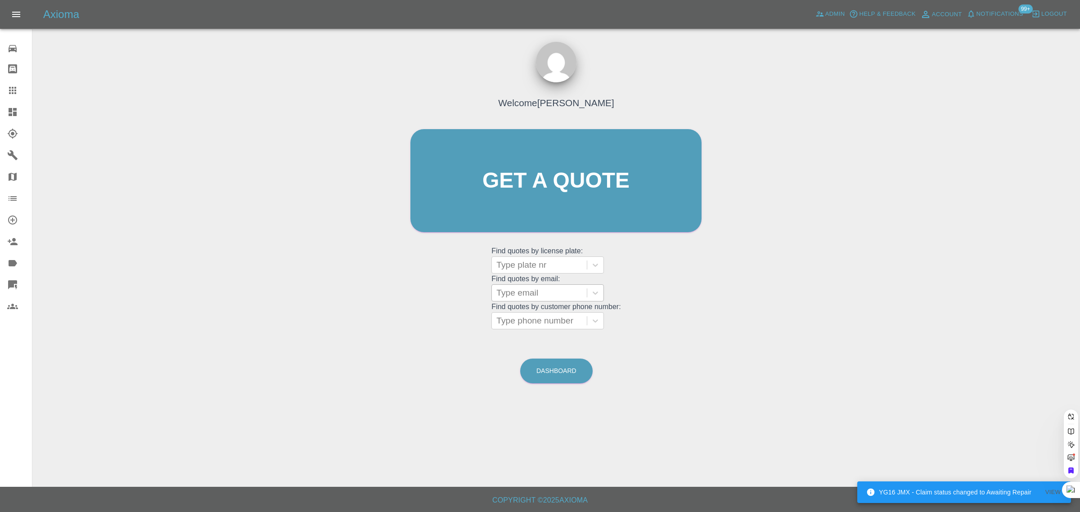
click at [514, 293] on div at bounding box center [540, 293] width 86 height 13
paste input "jeffd1961@mail.com"
type input "jeffd1961@mail.com"
click at [9, 98] on link "Claims" at bounding box center [16, 91] width 32 height 22
click at [526, 295] on div at bounding box center [540, 293] width 86 height 13
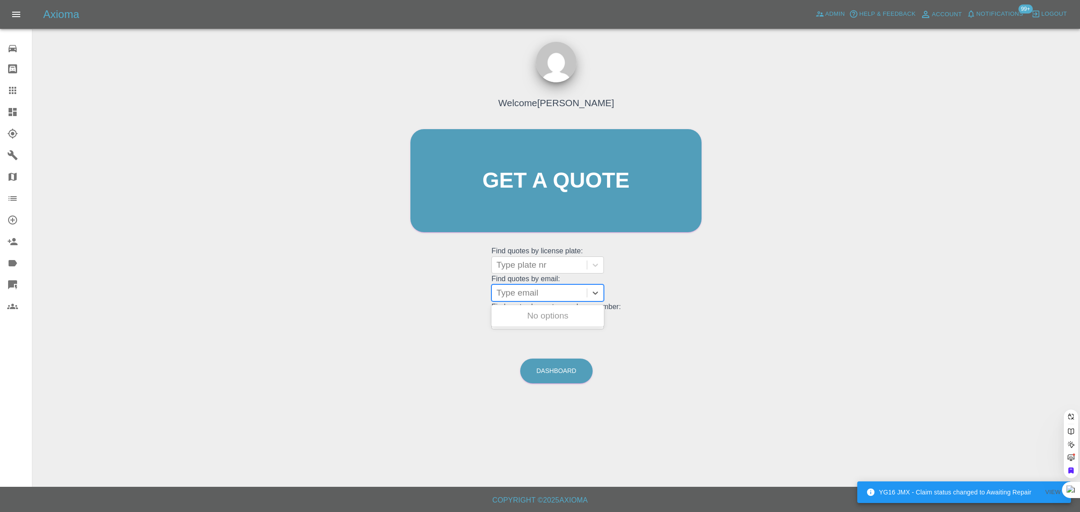
paste input "rananaveed_786@hotmail.com"
type input "rananaveed_786@hotmail.com"
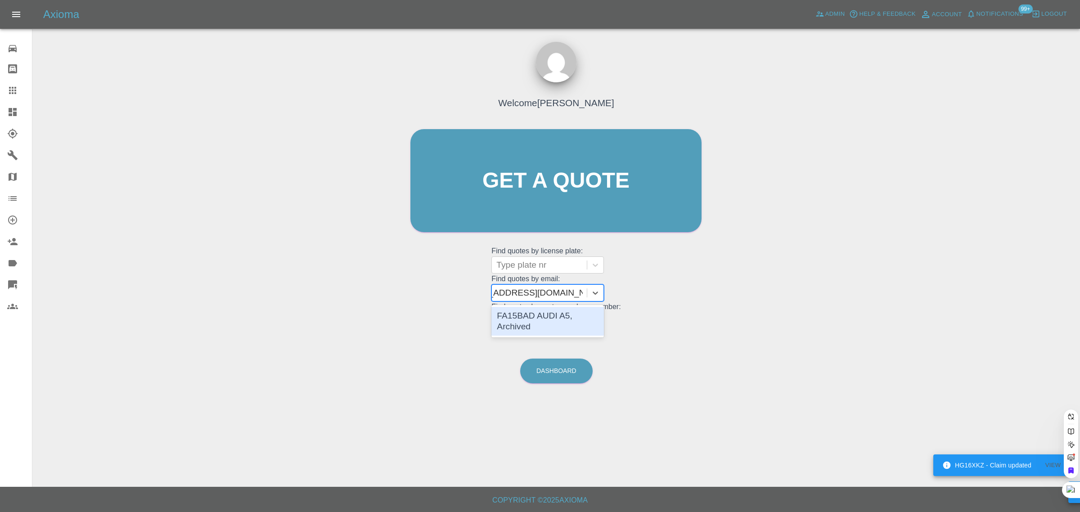
scroll to position [0, 28]
click at [547, 312] on div "FA15BAD AUDI A5, Archived" at bounding box center [548, 321] width 113 height 29
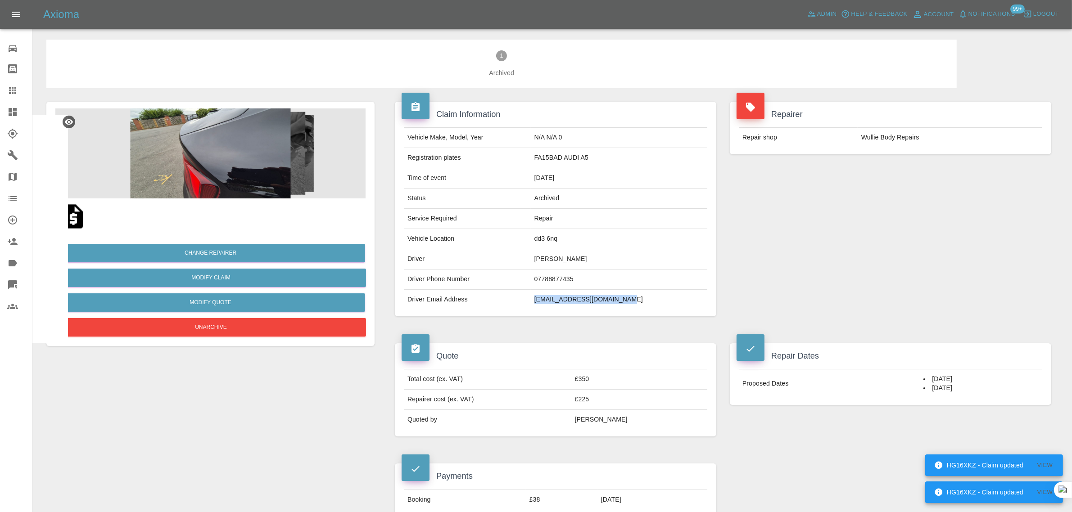
drag, startPoint x: 538, startPoint y: 299, endPoint x: 655, endPoint y: 298, distance: 117.1
click at [655, 298] on tr "Driver Email Address rananaveed_786@hotmail.com" at bounding box center [555, 300] width 303 height 20
copy tr "rananaveed_786@hotmail.com"
click at [14, 84] on link "Claims" at bounding box center [16, 91] width 32 height 22
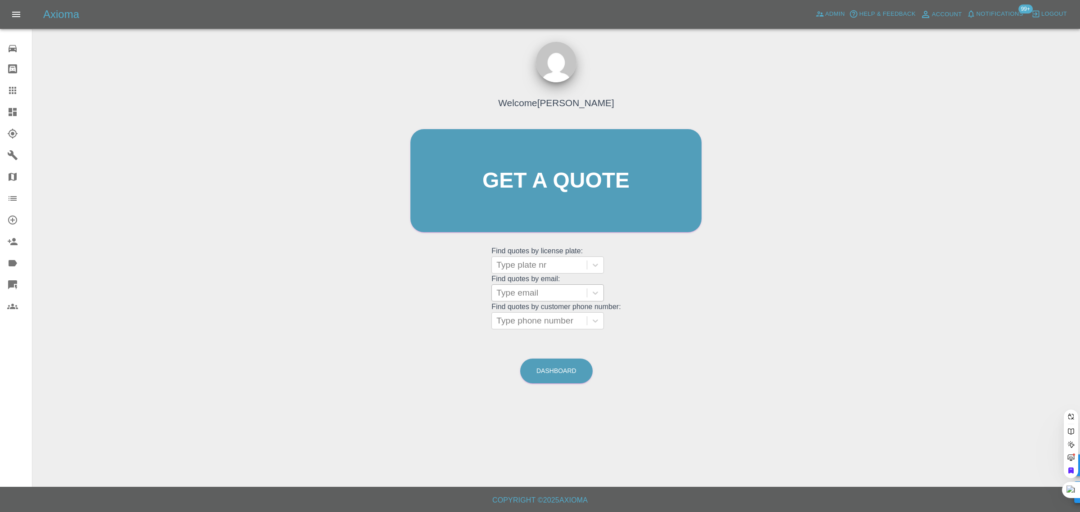
click at [570, 291] on div at bounding box center [540, 293] width 86 height 13
paste input "sjp17@msn.com"
type input "sjp17@msn.com"
click at [552, 313] on div "EA18 BVH, Awaiting Authorisation" at bounding box center [548, 321] width 113 height 29
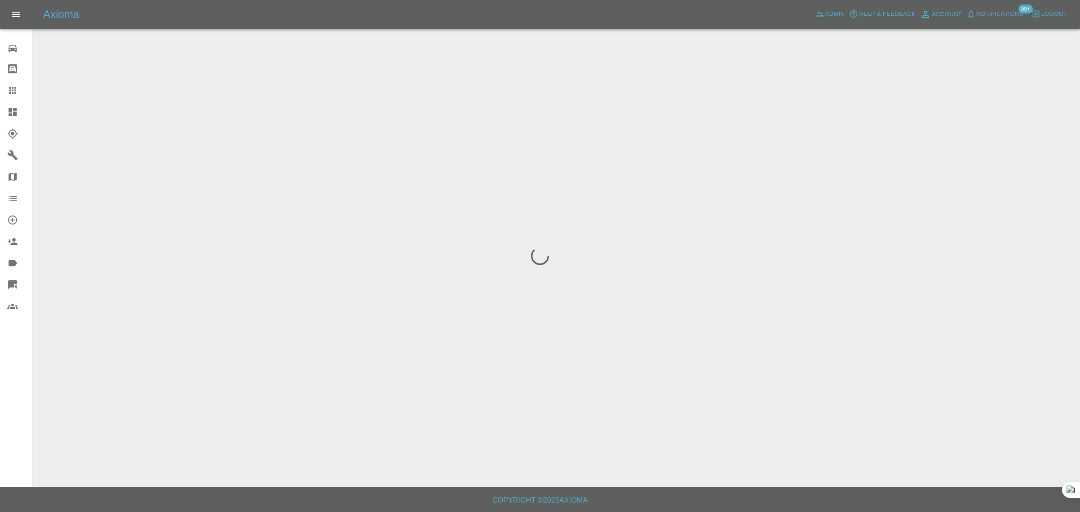
click at [18, 367] on div "0 Repair home Bodyshop home Claims Dashboard Explorer Garages Map Organization …" at bounding box center [16, 256] width 32 height 512
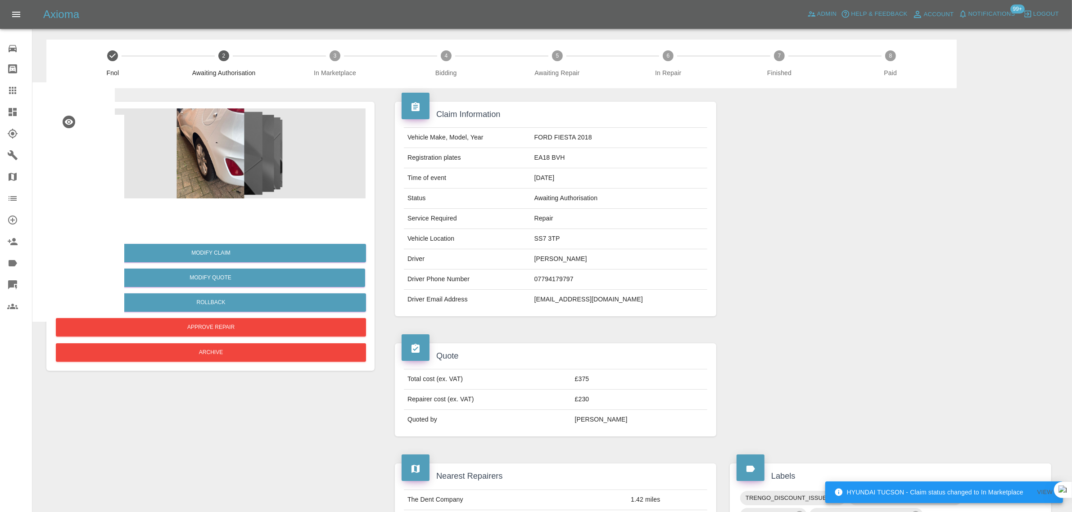
click at [74, 201] on div at bounding box center [73, 217] width 36 height 36
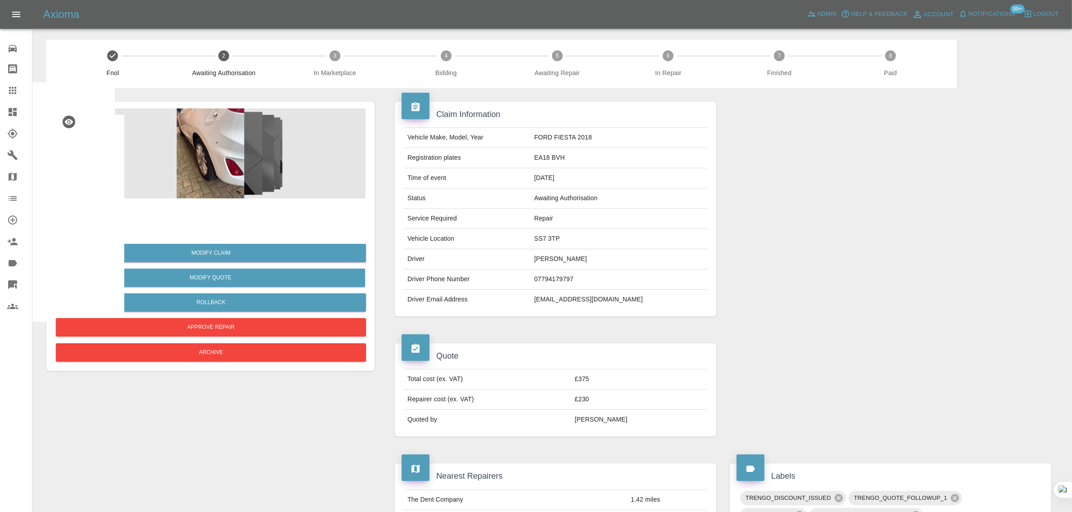
click at [9, 91] on icon at bounding box center [12, 90] width 7 height 7
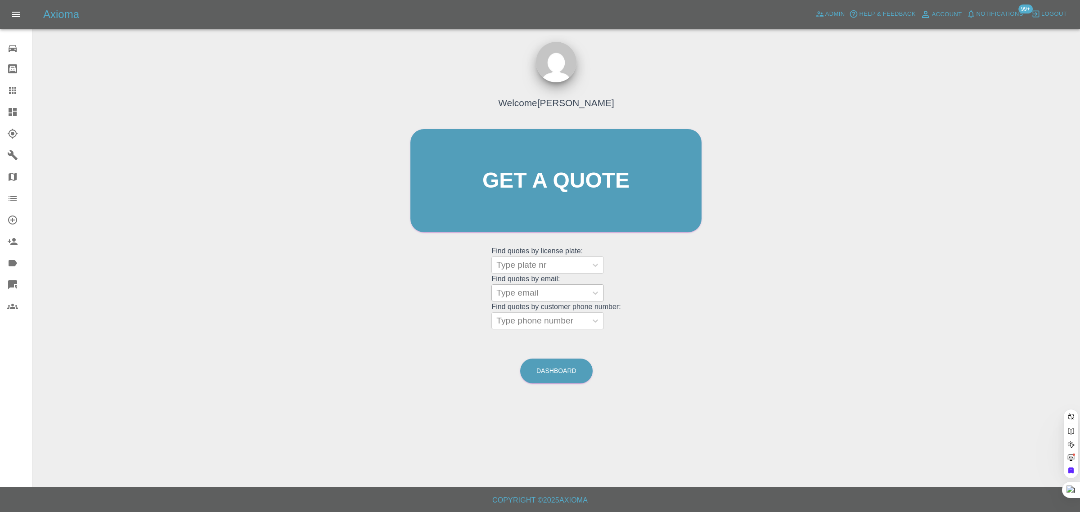
click at [529, 297] on div at bounding box center [540, 293] width 86 height 13
paste input "jamie.a.tully@icloud.com"
type input "jamie.a.tully@icloud.co"
click at [527, 314] on div "HG69 ECY, Awaiting Repair" at bounding box center [548, 321] width 113 height 29
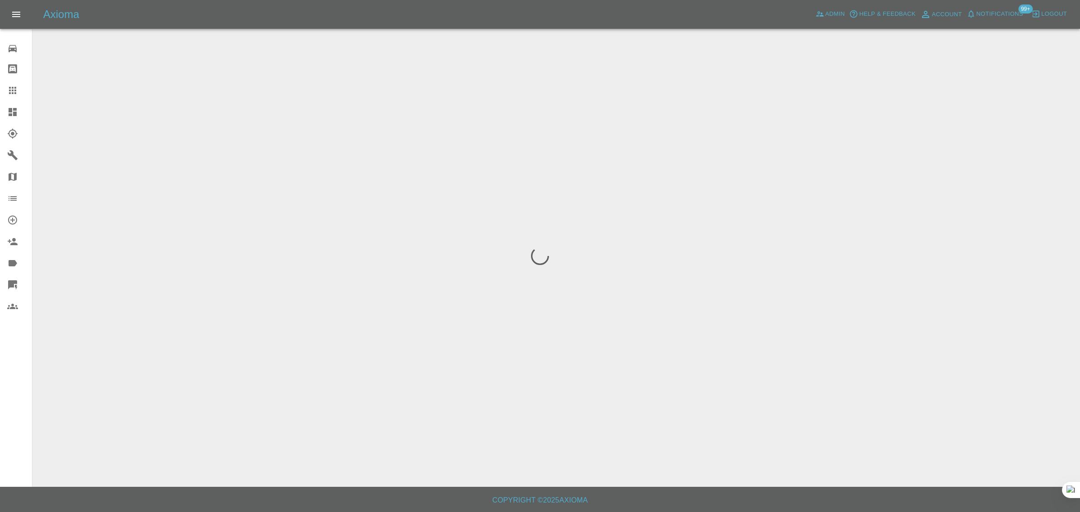
click at [24, 406] on div "0 Repair home Bodyshop home Claims Dashboard Explorer Garages Map Organization …" at bounding box center [16, 256] width 32 height 512
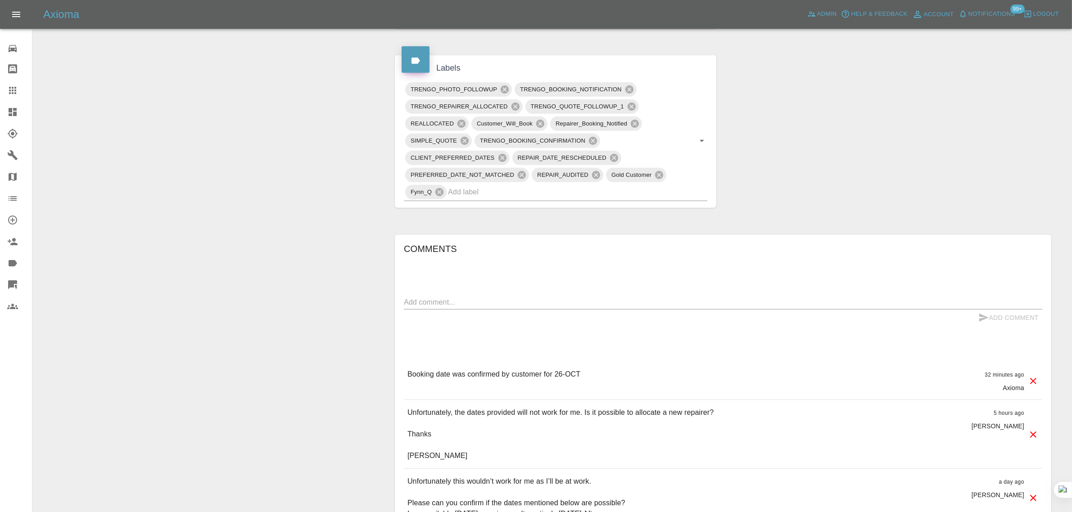
scroll to position [281, 0]
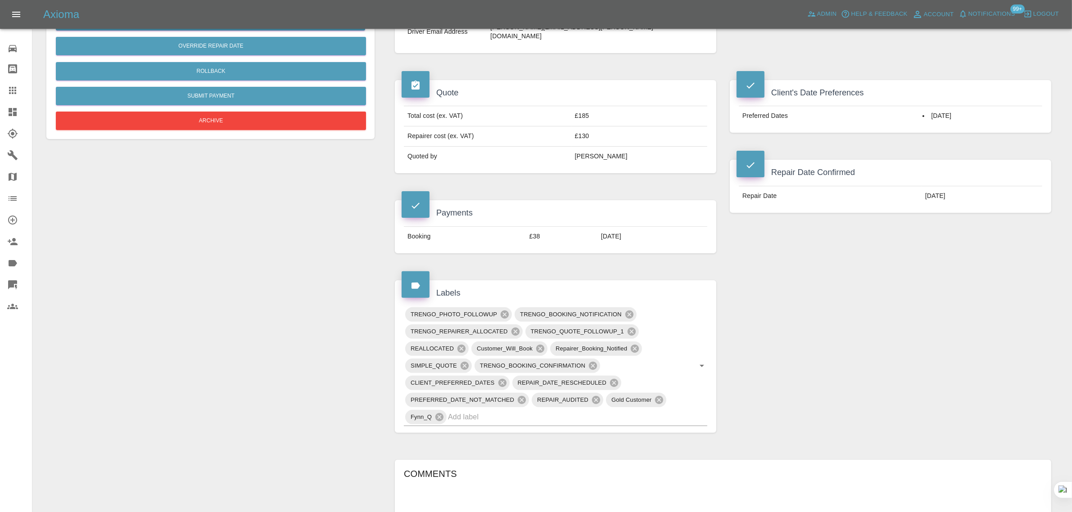
click at [14, 88] on icon at bounding box center [12, 90] width 7 height 7
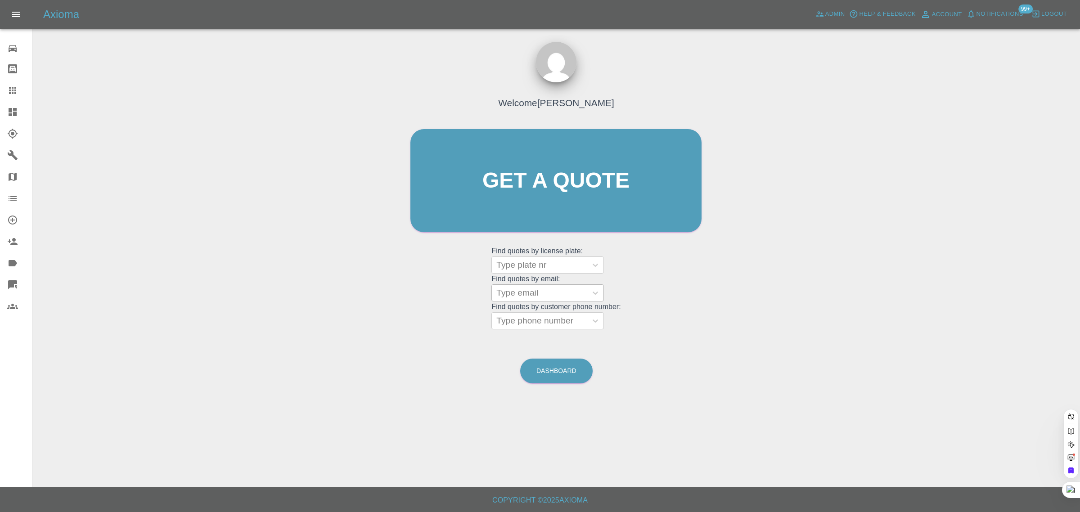
click at [523, 296] on div at bounding box center [540, 293] width 86 height 13
paste input "andrewthompson1980@hotmail.co.uk"
type input "andrewthompson1980@hotmail.co.uk"
click at [529, 321] on div "YH22YSS, Awaiting Authorisation" at bounding box center [548, 321] width 113 height 29
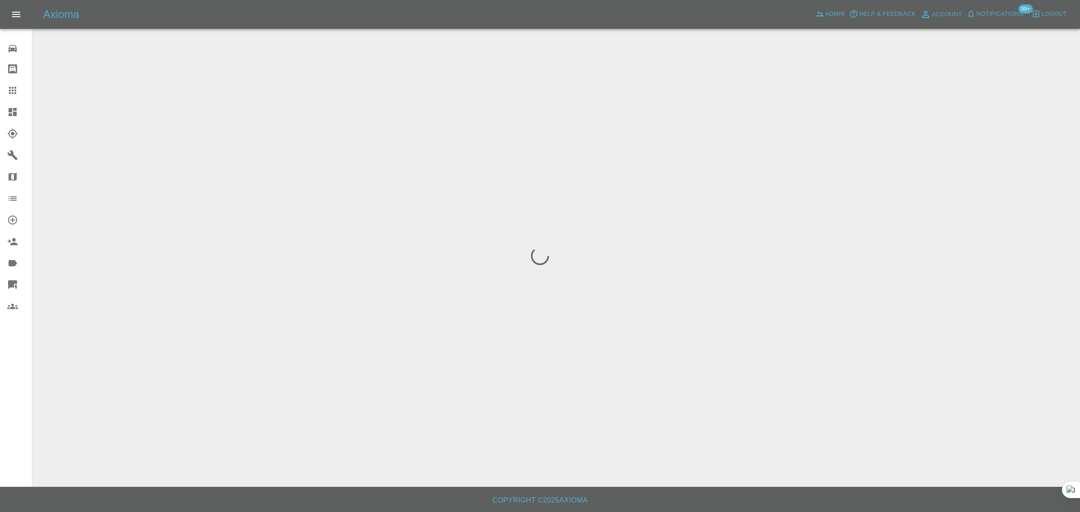
click at [17, 375] on div "0 Repair home Bodyshop home Claims Dashboard Explorer Garages Map Organization …" at bounding box center [16, 256] width 32 height 512
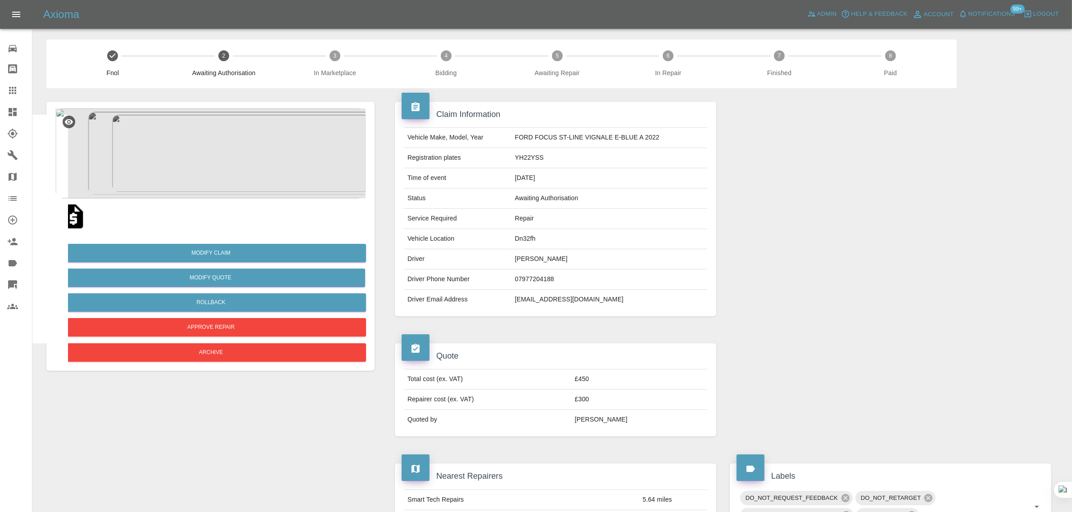
click at [77, 221] on img at bounding box center [73, 216] width 29 height 29
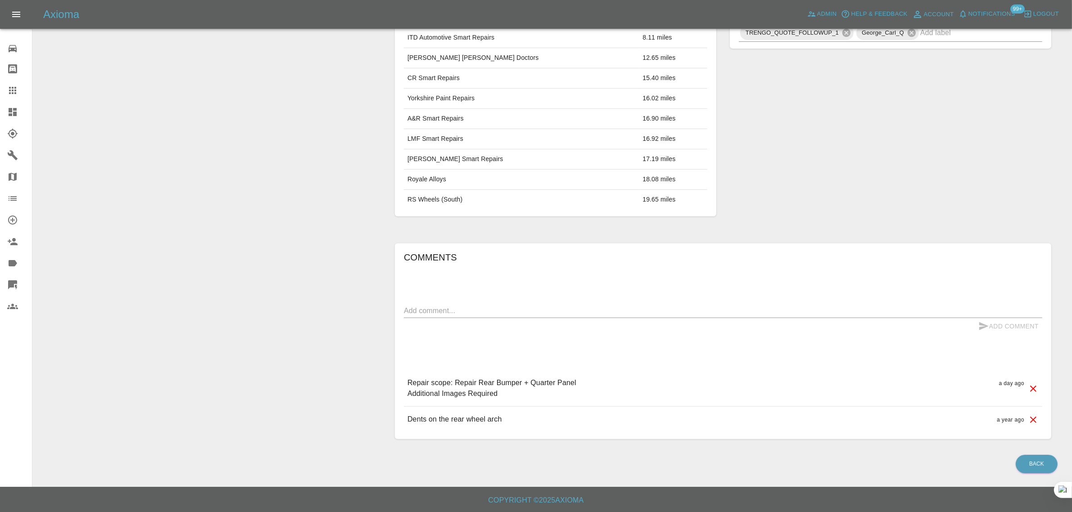
scroll to position [485, 0]
click at [18, 89] on div at bounding box center [19, 90] width 25 height 11
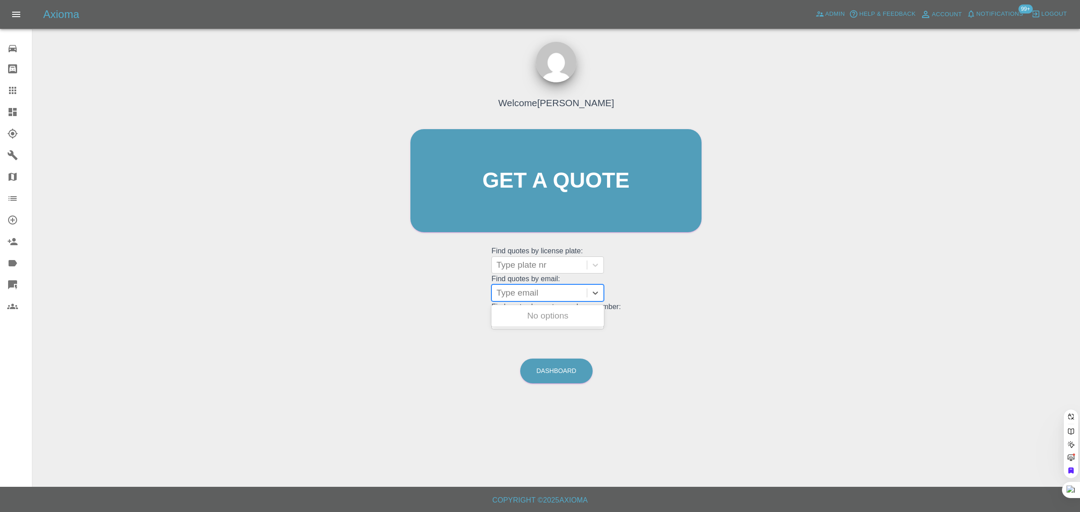
click at [525, 291] on div at bounding box center [540, 293] width 86 height 13
paste input "adamzakjazziya@aol.com"
type input "adamzakjazziya@aol.com"
click at [528, 334] on div "WV21ZVJ, Awaiting Authorisation" at bounding box center [548, 339] width 113 height 29
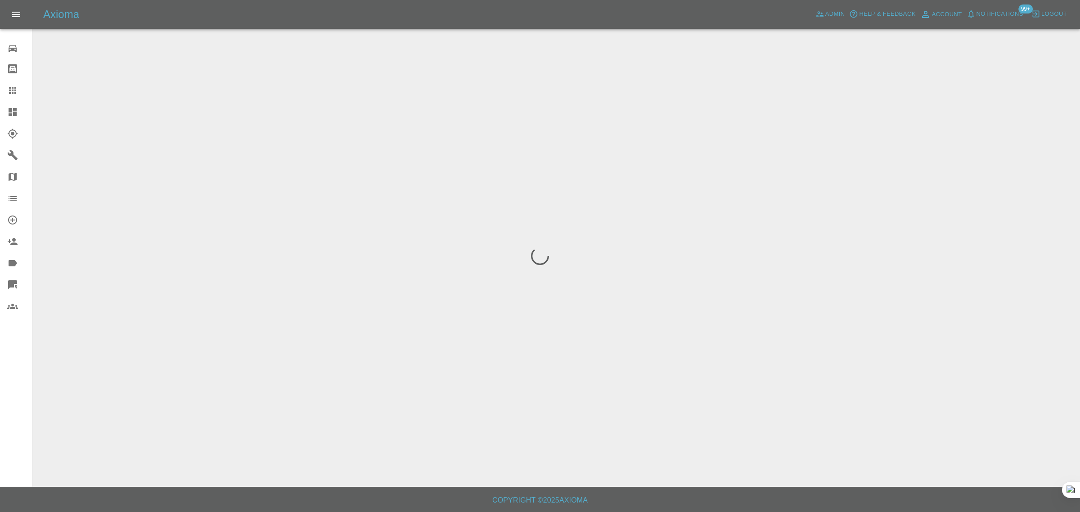
click at [17, 351] on div "0 Repair home Bodyshop home Claims Dashboard Explorer Garages Map Organization …" at bounding box center [16, 256] width 32 height 512
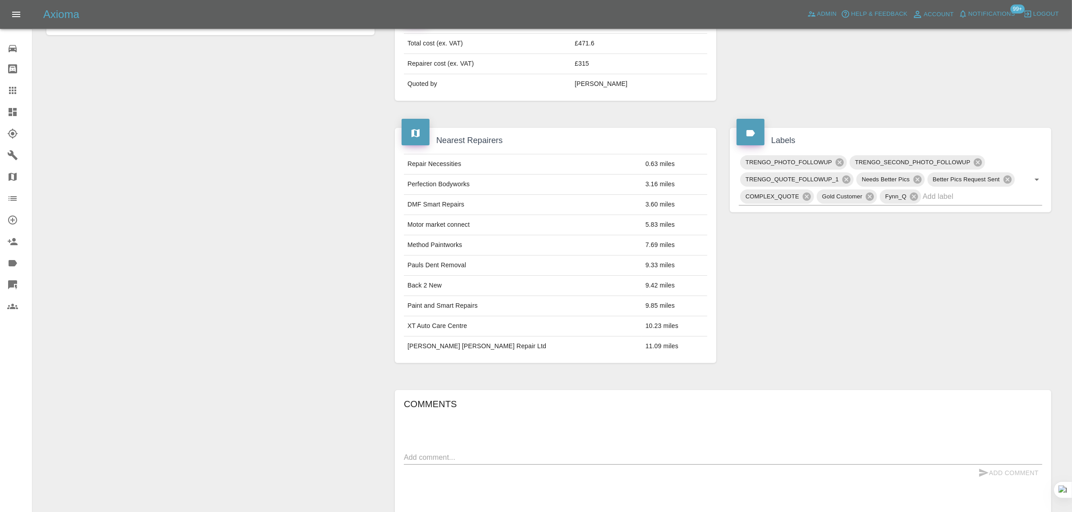
scroll to position [35, 0]
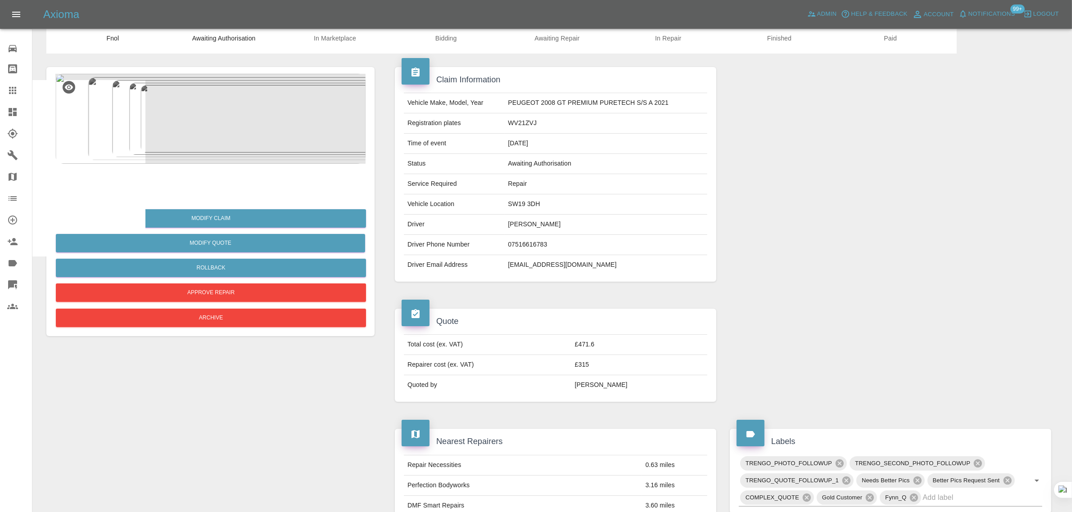
click at [7, 94] on icon at bounding box center [12, 90] width 11 height 11
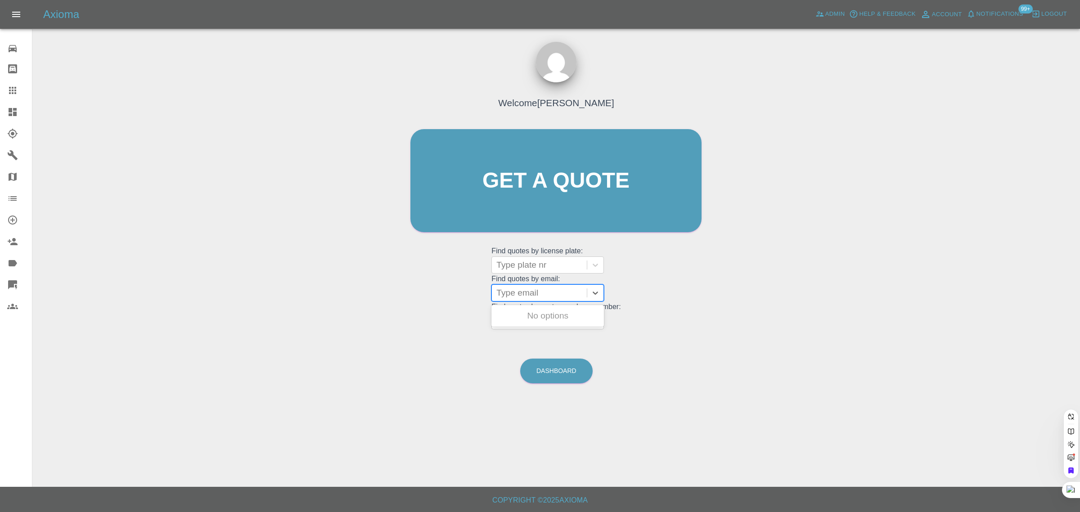
click at [505, 289] on div at bounding box center [540, 293] width 86 height 13
paste input "nykpremaraj@yahoo.co.uk"
type input "nykpremaraj@yahoo.co.uk"
click at [525, 309] on div "CF18KMY, Awaiting Repair" at bounding box center [548, 321] width 113 height 29
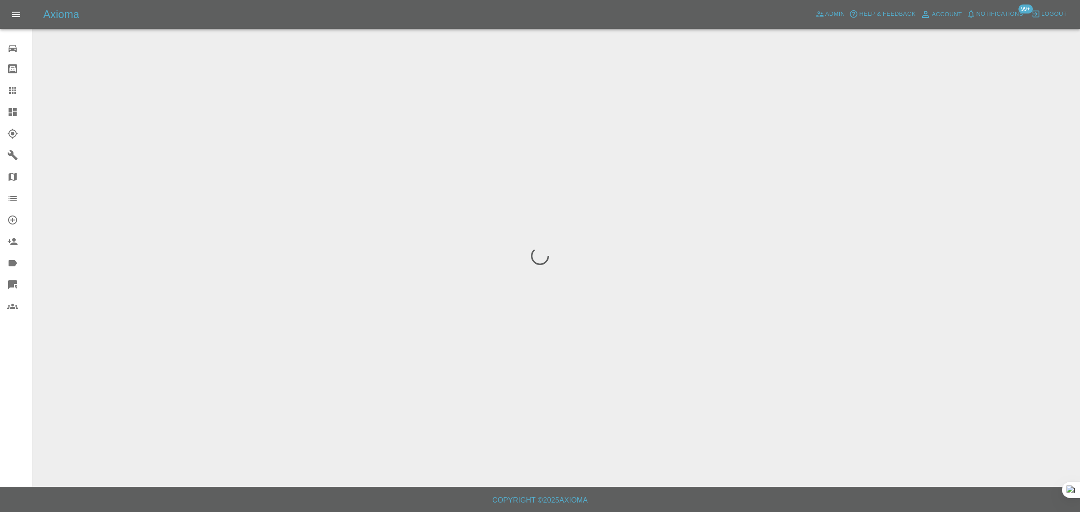
click at [13, 409] on div "0 Repair home Bodyshop home Claims Dashboard Explorer Garages Map Organization …" at bounding box center [16, 256] width 32 height 512
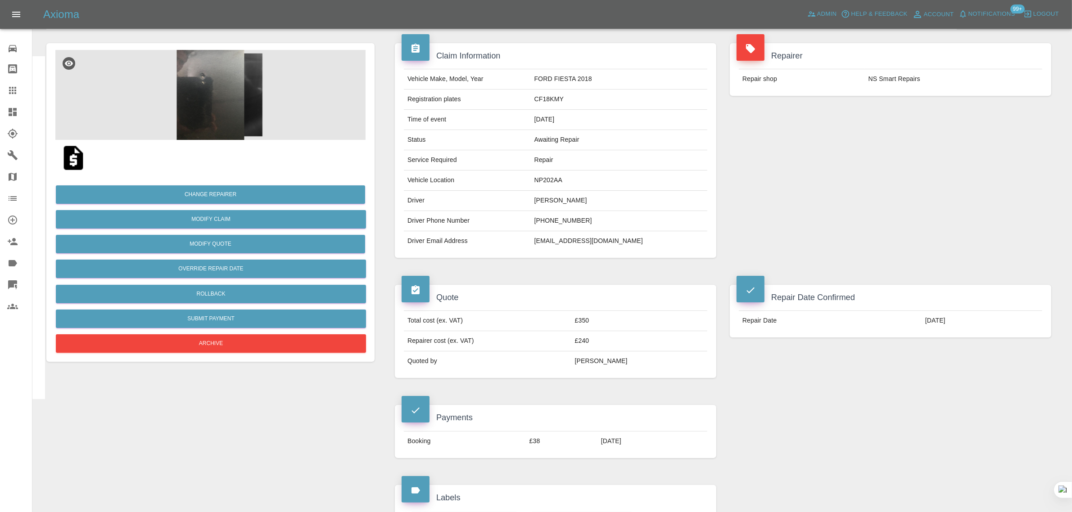
scroll to position [56, 0]
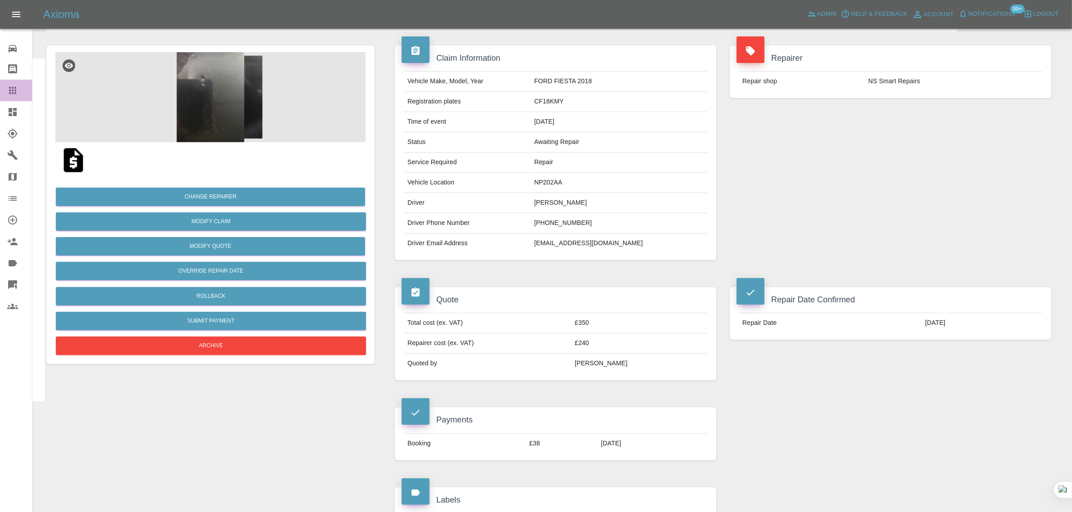
click at [7, 90] on icon at bounding box center [12, 90] width 11 height 11
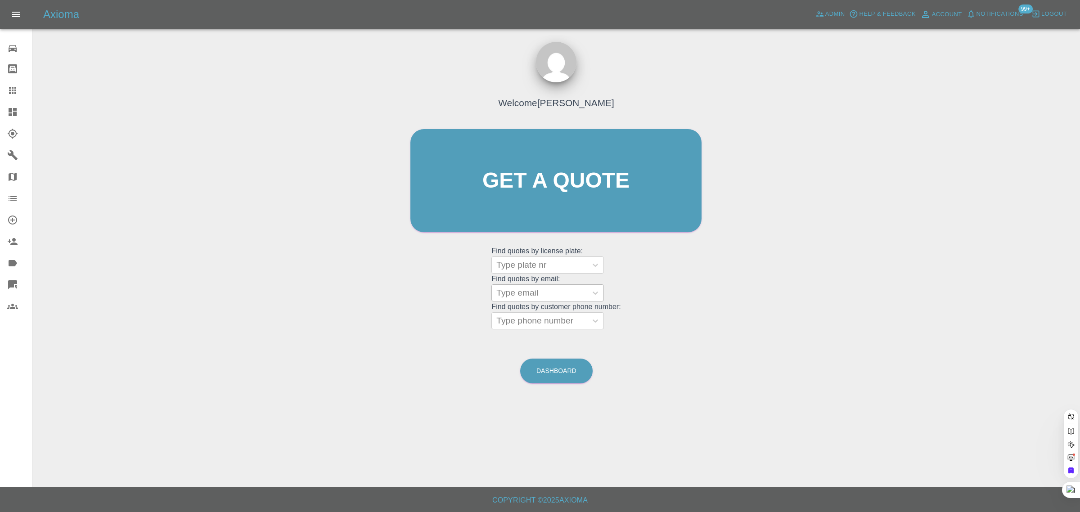
click at [520, 292] on div at bounding box center [540, 293] width 86 height 13
paste input "simonalexandermail@gmail.com"
type input "simonalexandermail@gmail.co"
click at [521, 312] on div "GL13BBN, Awaiting Repair" at bounding box center [548, 321] width 113 height 29
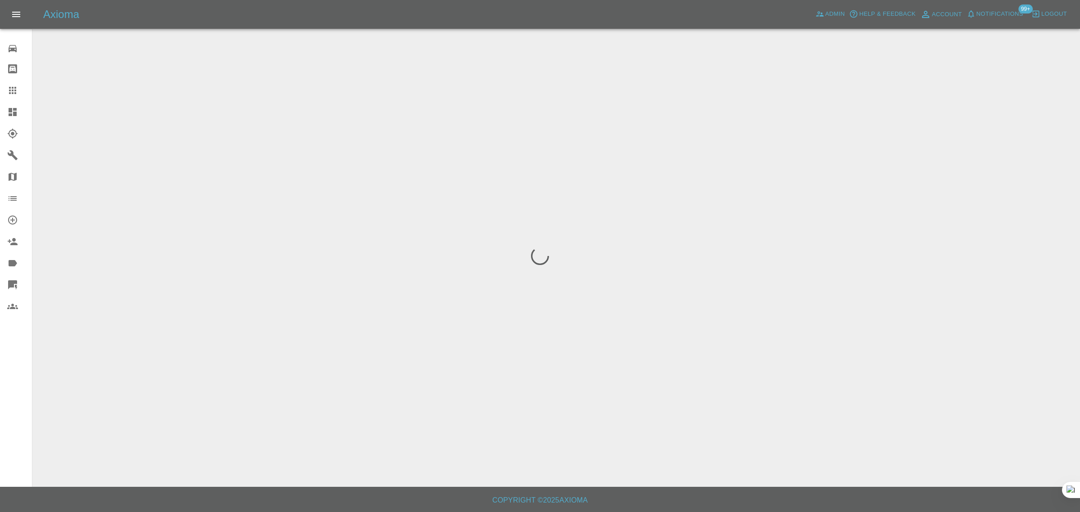
click at [23, 411] on div "0 Repair home Bodyshop home Claims Dashboard Explorer Garages Map Organization …" at bounding box center [16, 256] width 32 height 512
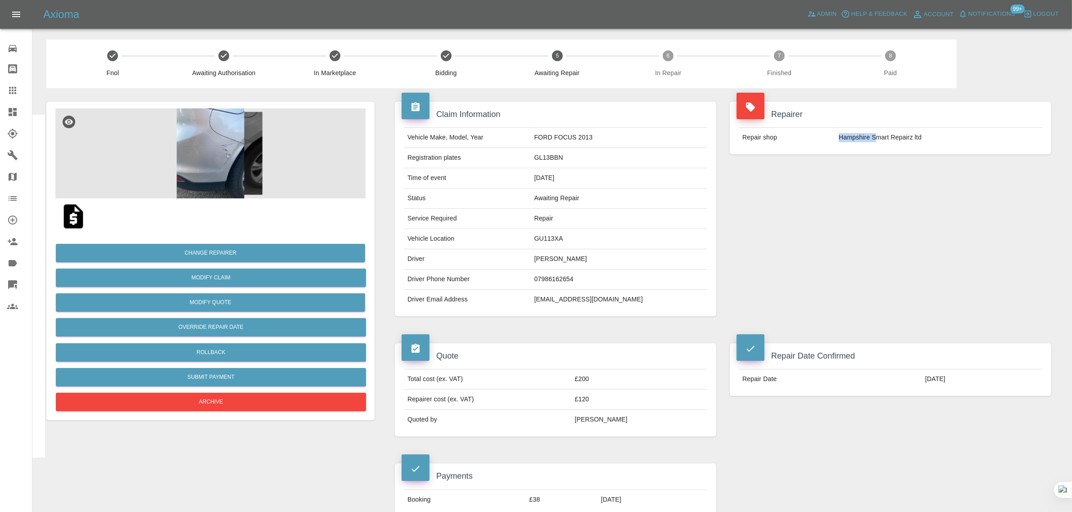
drag, startPoint x: 829, startPoint y: 137, endPoint x: 874, endPoint y: 140, distance: 45.5
click at [874, 140] on tr "Repair shop Hampshire Smart Repairz ltd" at bounding box center [890, 138] width 303 height 20
copy tr "Hampshire S"
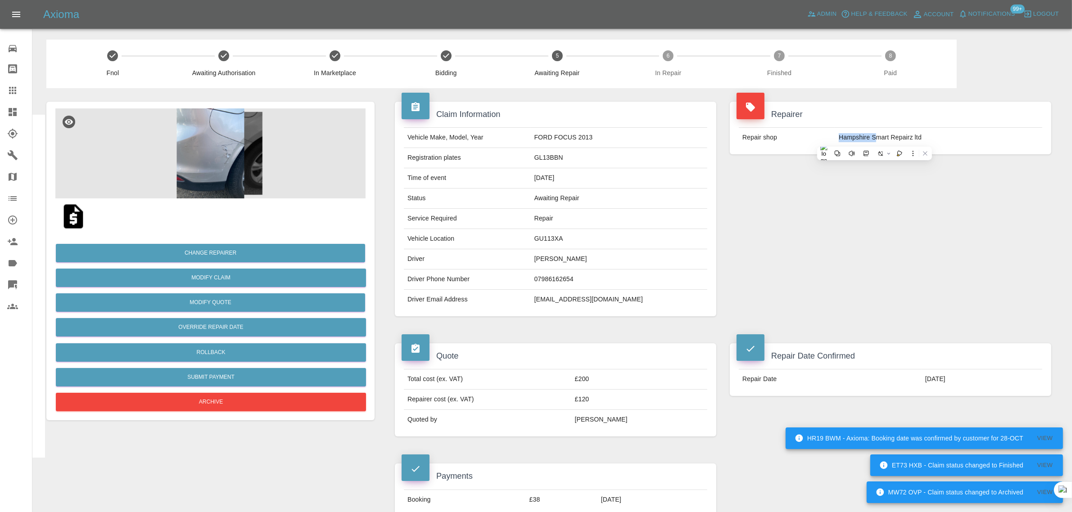
click at [11, 95] on icon at bounding box center [12, 90] width 11 height 11
click at [12, 97] on link "Claims" at bounding box center [16, 91] width 32 height 22
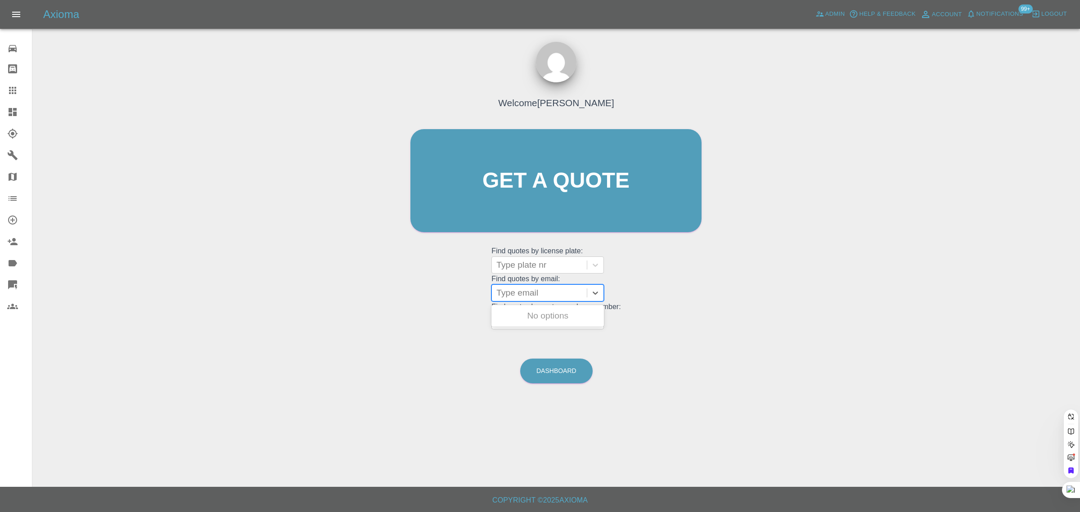
click at [539, 291] on div at bounding box center [540, 293] width 86 height 13
paste input "mcnamara18@hotmail.com"
type input "mcnamara18@hotmail.co"
click at [541, 318] on div "YR68AWA, Finished" at bounding box center [548, 316] width 113 height 18
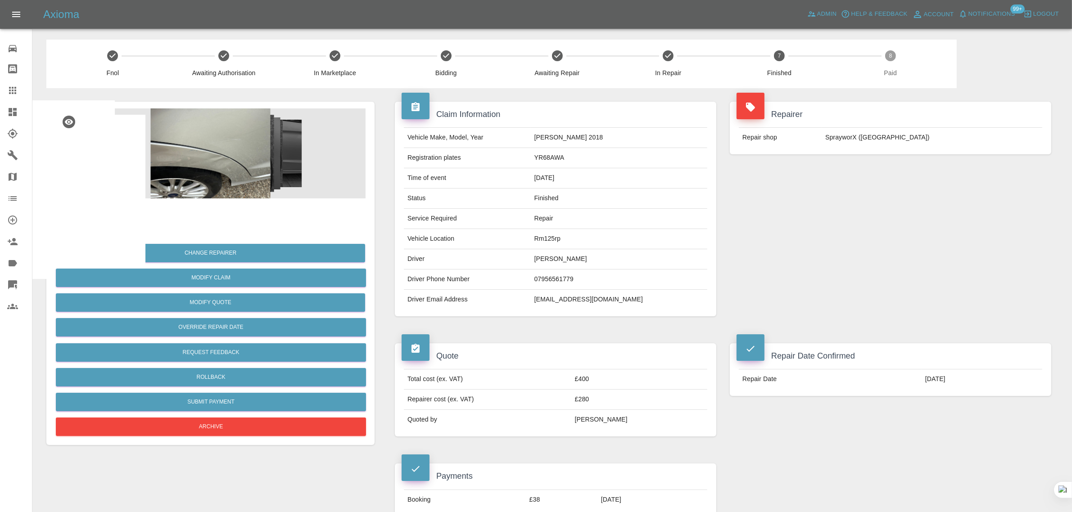
click at [17, 87] on icon at bounding box center [12, 90] width 11 height 11
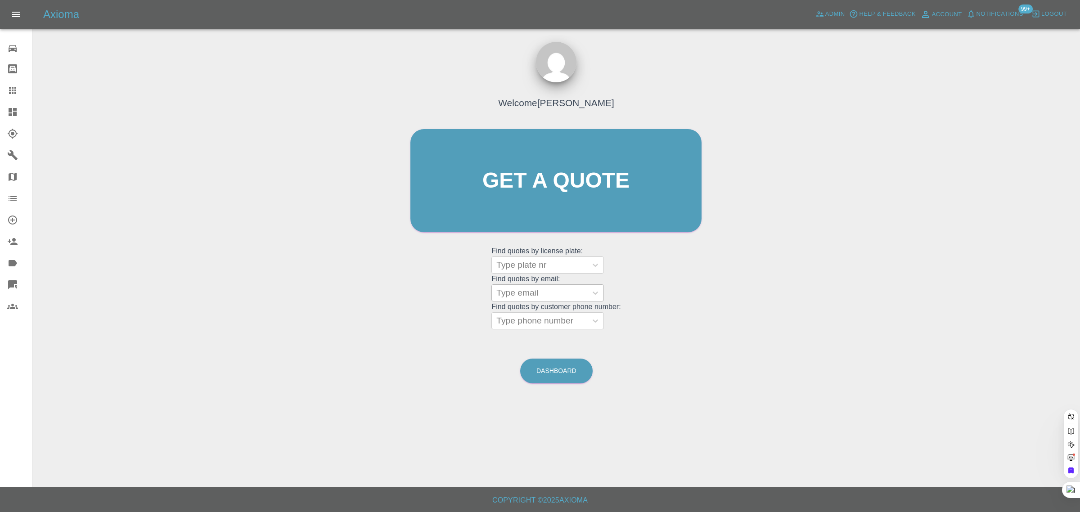
click at [550, 292] on div at bounding box center [540, 293] width 86 height 13
paste input "e.minelga.mail@gmail.com"
type input "e.minelga.mail@gmail.com"
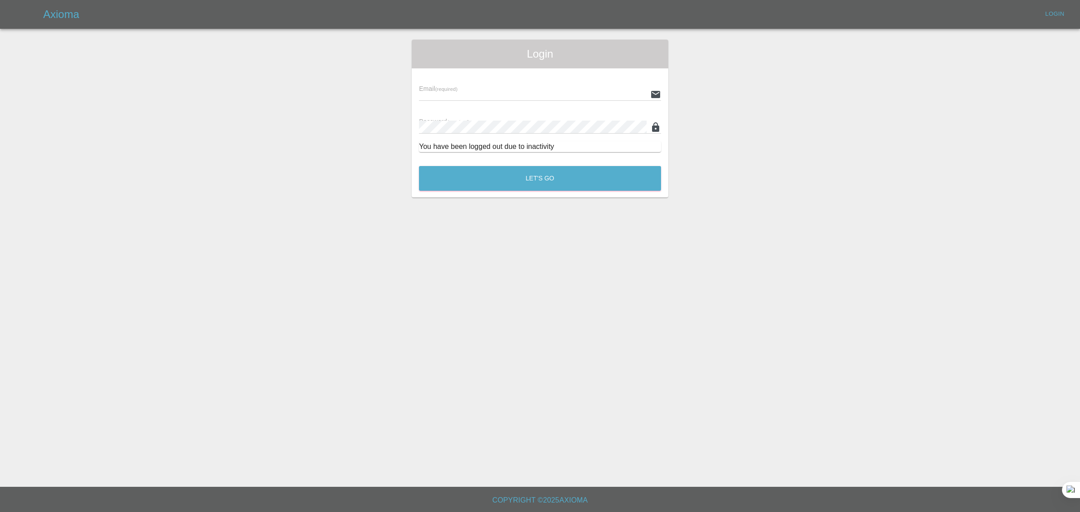
type input "bookkeeping@fifoaccounting.com"
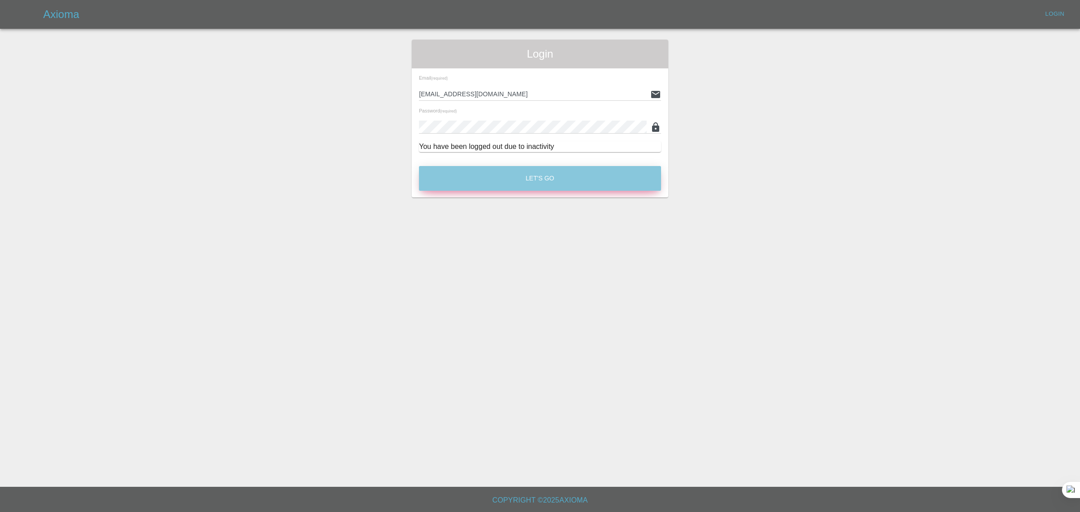
click at [553, 189] on button "Let's Go" at bounding box center [540, 178] width 242 height 25
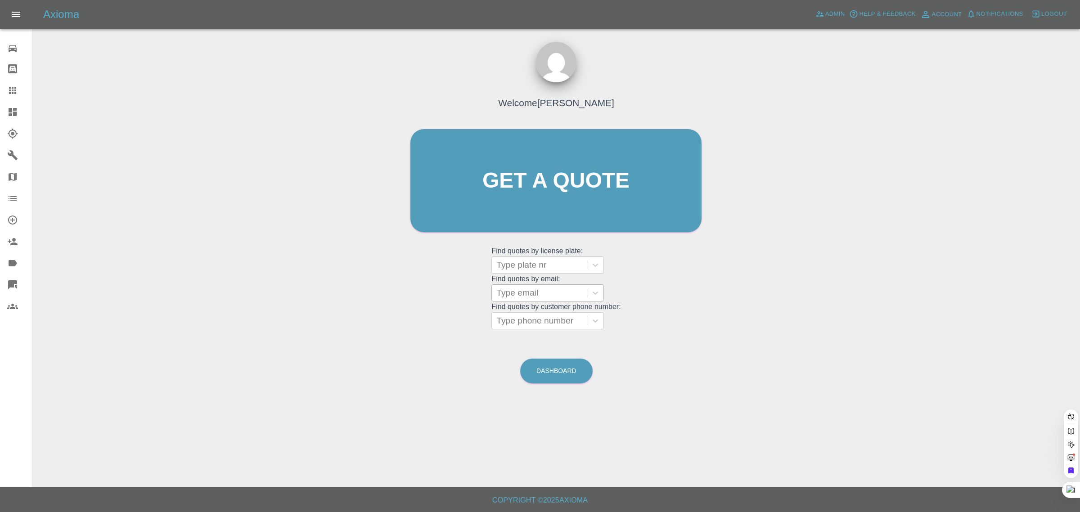
drag, startPoint x: 522, startPoint y: 293, endPoint x: 518, endPoint y: 292, distance: 4.6
click at [521, 292] on div at bounding box center [540, 293] width 86 height 13
paste input "e.minelga.mail@gmail.com"
type input "e.minelga.mail@gmail.com"
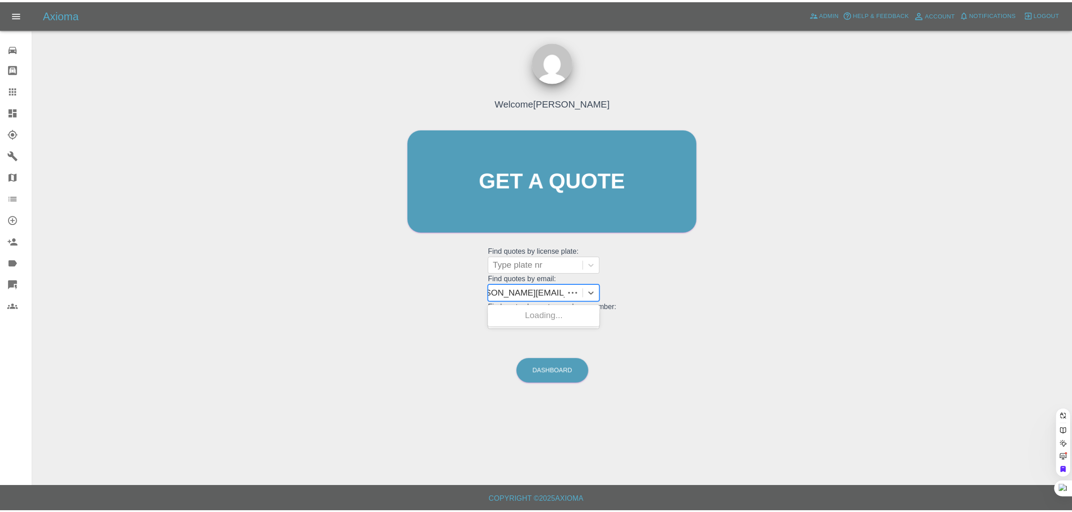
scroll to position [0, 14]
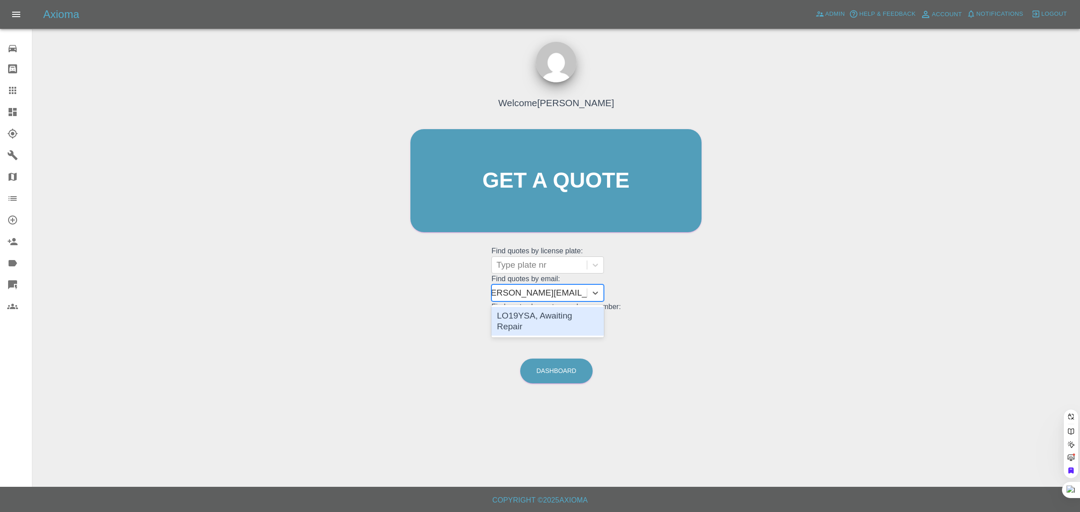
click at [525, 317] on div "LO19YSA, Awaiting Repair" at bounding box center [548, 321] width 113 height 29
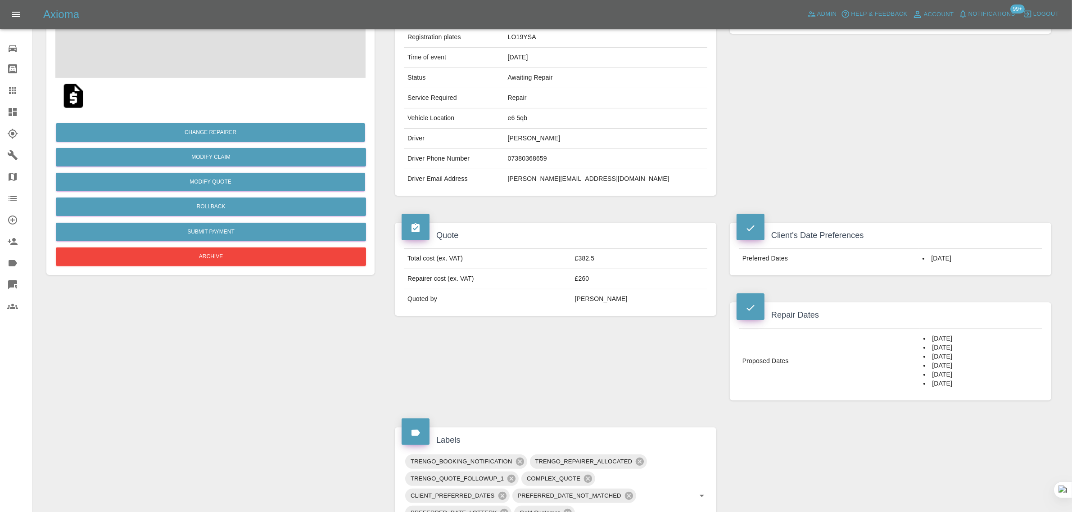
scroll to position [338, 0]
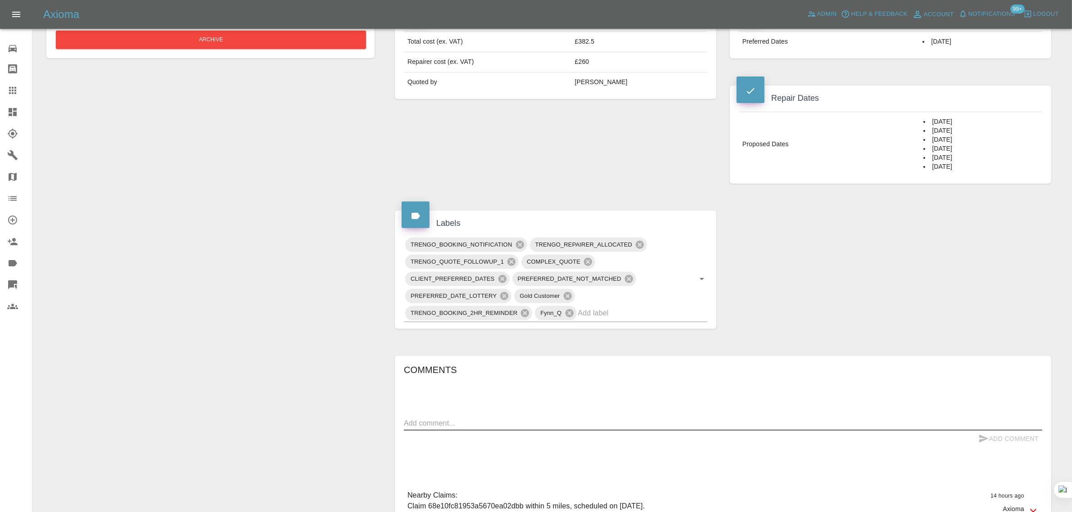
click at [577, 423] on textarea at bounding box center [723, 423] width 638 height 10
paste textarea "We booked here bur cannot finished proces because something with your website"
type textarea "We booked here bur cannot finished proces because something with your website"
click at [1023, 437] on button "Add Comment" at bounding box center [1009, 439] width 68 height 17
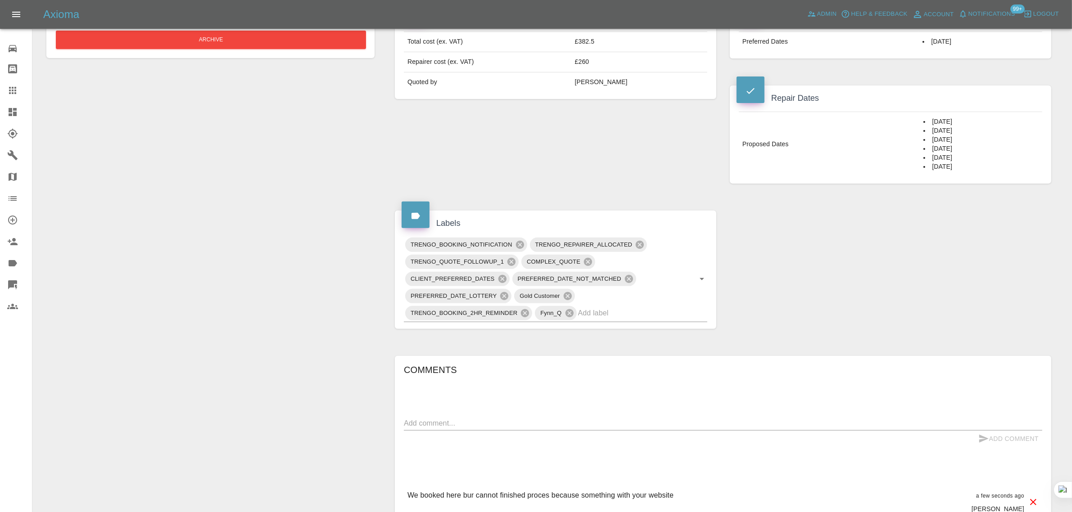
click at [10, 89] on icon at bounding box center [12, 90] width 11 height 11
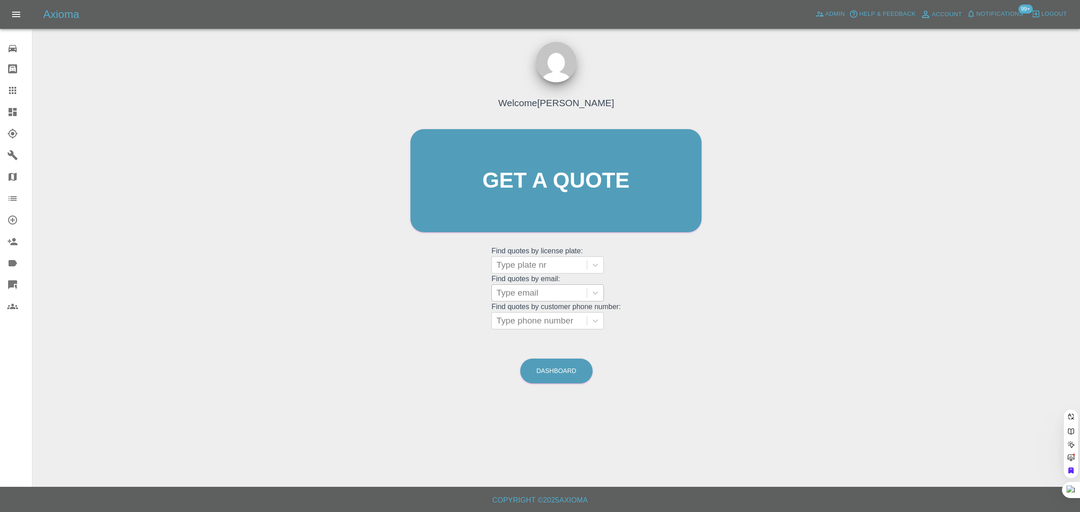
click at [524, 295] on div at bounding box center [540, 293] width 86 height 13
paste input "edward223@live.co.uk"
type input "edward223@live.co.uk"
click at [534, 334] on div "SY64DPN, Awaiting Authorisation" at bounding box center [548, 321] width 113 height 29
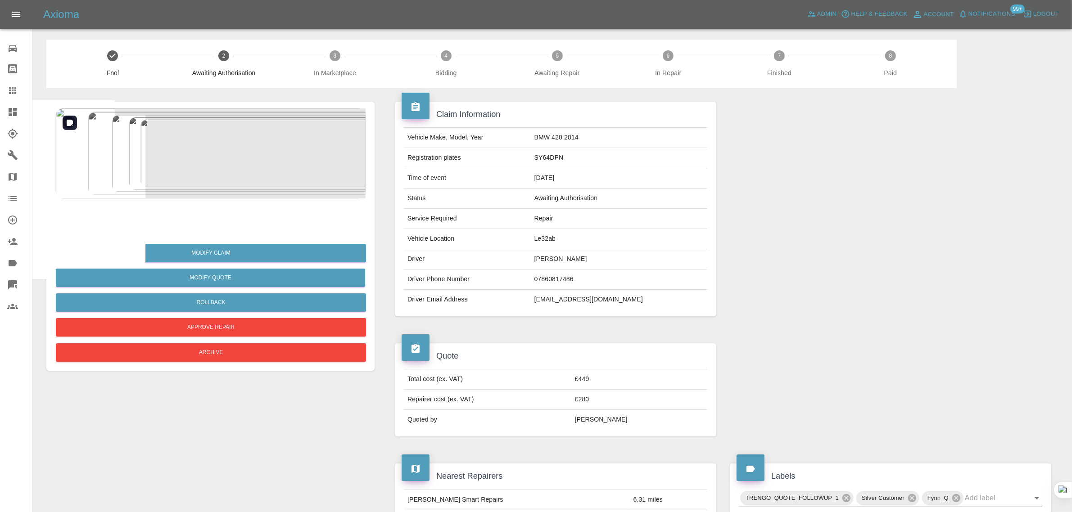
click at [272, 169] on img at bounding box center [210, 153] width 310 height 90
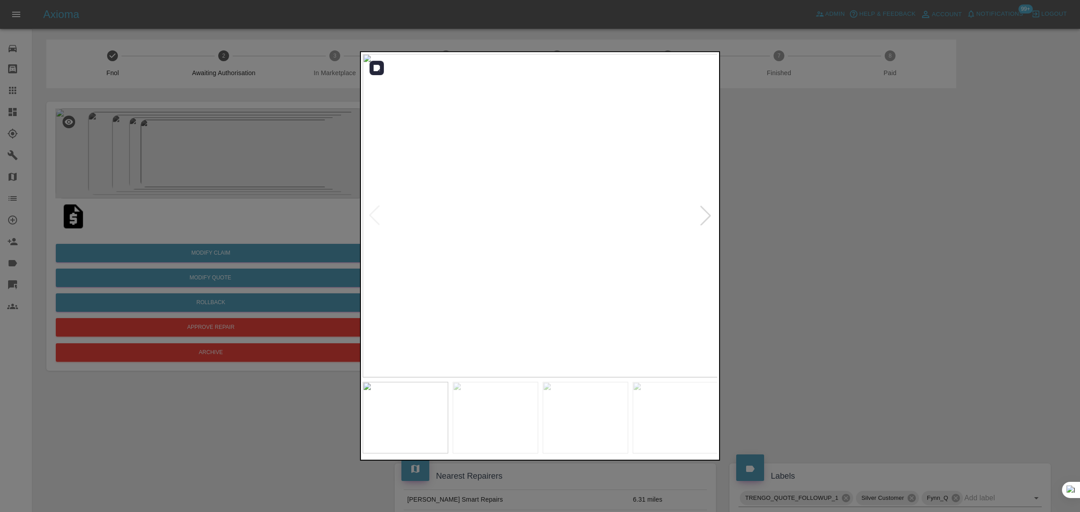
click at [703, 215] on div at bounding box center [706, 216] width 20 height 20
click at [704, 215] on div at bounding box center [706, 216] width 20 height 20
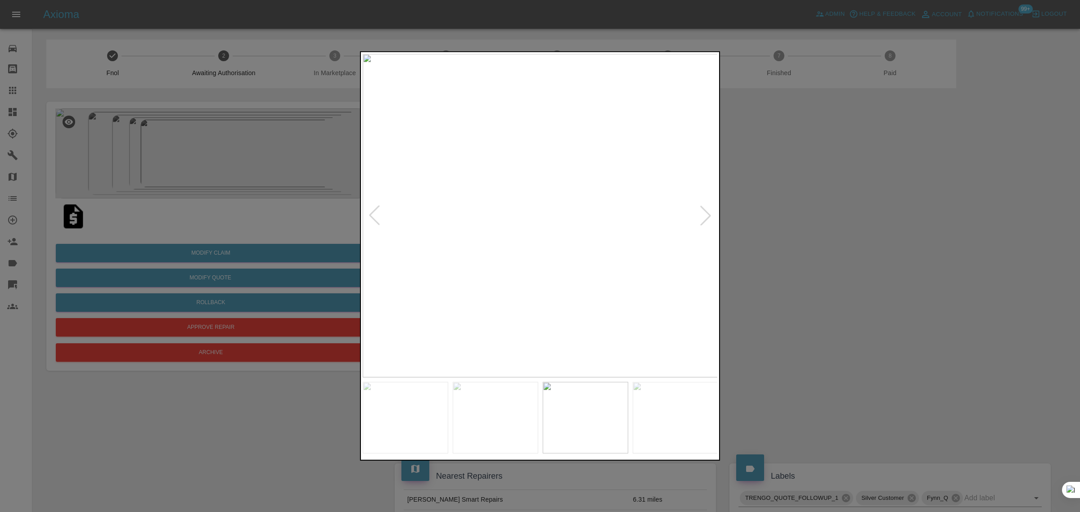
click at [704, 215] on div at bounding box center [706, 216] width 20 height 20
click at [704, 215] on img at bounding box center [541, 216] width 356 height 324
click at [782, 236] on div at bounding box center [540, 256] width 1080 height 512
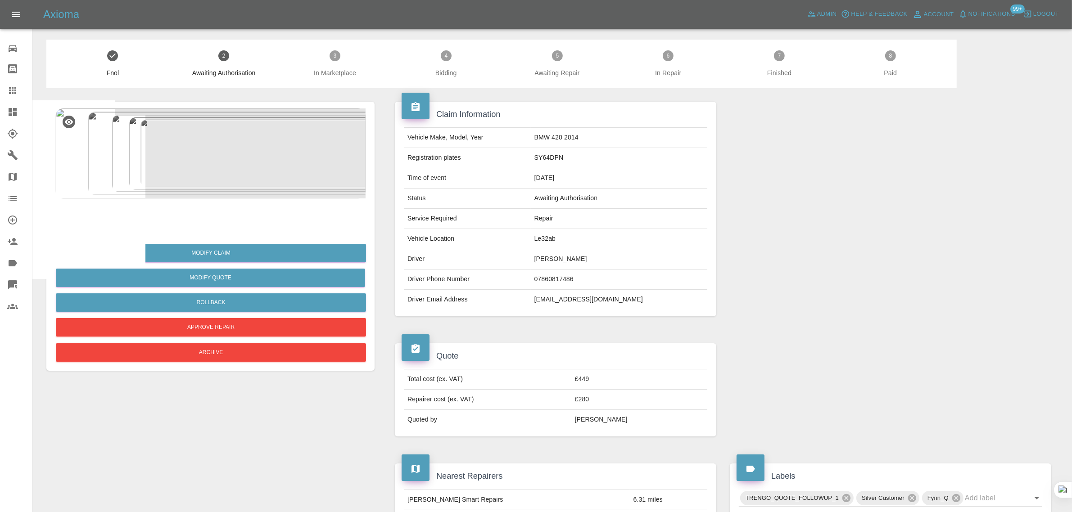
scroll to position [450, 0]
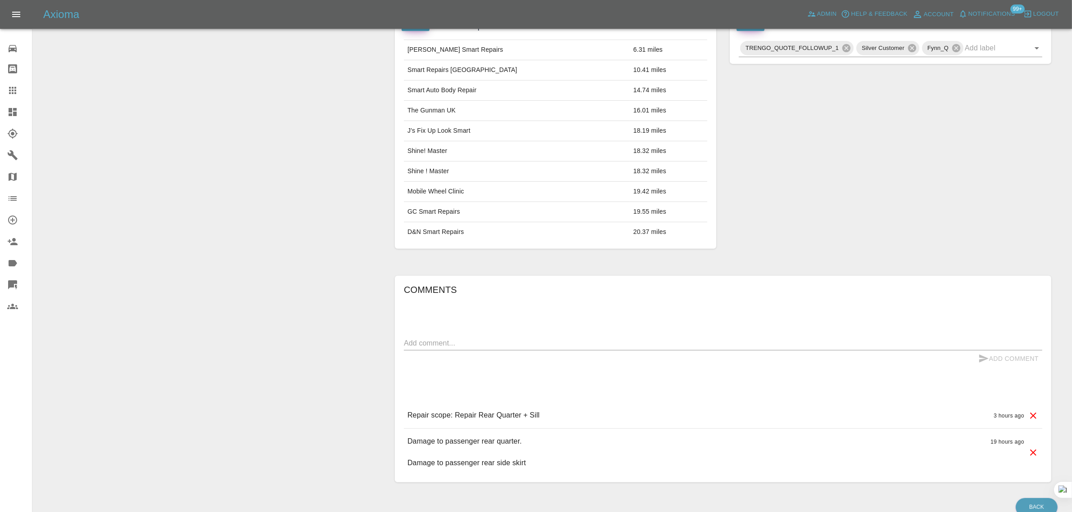
click at [14, 90] on icon at bounding box center [12, 90] width 7 height 7
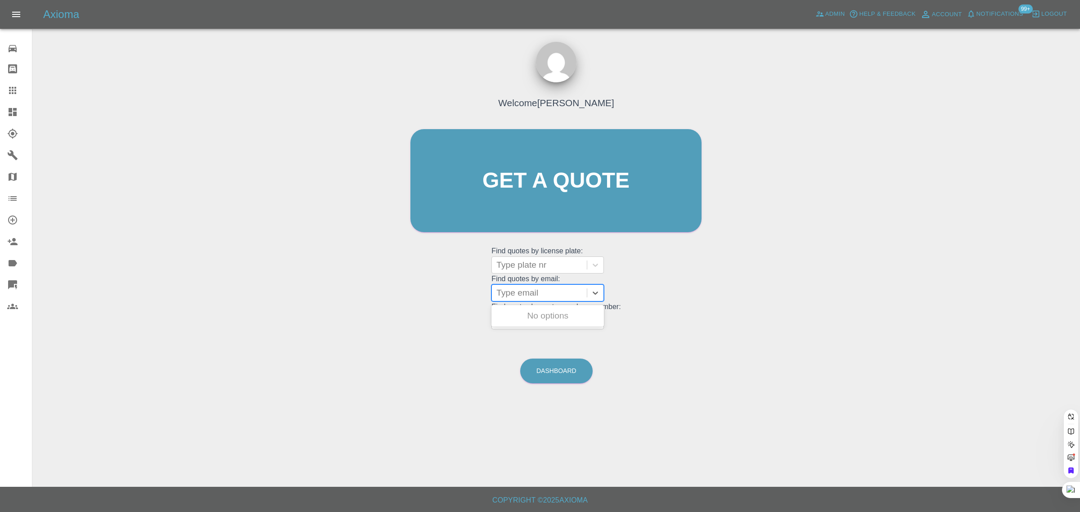
click at [539, 289] on div at bounding box center [540, 293] width 86 height 13
paste input "sjp17@msn.com"
type input "sjp17@msn.co"
click at [543, 326] on div "EA18 BVH, Awaiting Authorisation" at bounding box center [548, 321] width 113 height 29
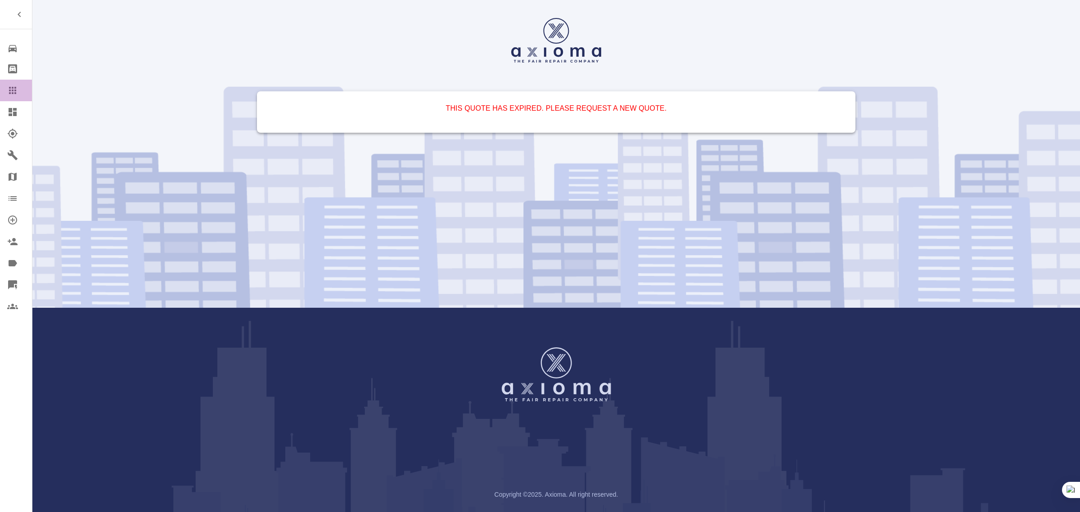
click at [18, 94] on div at bounding box center [19, 90] width 25 height 11
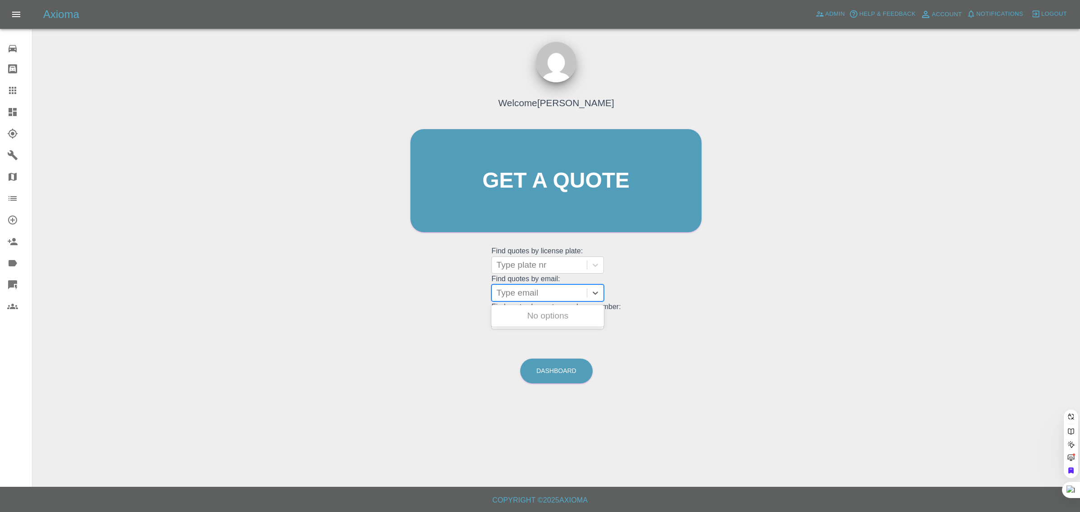
click at [548, 295] on div at bounding box center [540, 293] width 86 height 13
paste input "jonathanback69@gmail.com"
type input "jonathanback69@gmail.co"
click at [539, 322] on div "AB24JRB, Awaiting Repair" at bounding box center [548, 321] width 113 height 29
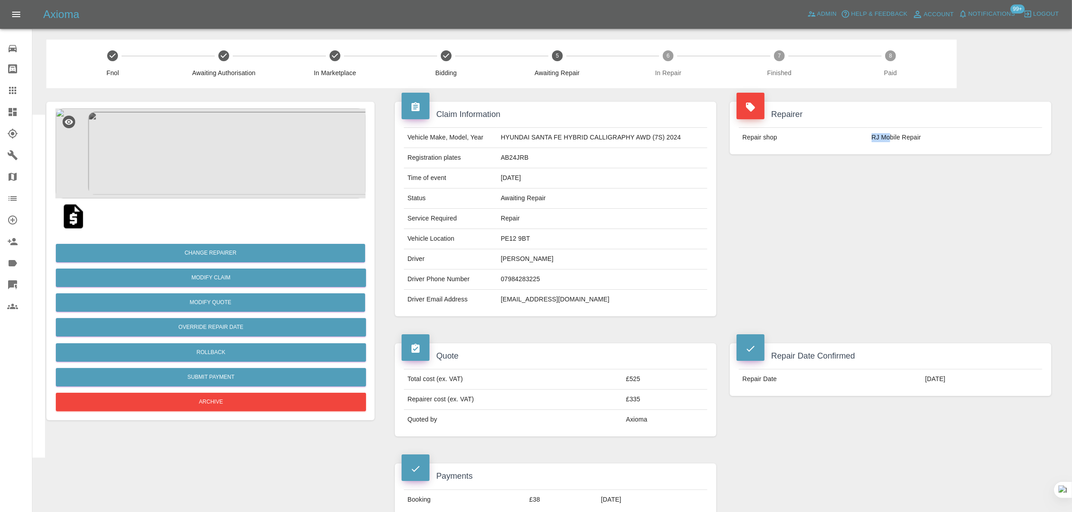
drag, startPoint x: 870, startPoint y: 135, endPoint x: 890, endPoint y: 137, distance: 19.9
click at [890, 137] on td "RJ Mobile Repair" at bounding box center [955, 138] width 174 height 20
copy td "RJ Mo"
click at [23, 88] on div at bounding box center [19, 90] width 25 height 11
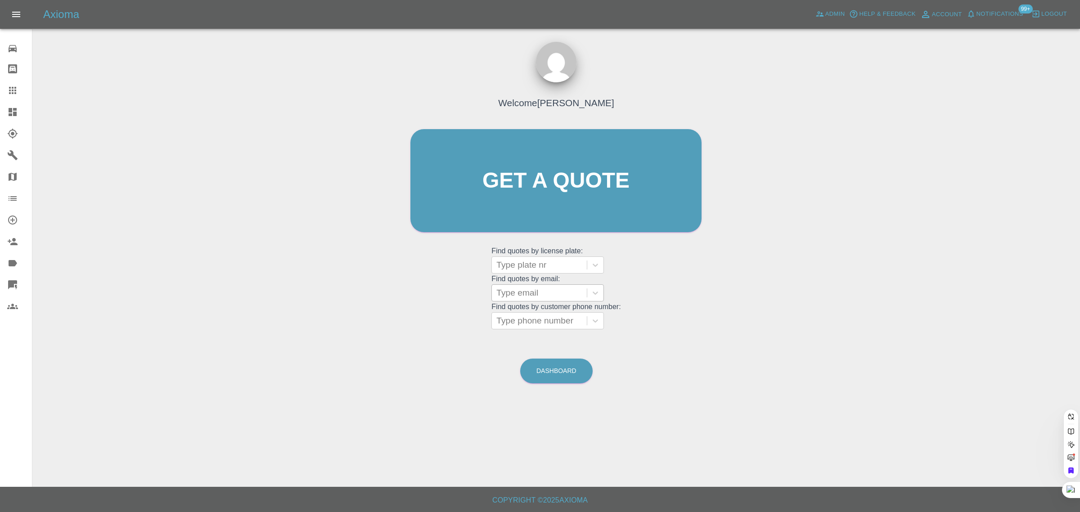
click at [525, 294] on div at bounding box center [540, 293] width 86 height 13
paste input "erdincsoylu@hotmail.com"
type input "erdincsoylu@hotmail.com"
click at [524, 314] on div "RX15 WSK, Awaiting Authorisation" at bounding box center [548, 321] width 113 height 29
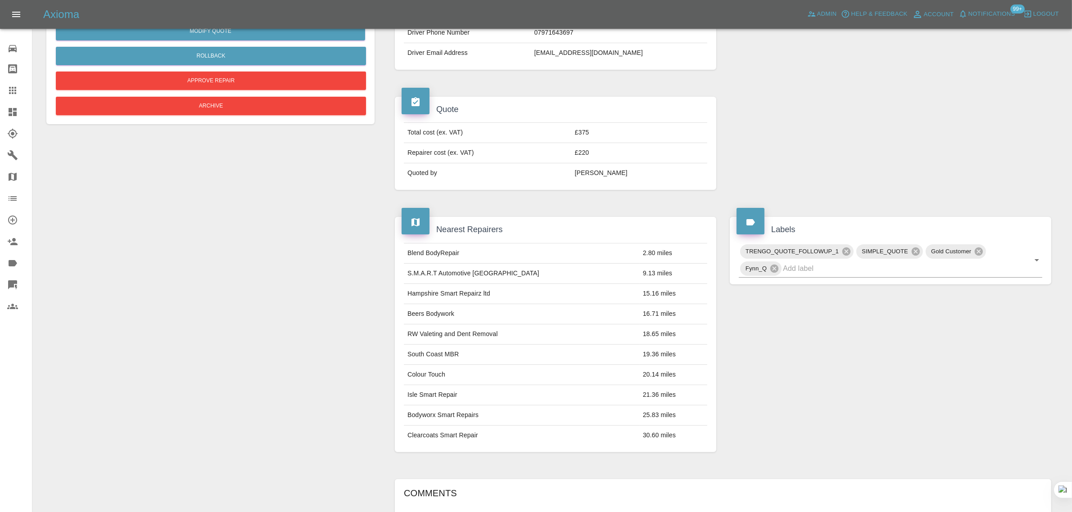
scroll to position [56, 0]
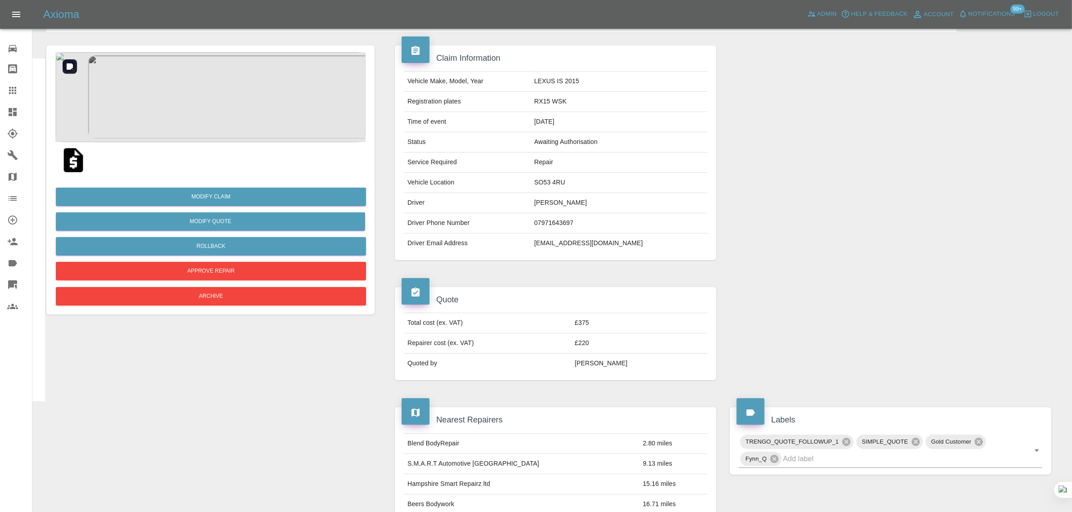
click at [222, 117] on img at bounding box center [210, 97] width 310 height 90
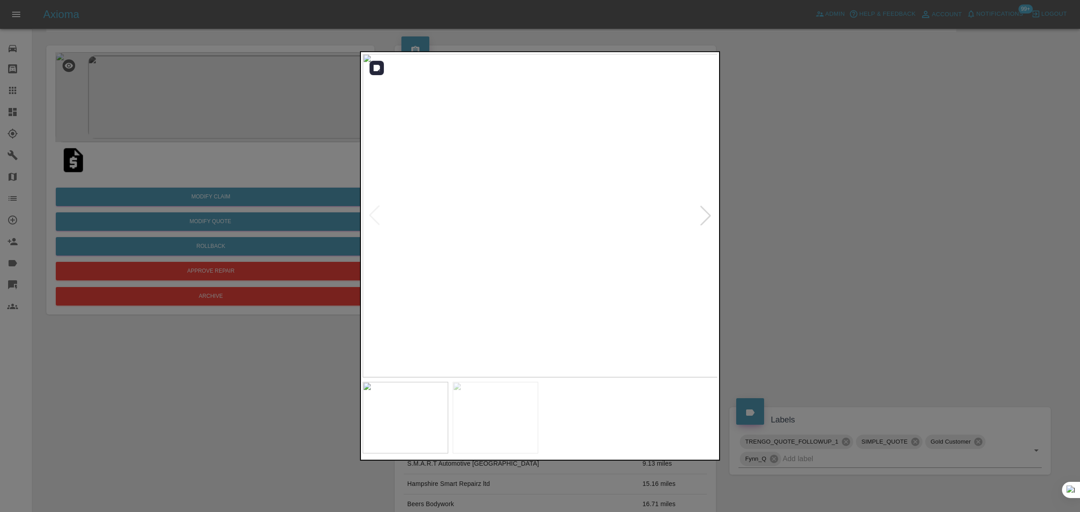
click at [704, 215] on div at bounding box center [706, 216] width 20 height 20
click at [704, 215] on img at bounding box center [541, 216] width 356 height 324
click at [378, 219] on div at bounding box center [375, 216] width 20 height 20
click at [239, 347] on div at bounding box center [540, 256] width 1080 height 512
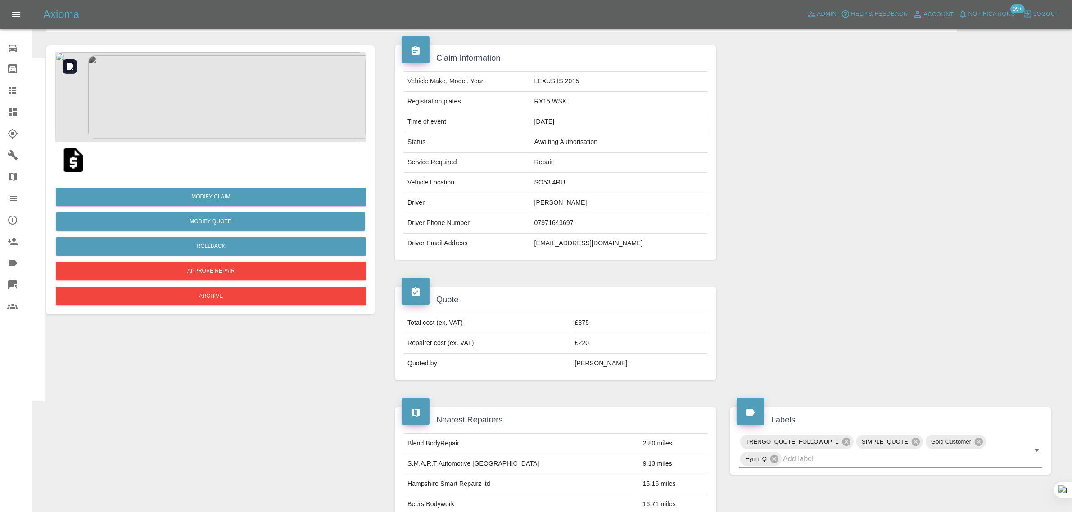
click at [276, 110] on img at bounding box center [210, 97] width 310 height 90
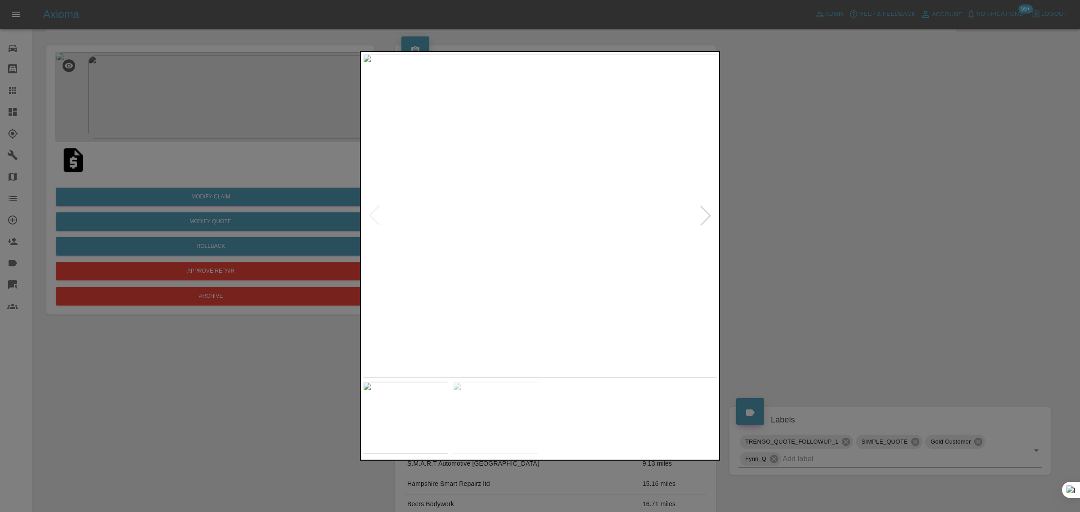
click at [702, 216] on div at bounding box center [706, 216] width 20 height 20
click at [601, 242] on img at bounding box center [541, 216] width 356 height 324
click at [799, 251] on div at bounding box center [540, 256] width 1080 height 512
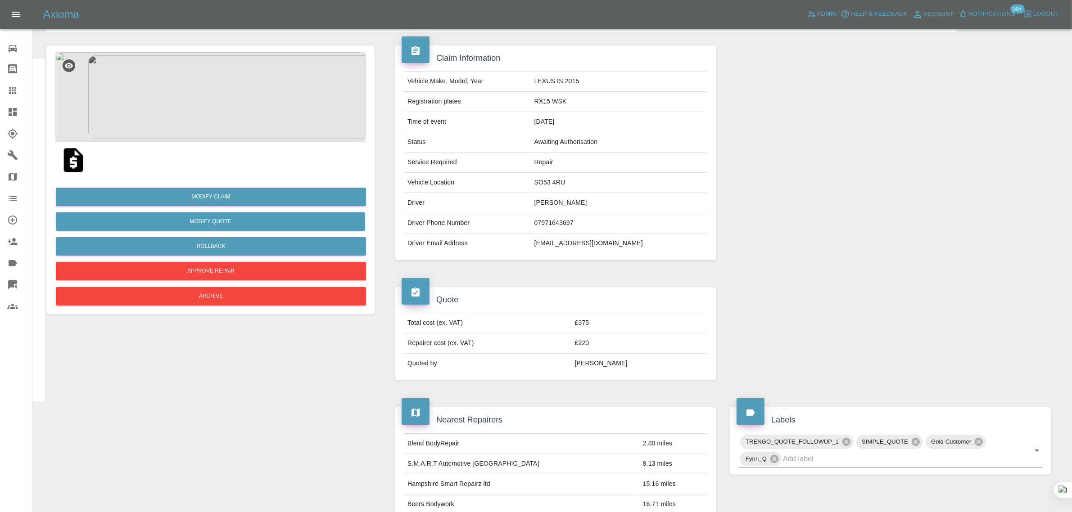
click at [12, 91] on icon at bounding box center [12, 90] width 7 height 7
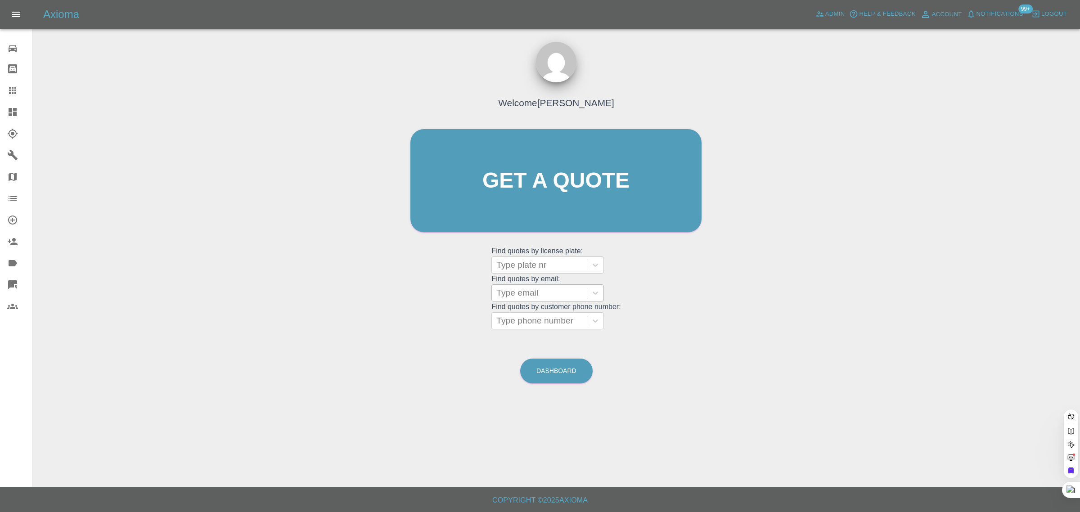
click at [530, 294] on div at bounding box center [540, 293] width 86 height 13
paste input "bunny1964@btinternet.com"
type input "bunny1964@btinternet.co"
click at [547, 316] on div "LL74 OBO, Awaiting Authorisation" at bounding box center [548, 321] width 113 height 29
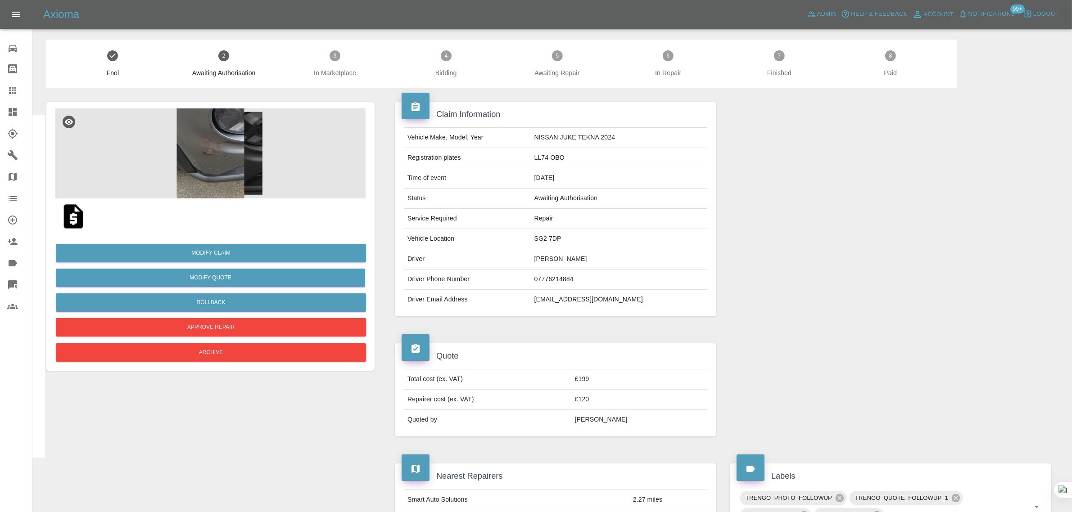
click at [12, 91] on icon at bounding box center [12, 90] width 7 height 7
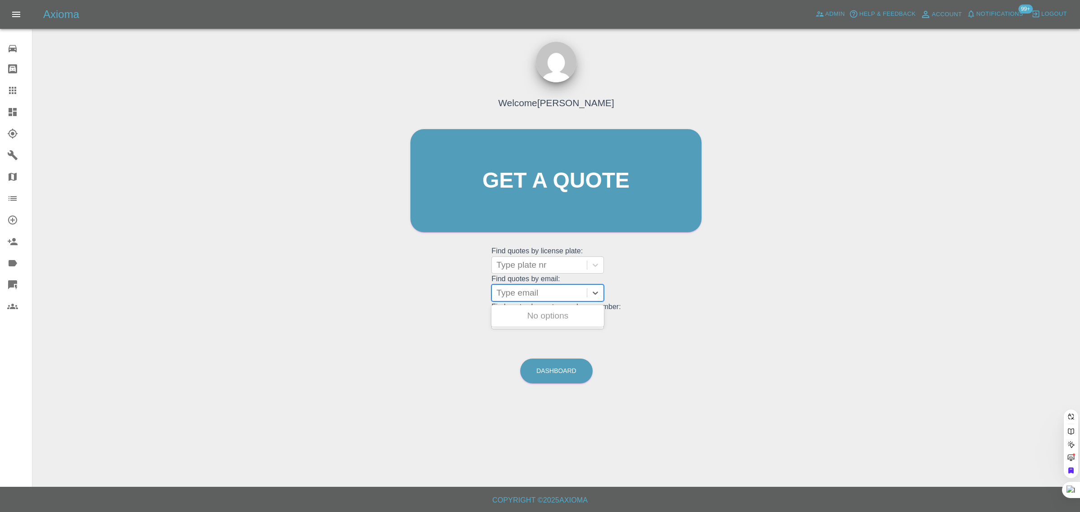
click at [520, 293] on div at bounding box center [540, 293] width 86 height 13
paste input "zoecharlottefox09@gmail.com"
type input "zoecharlottefox09@gmail.com"
click at [528, 343] on div "YH62VPM, Awaiting Authorisation" at bounding box center [548, 339] width 113 height 29
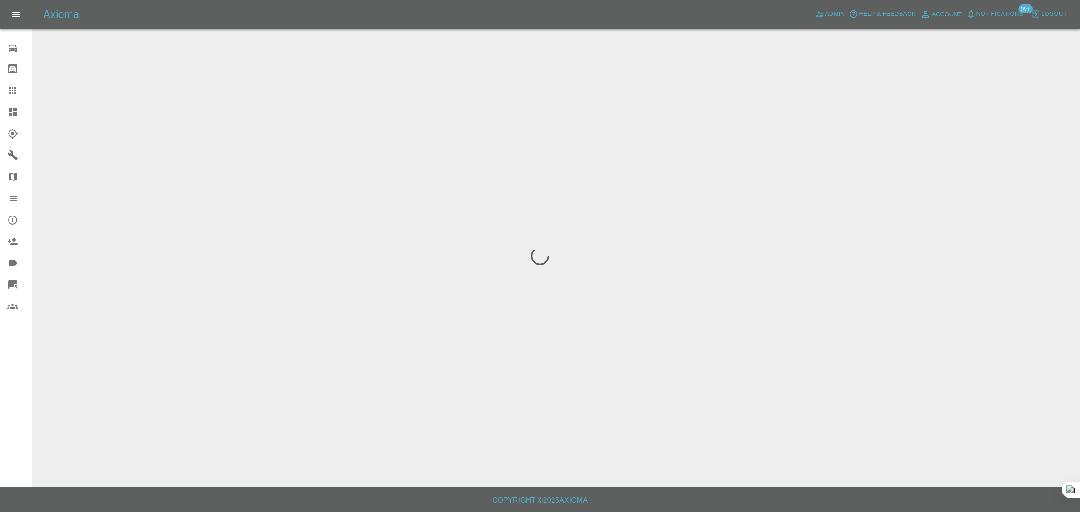
click at [9, 393] on div "0 Repair home Bodyshop home Claims Dashboard Explorer Garages Map Organization …" at bounding box center [16, 256] width 32 height 512
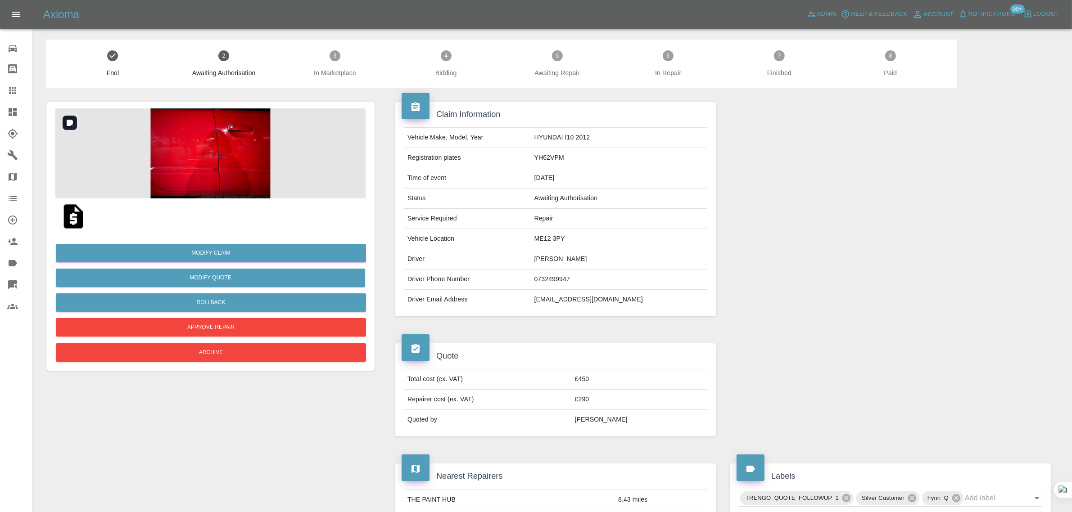
click at [214, 160] on img at bounding box center [210, 153] width 310 height 90
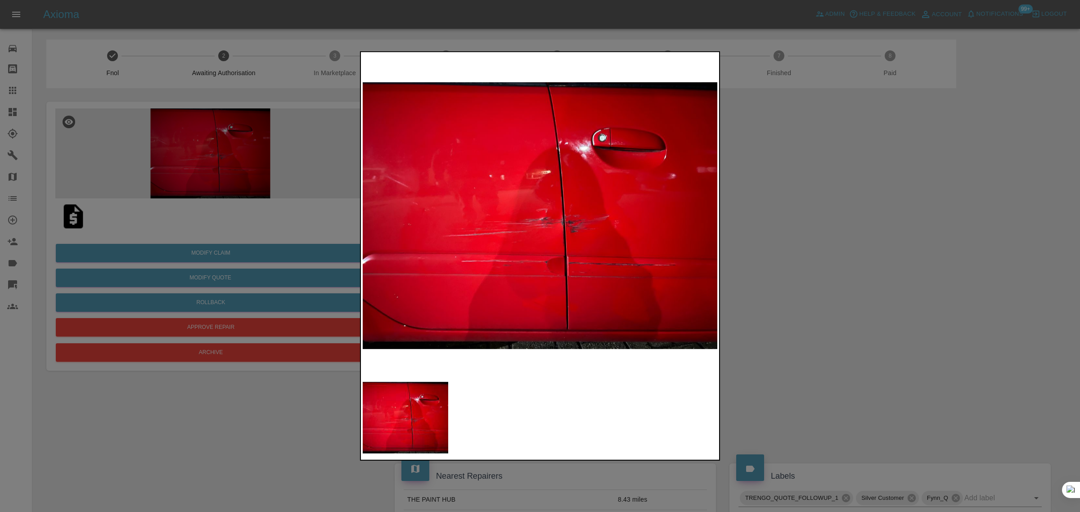
click at [807, 266] on div at bounding box center [540, 256] width 1080 height 512
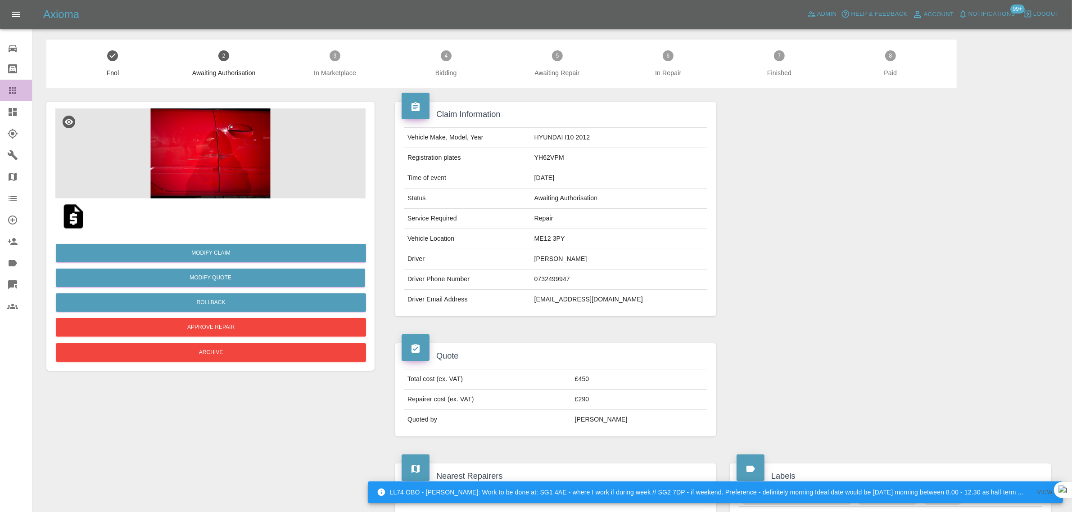
click at [7, 86] on icon at bounding box center [12, 90] width 11 height 11
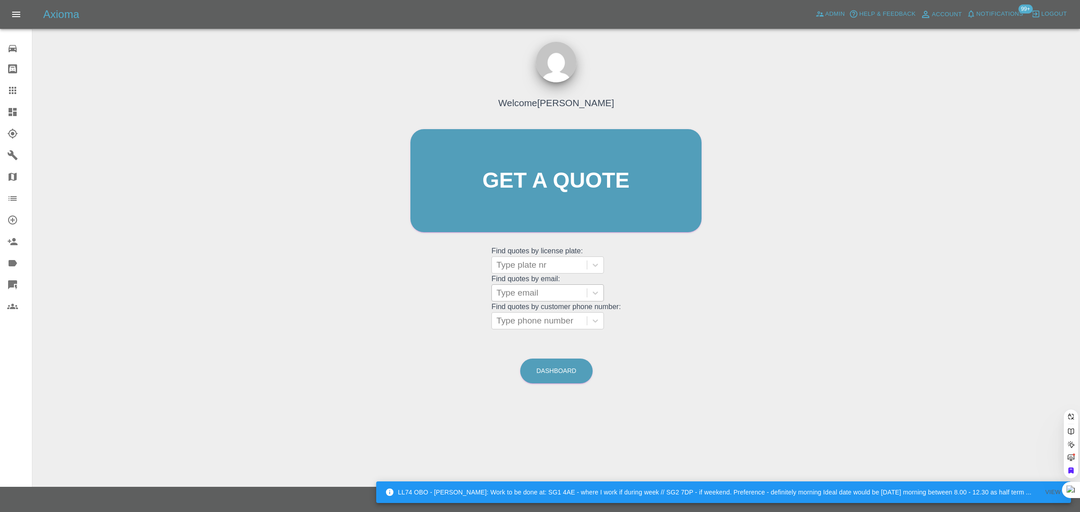
click at [553, 292] on div at bounding box center [540, 293] width 86 height 13
paste input "info@lastminuteltd.com"
type input "info@lastminuteltd.co"
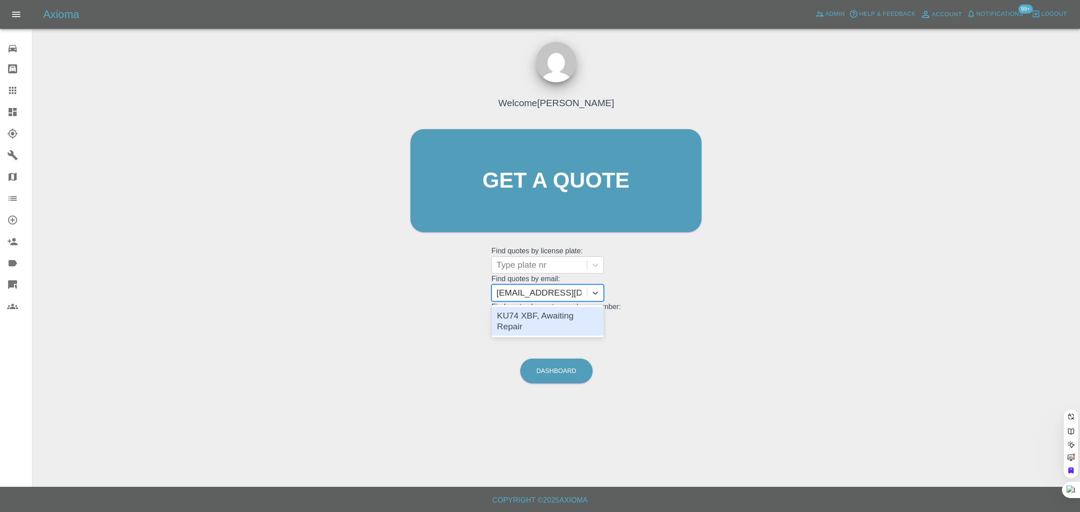
click at [555, 322] on div "KU74 XBF, Awaiting Repair" at bounding box center [548, 321] width 113 height 29
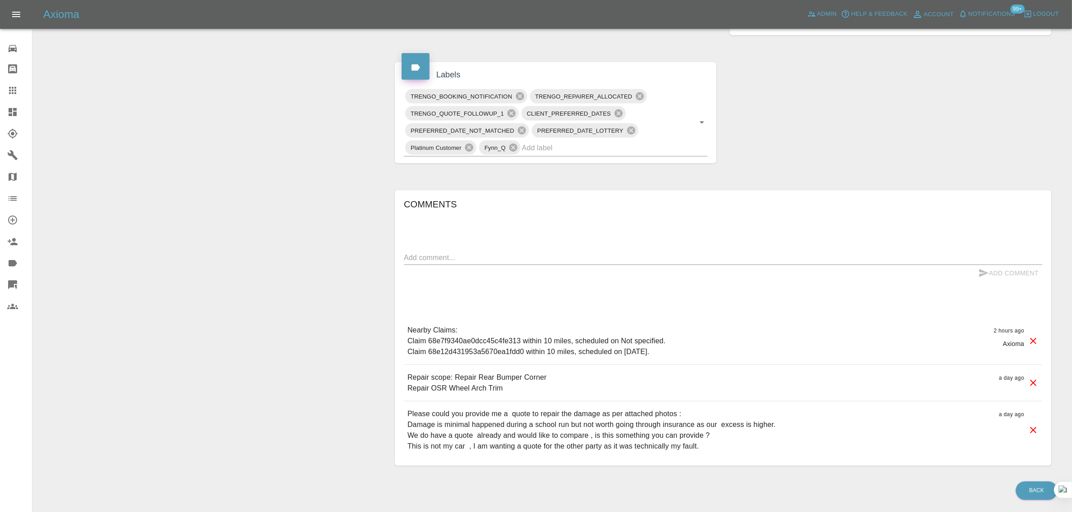
scroll to position [113, 0]
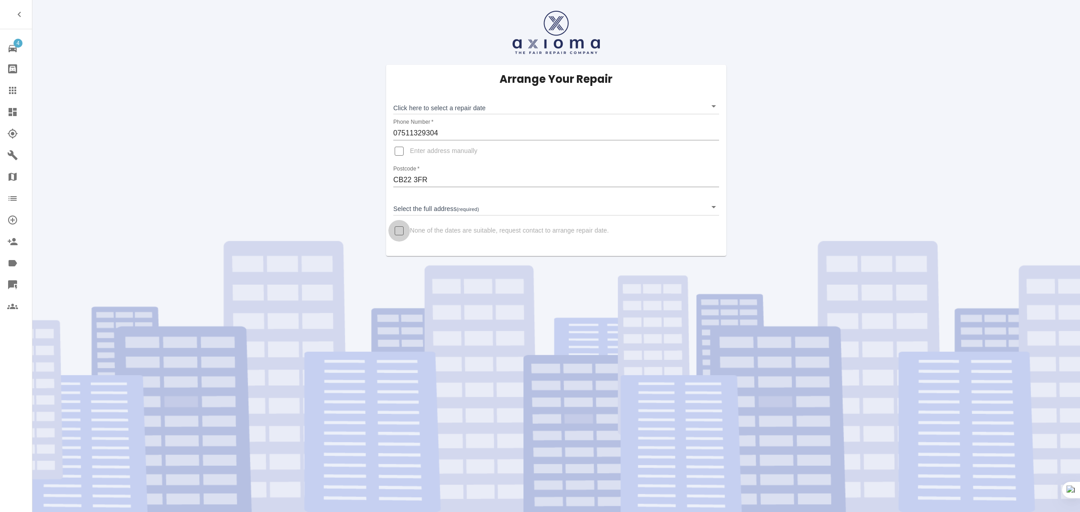
click at [401, 231] on input "None of the dates are suitable, request contact to arrange repair date." at bounding box center [399, 231] width 22 height 22
checkbox input "true"
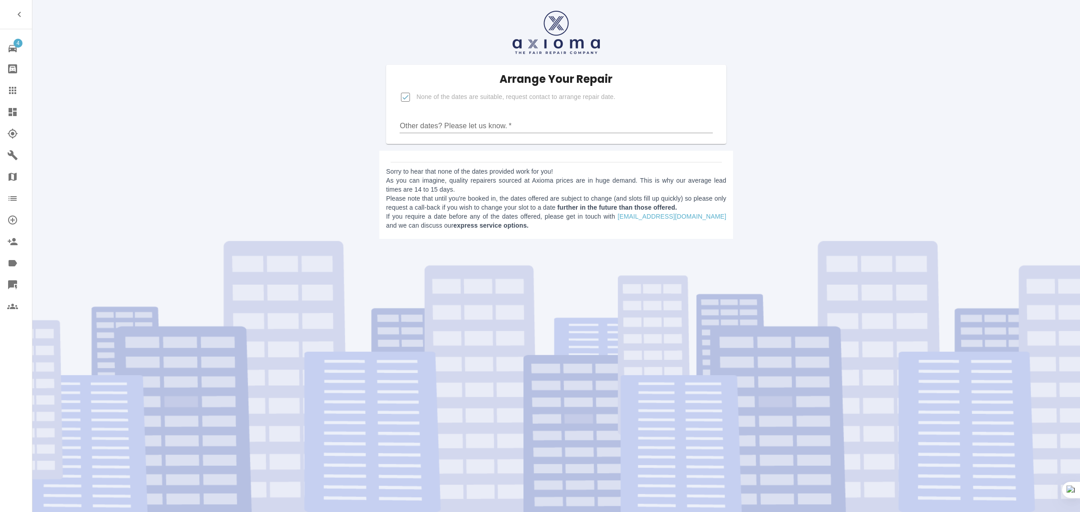
click at [437, 123] on input "Other dates? Please let us know.   *" at bounding box center [556, 126] width 313 height 14
paste input "Thank you for your email , the dates we have requested are the [DATE] , but the…"
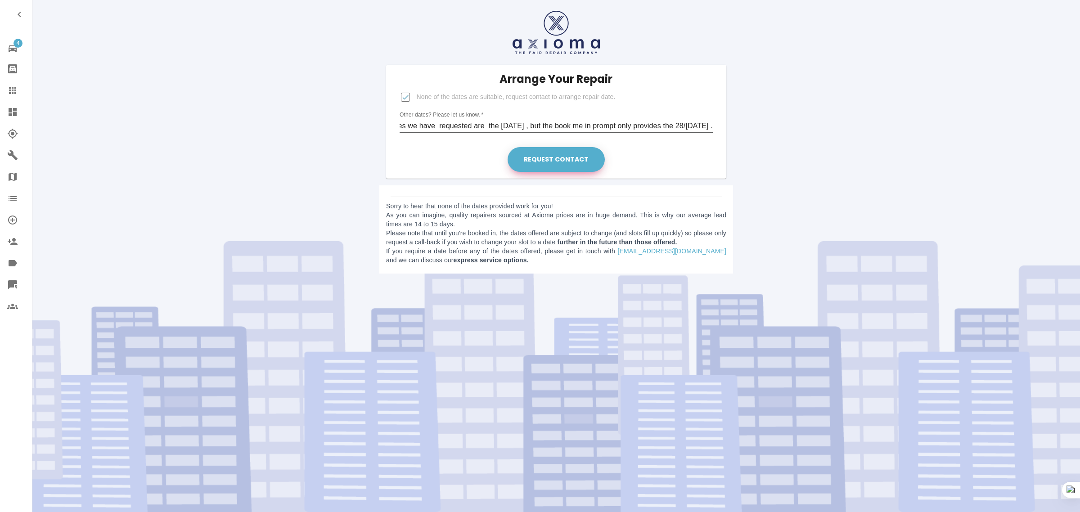
type input "Thank you for your email , the dates we have requested are the [DATE] , but the…"
click at [526, 157] on button "Request contact" at bounding box center [556, 159] width 97 height 25
